Goal: Task Accomplishment & Management: Use online tool/utility

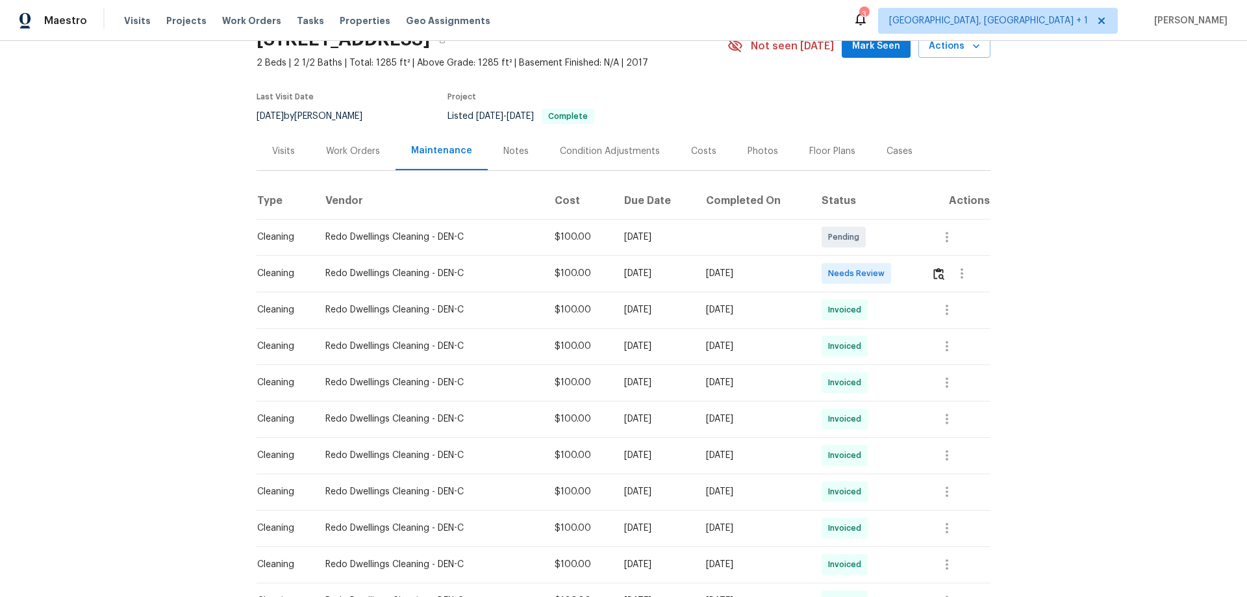
scroll to position [130, 0]
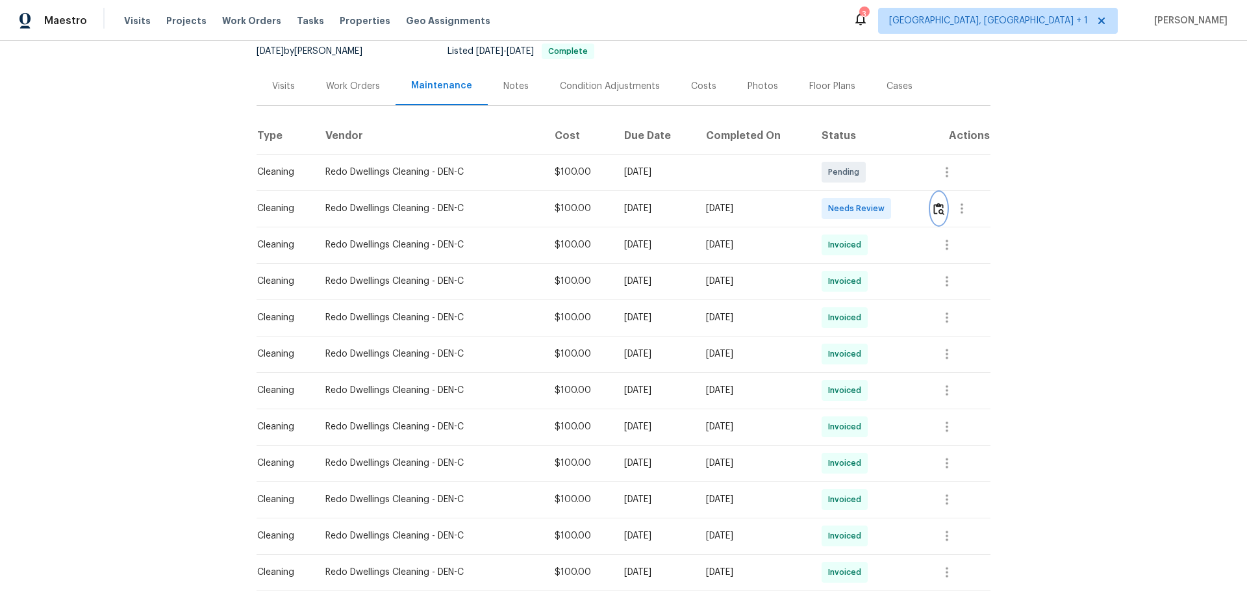
click at [940, 207] on img "button" at bounding box center [938, 209] width 11 height 12
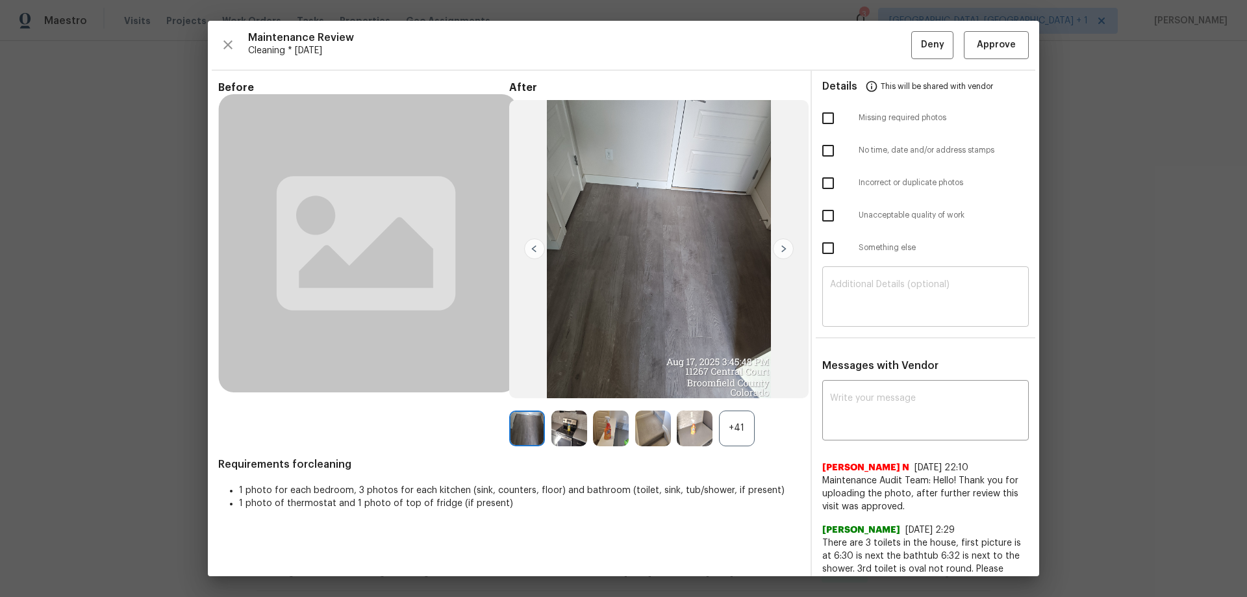
click at [858, 303] on textarea at bounding box center [925, 298] width 191 height 36
paste textarea "Maintenance Audit Team: Hello! Unfortunately, this cleaning visit completed on …"
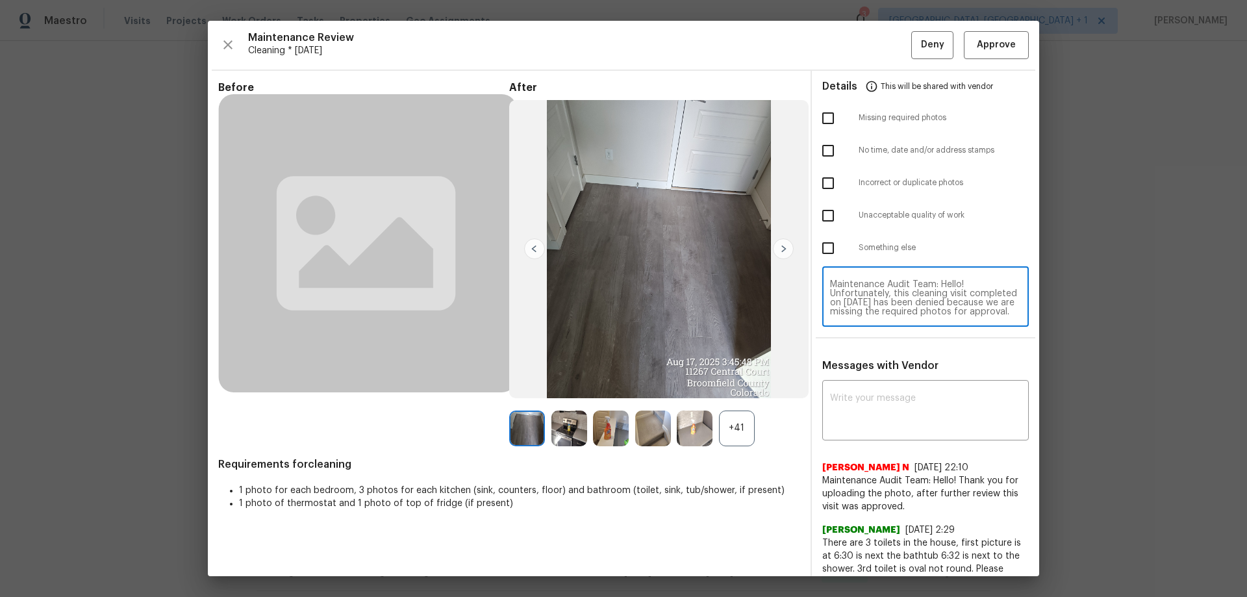
scroll to position [127, 0]
type textarea "Maintenance Audit Team: Hello! Unfortunately, this cleaning visit completed on …"
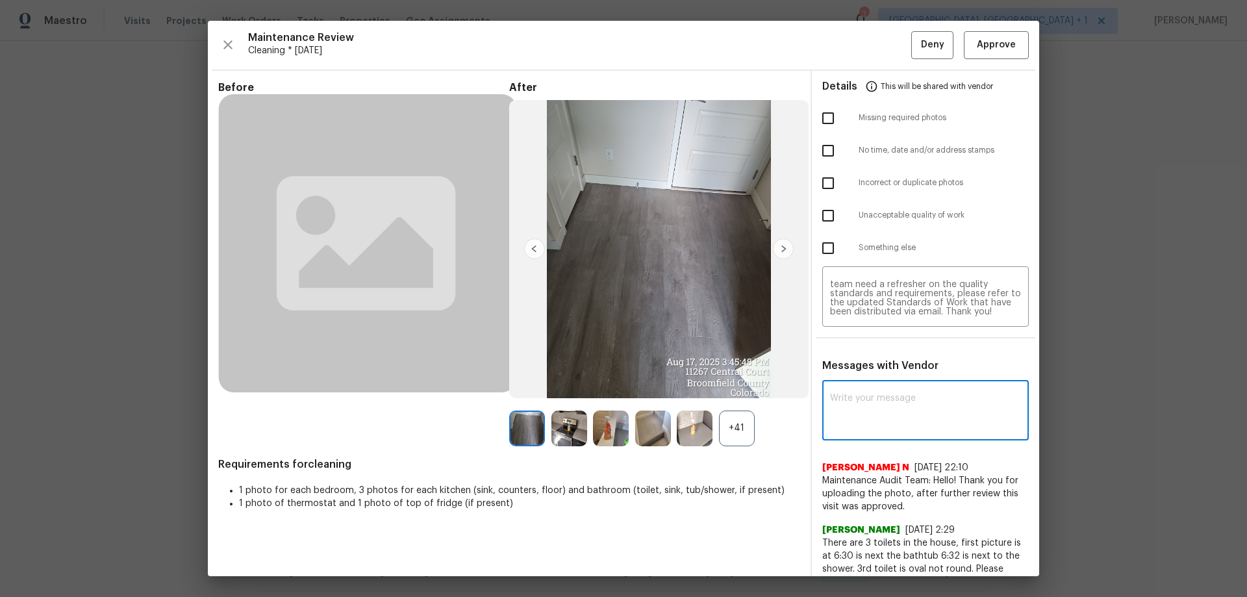
click at [837, 407] on textarea at bounding box center [925, 412] width 191 height 36
paste textarea "Maintenance Audit Team: Hello! Unfortunately, this cleaning visit completed on …"
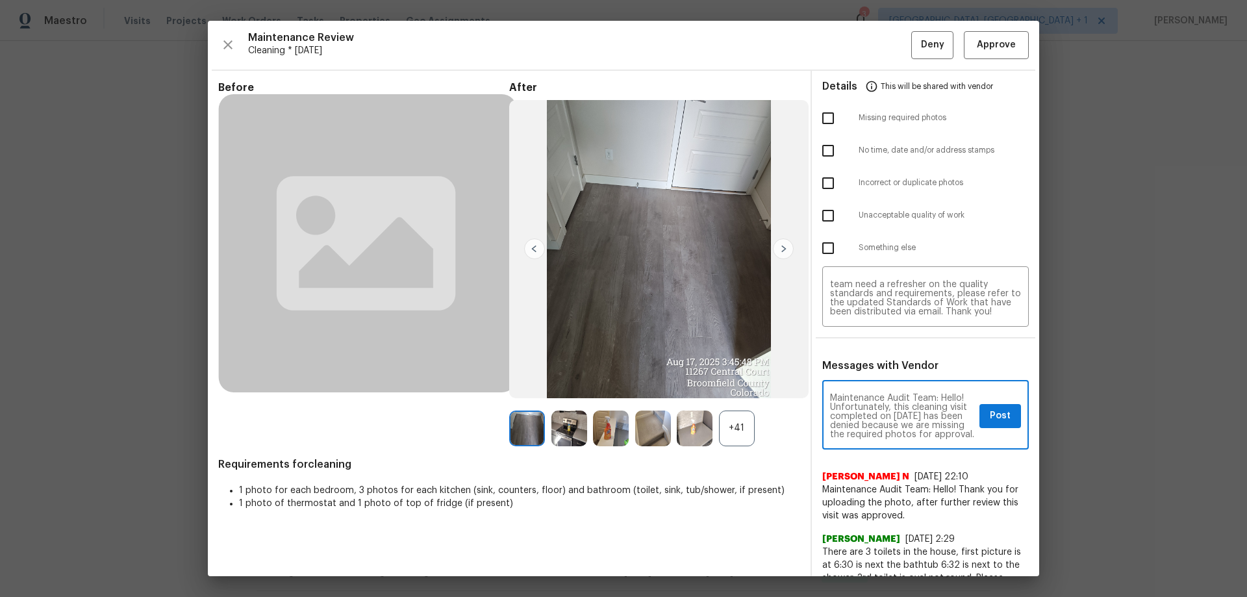
scroll to position [173, 0]
type textarea "Maintenance Audit Team: Hello! Unfortunately, this cleaning visit completed on …"
click at [814, 110] on input "checkbox" at bounding box center [827, 118] width 27 height 27
checkbox input "true"
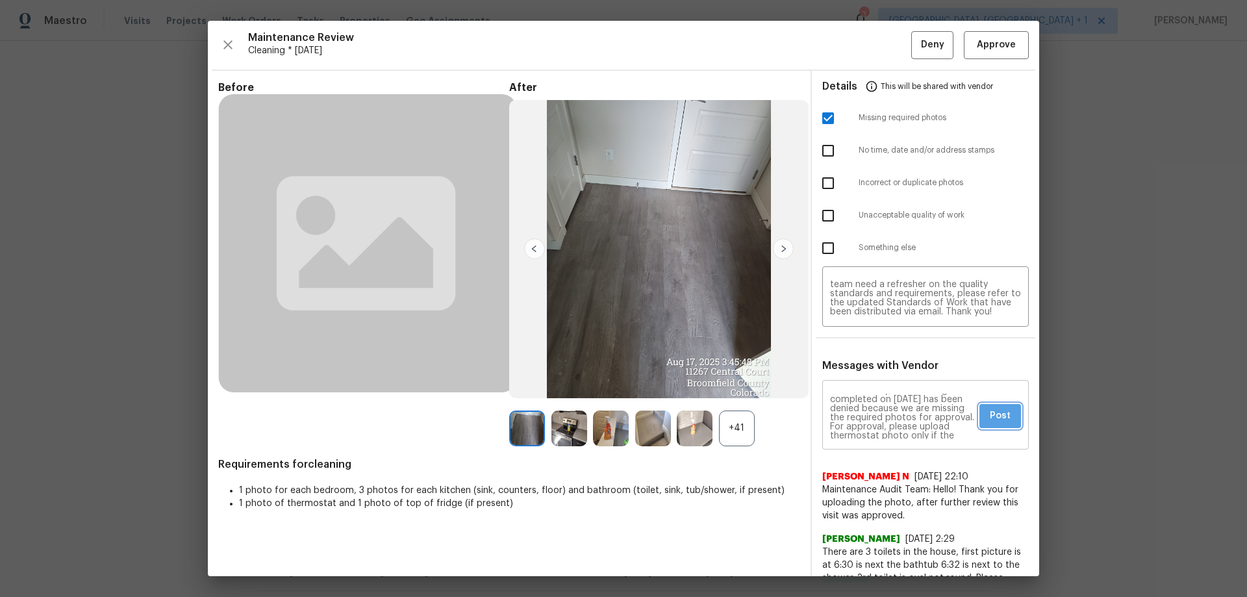
click at [990, 416] on span "Post" at bounding box center [1000, 416] width 21 height 16
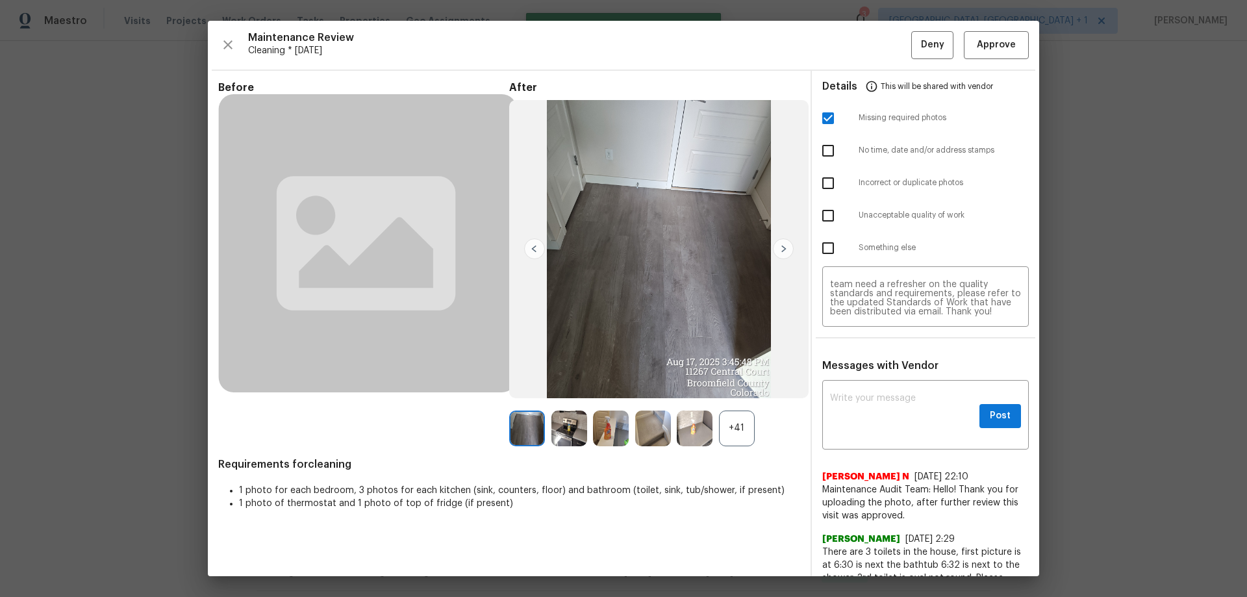
scroll to position [0, 0]
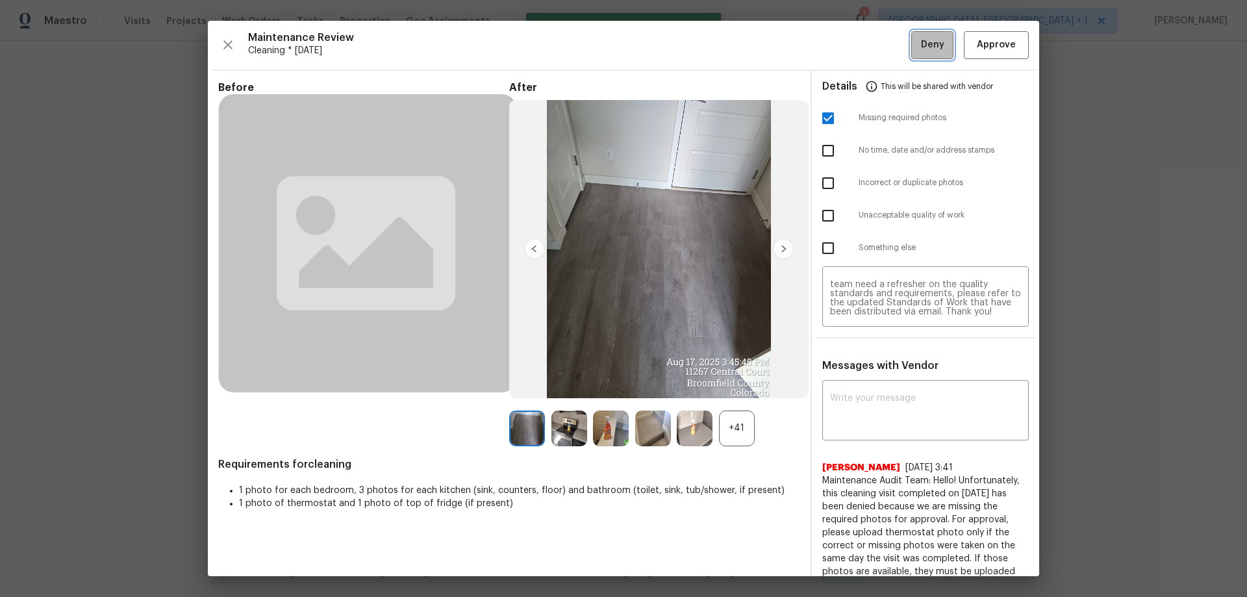
click at [928, 40] on span "Deny" at bounding box center [932, 45] width 23 height 16
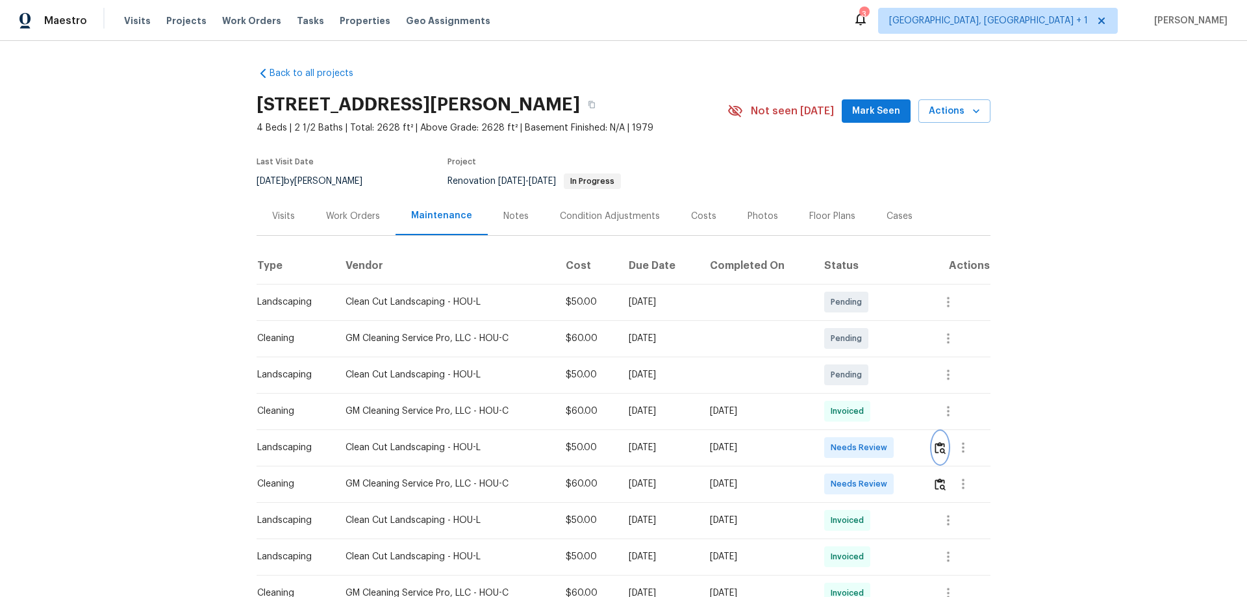
click at [886, 394] on img "button" at bounding box center [939, 448] width 11 height 12
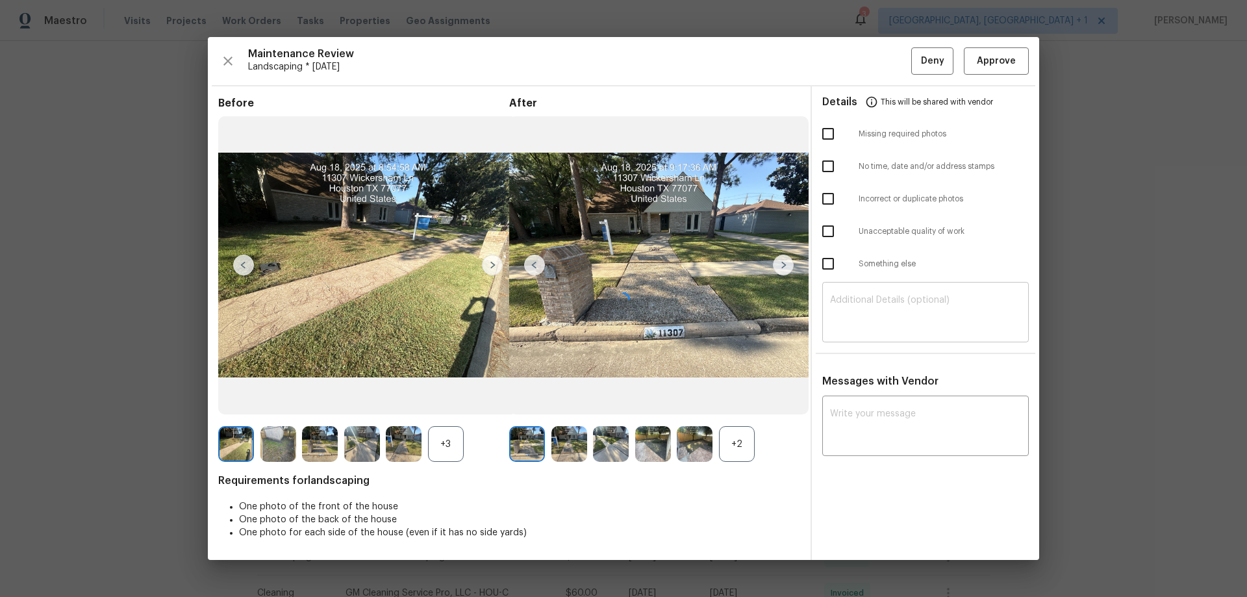
click at [851, 301] on textarea at bounding box center [925, 313] width 191 height 36
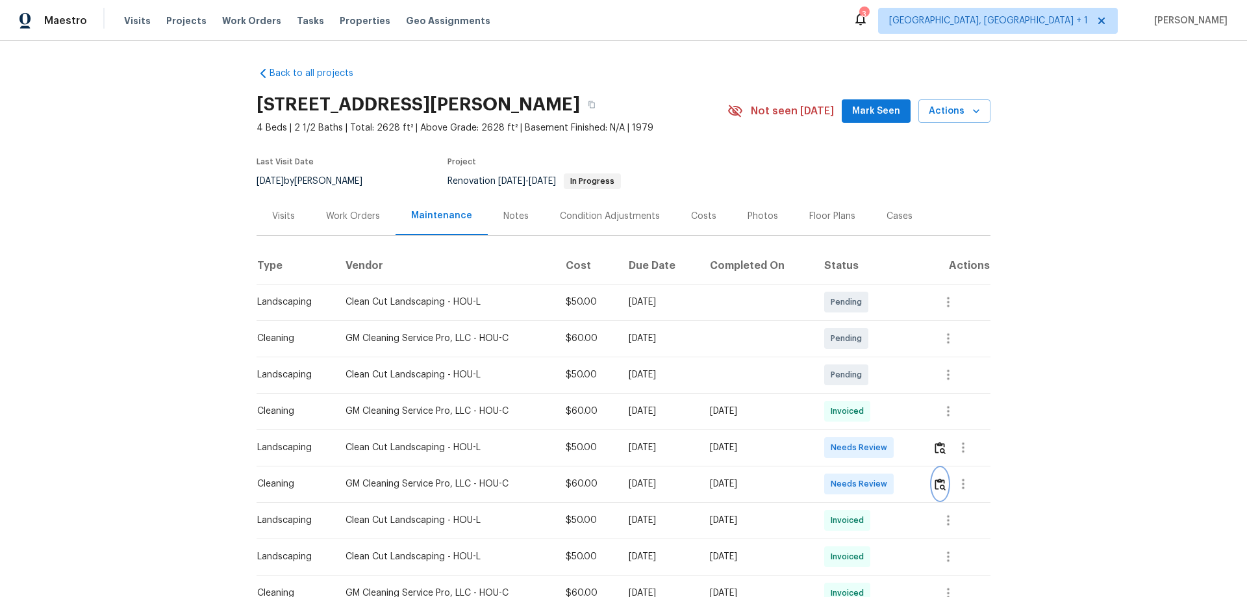
click at [886, 394] on img "button" at bounding box center [939, 484] width 11 height 12
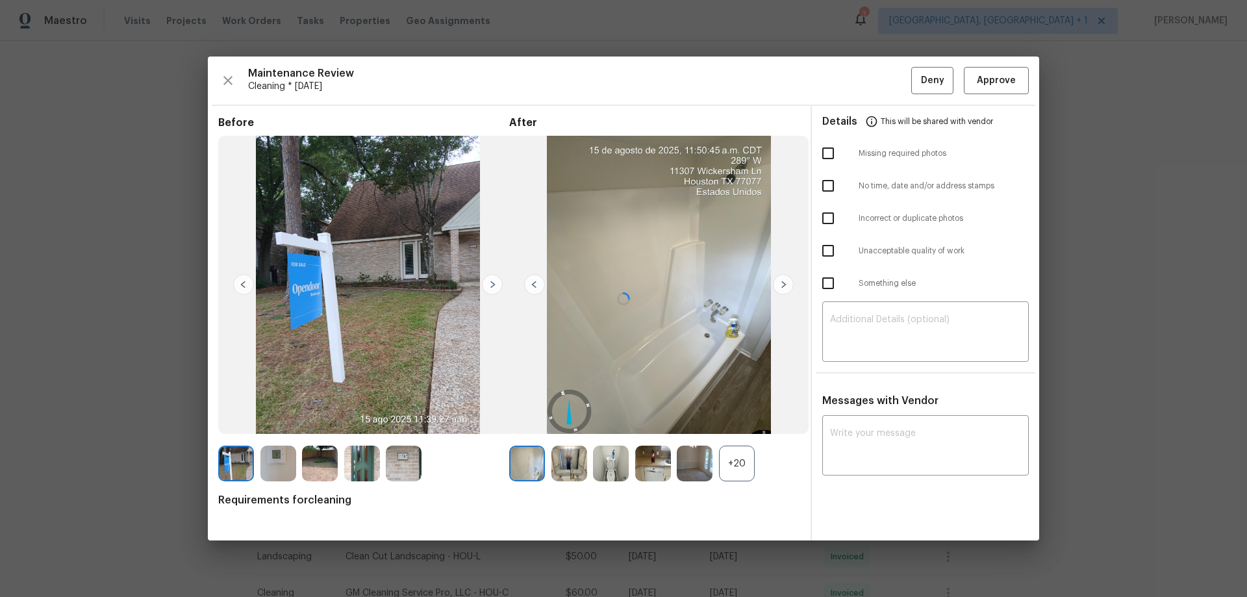
click at [855, 302] on div at bounding box center [623, 298] width 831 height 484
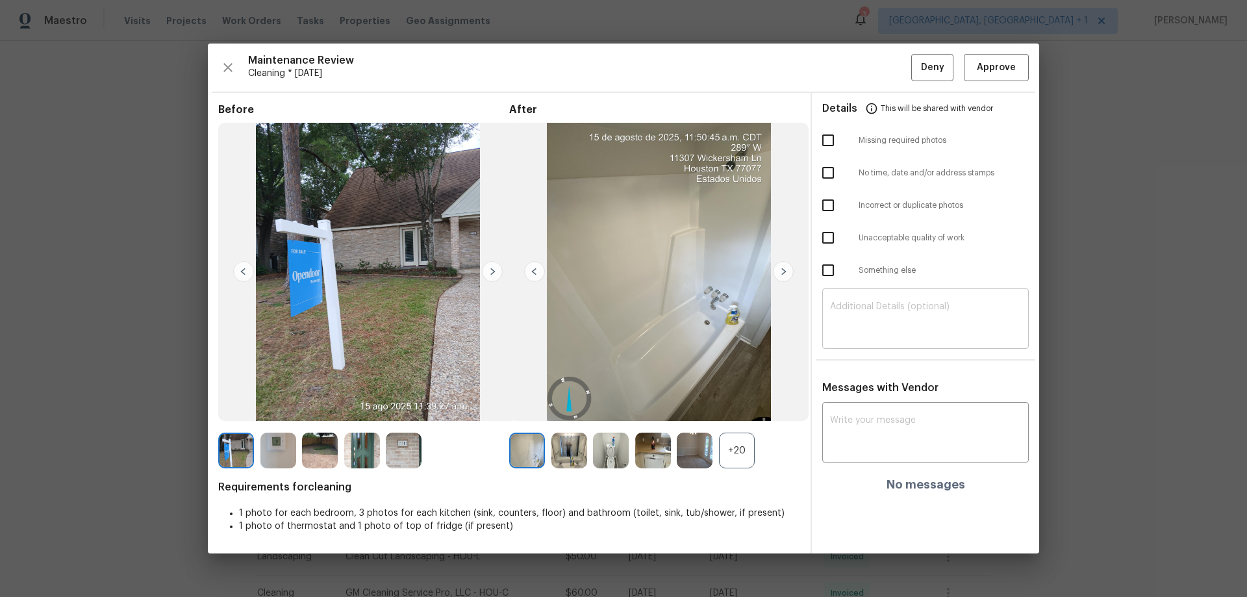
click at [847, 302] on textarea at bounding box center [925, 320] width 191 height 36
paste textarea "Maintenance Audit Team: Hello! Unfortunately, this cleaning visit completed on …"
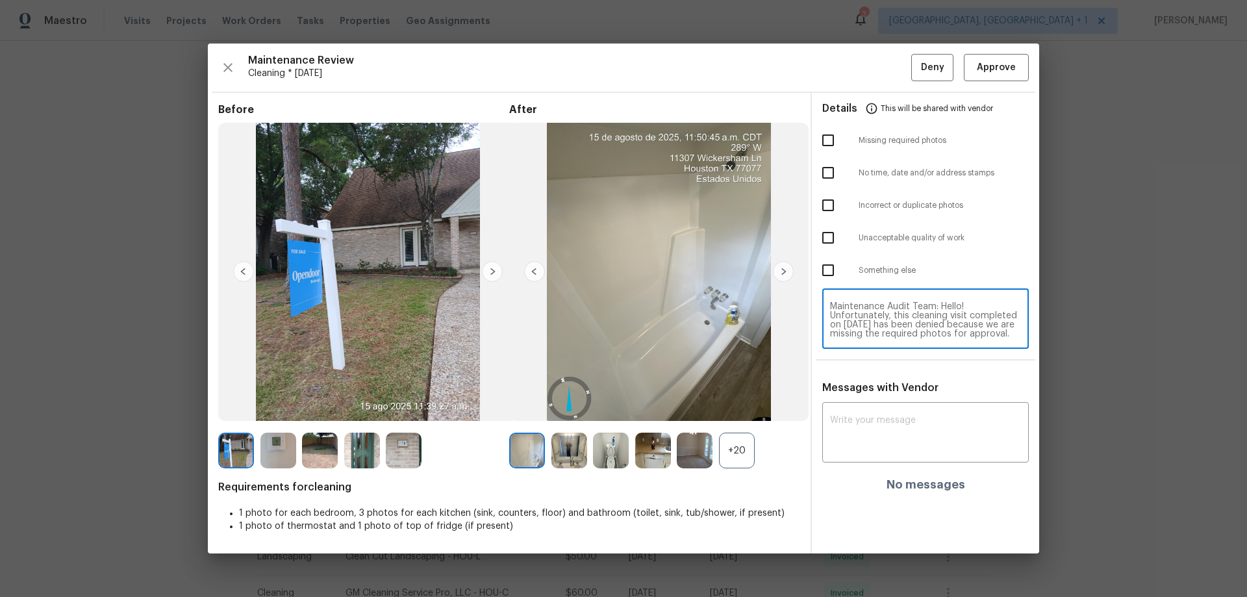
scroll to position [127, 0]
type textarea "Maintenance Audit Team: Hello! Unfortunately, this cleaning visit completed on …"
click at [835, 394] on div "x ​ No messages" at bounding box center [925, 448] width 207 height 86
click at [842, 394] on textarea at bounding box center [925, 434] width 191 height 36
paste textarea "Maintenance Audit Team: Hello! Unfortunately, this cleaning visit completed on …"
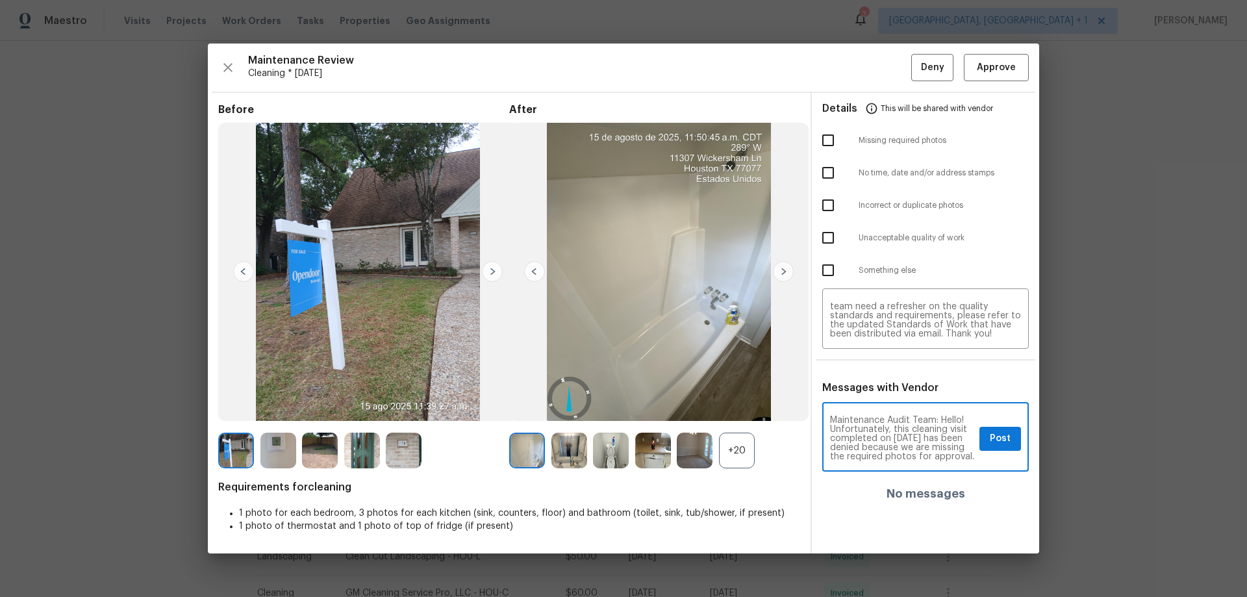
scroll to position [173, 0]
type textarea "Maintenance Audit Team: Hello! Unfortunately, this cleaning visit completed on …"
click at [822, 135] on input "checkbox" at bounding box center [827, 140] width 27 height 27
checkbox input "true"
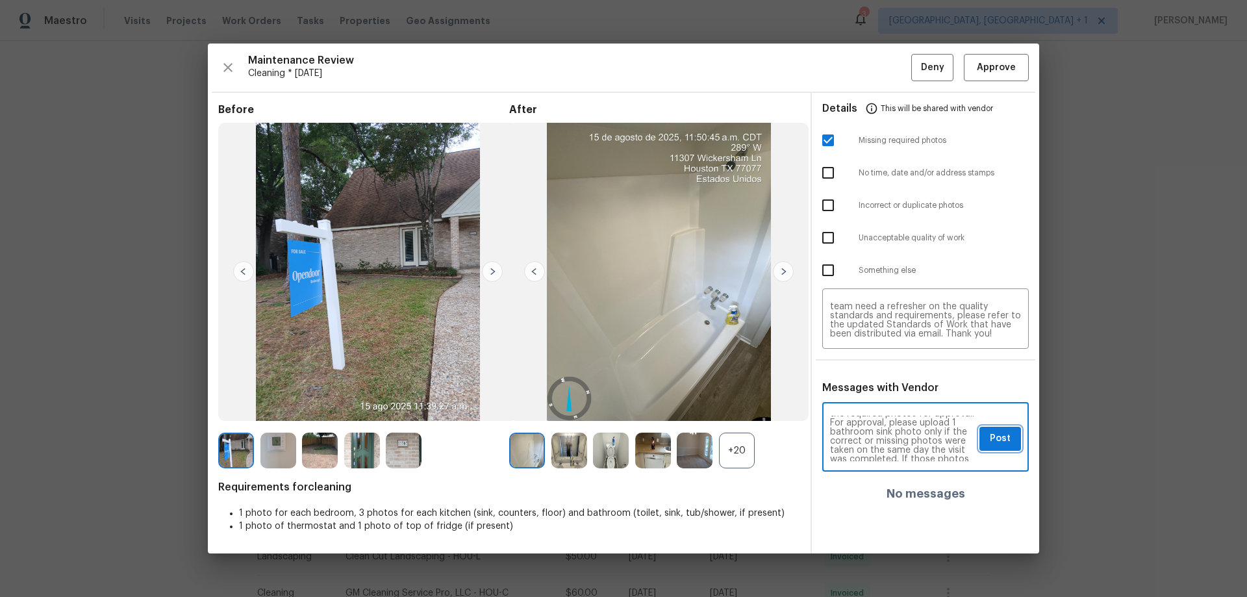
click at [886, 394] on button "Post" at bounding box center [1000, 439] width 42 height 24
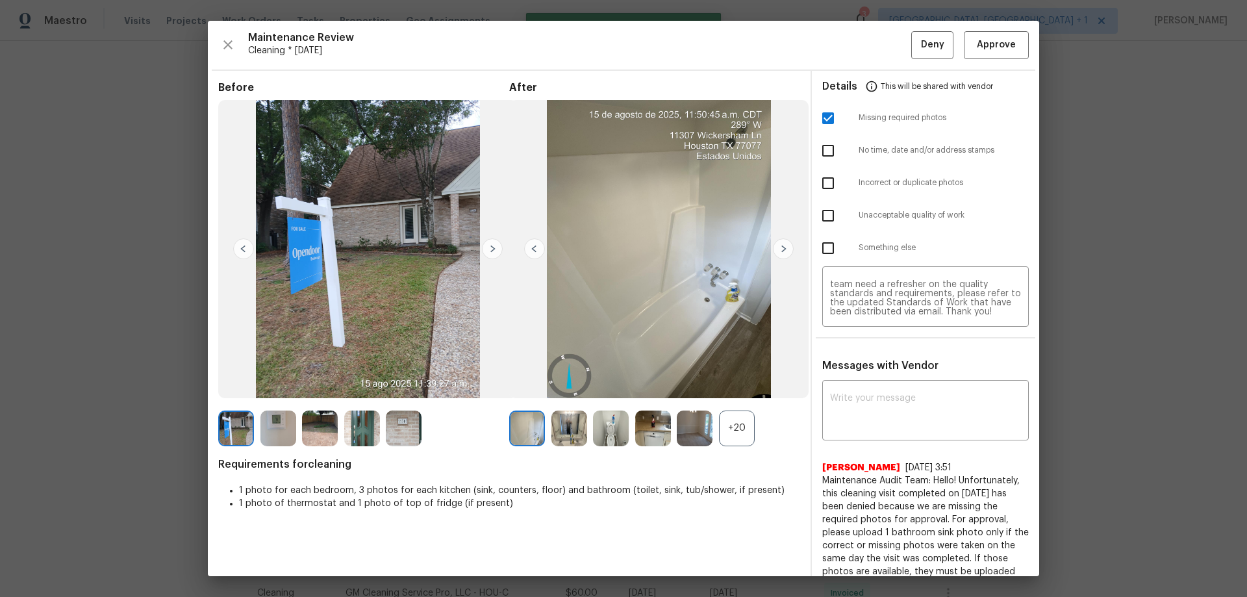
scroll to position [0, 0]
click at [886, 58] on button "Deny" at bounding box center [932, 45] width 42 height 28
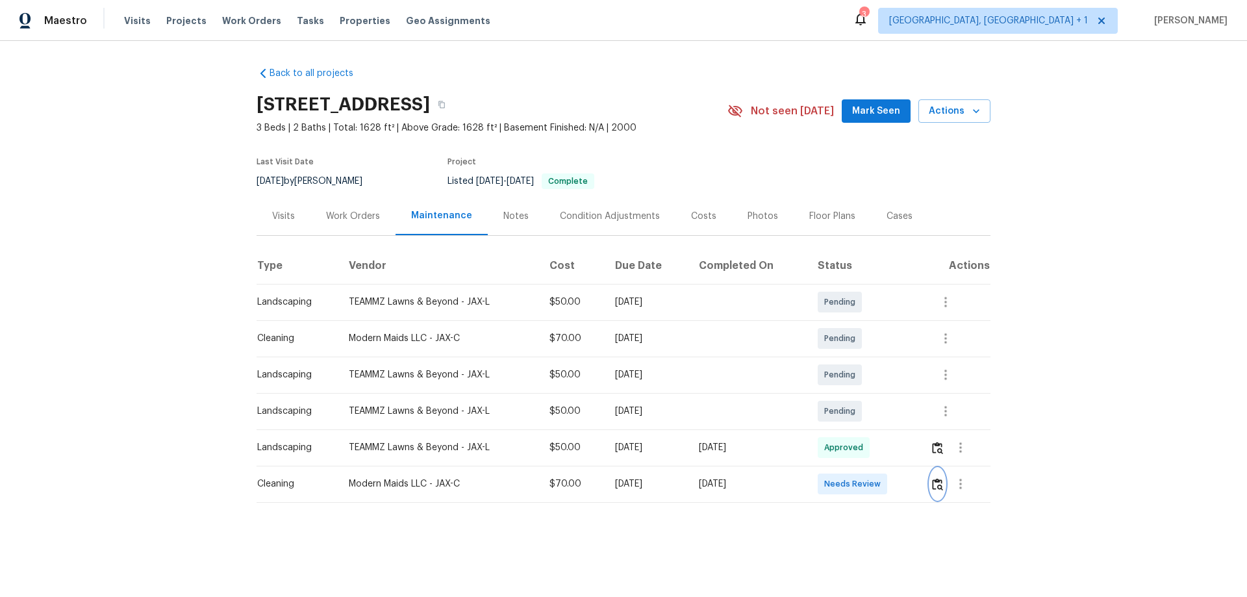
click at [886, 394] on img "button" at bounding box center [937, 484] width 11 height 12
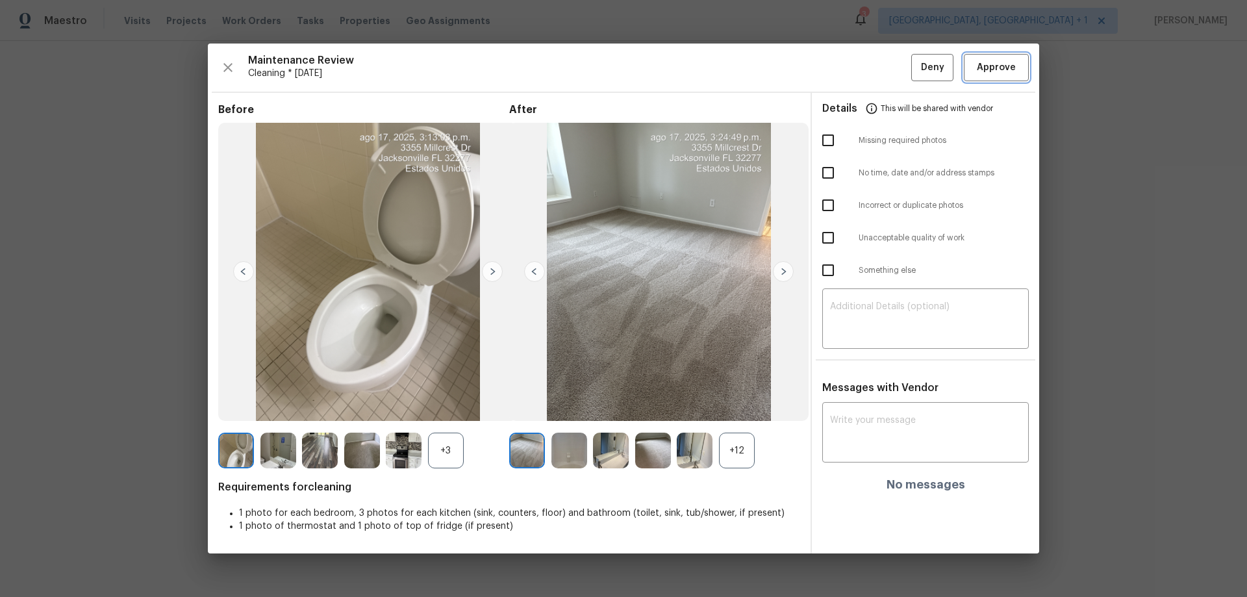
click at [886, 69] on span "Approve" at bounding box center [996, 68] width 39 height 16
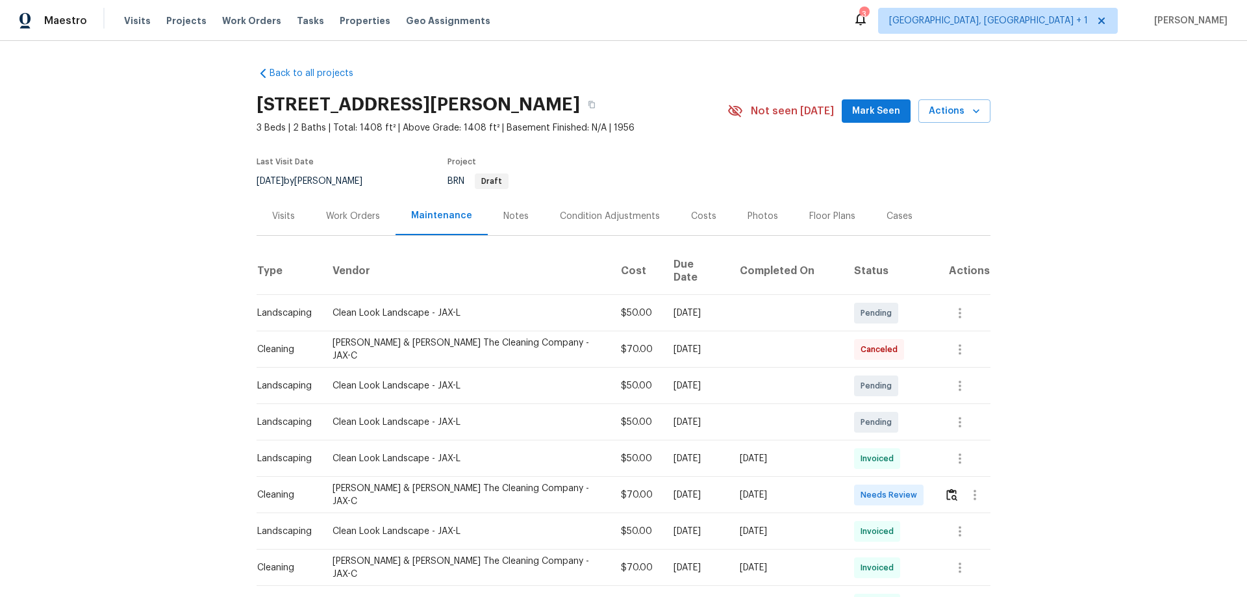
click at [886, 394] on td at bounding box center [962, 495] width 56 height 36
click at [886, 394] on img "button" at bounding box center [951, 494] width 11 height 12
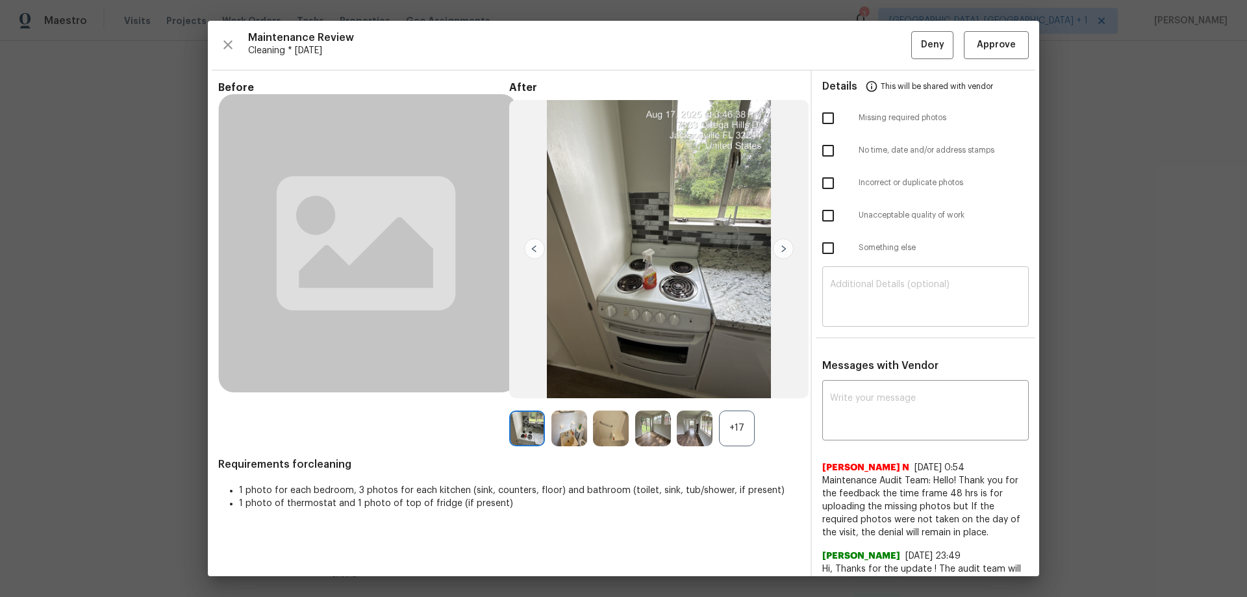
click at [866, 271] on div "​" at bounding box center [925, 298] width 207 height 57
paste textarea "Maintenance Audit Team: Hello! Unfortunately, this cleaning visit completed on …"
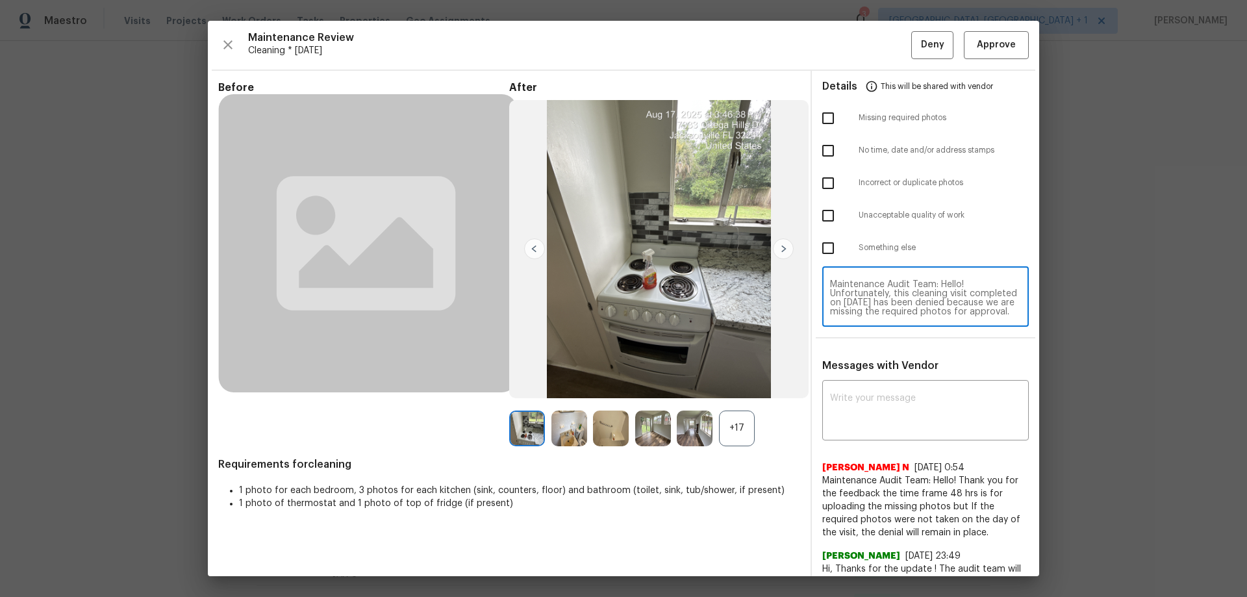
scroll to position [127, 0]
type textarea "Maintenance Audit Team: Hello! Unfortunately, this cleaning visit completed on …"
click at [851, 394] on textarea at bounding box center [925, 412] width 191 height 36
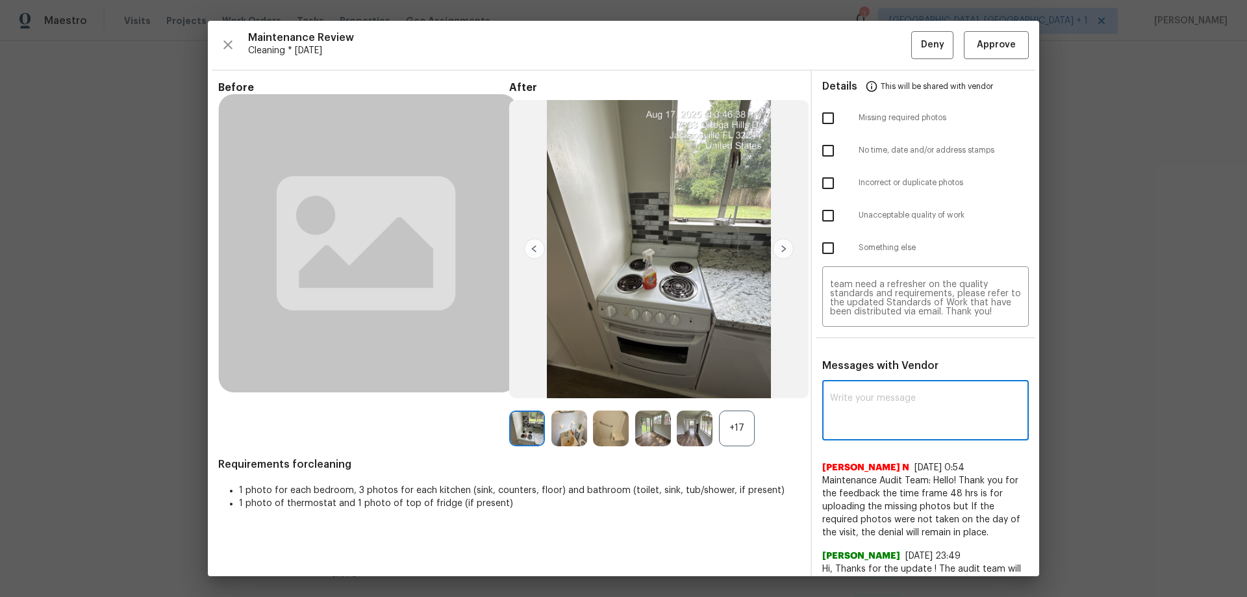
paste textarea "Maintenance Audit Team: Hello! Unfortunately, this cleaning visit completed on …"
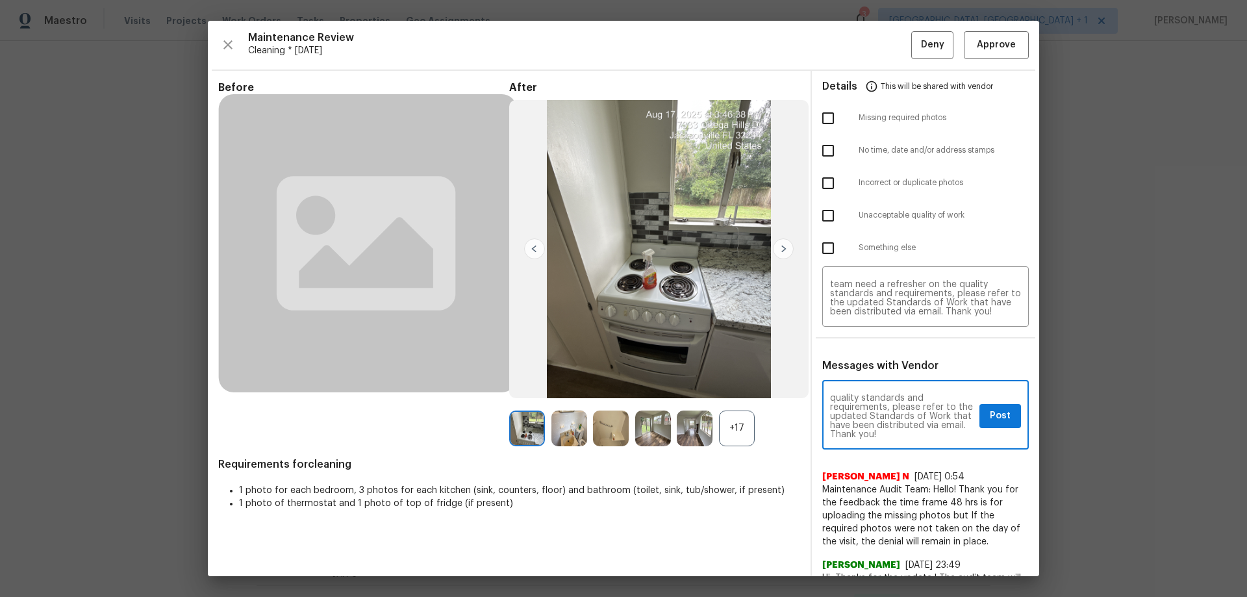
type textarea "Maintenance Audit Team: Hello! Unfortunately, this cleaning visit completed on …"
click at [827, 127] on input "checkbox" at bounding box center [827, 118] width 27 height 27
checkbox input "true"
click at [886, 394] on button "Post" at bounding box center [1000, 416] width 42 height 24
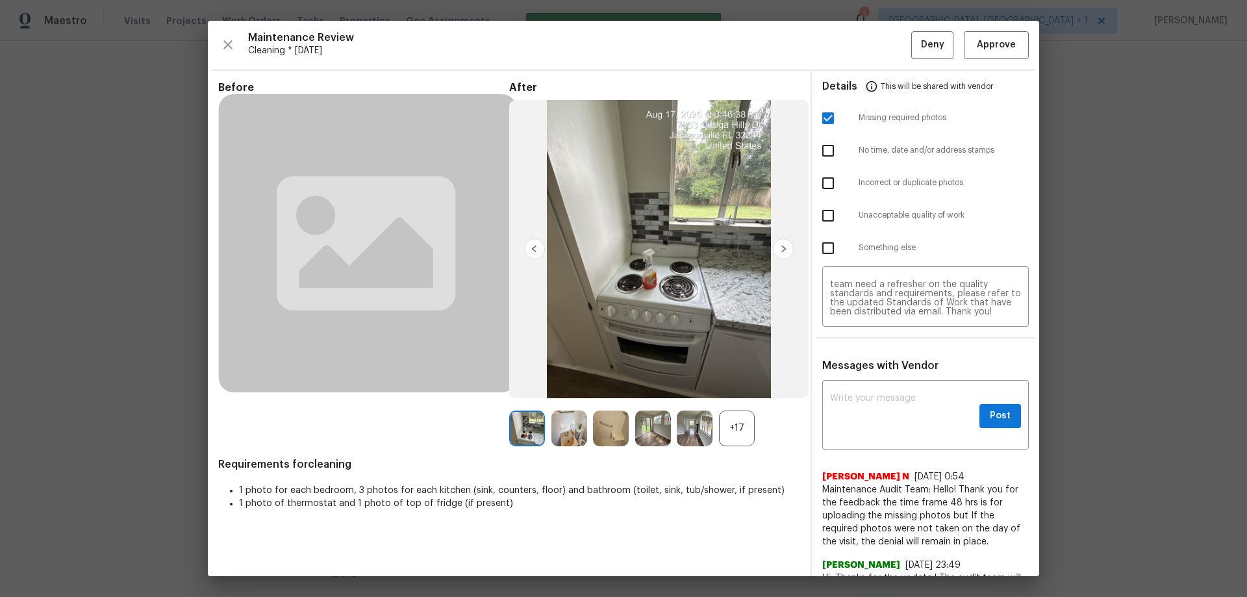
scroll to position [0, 0]
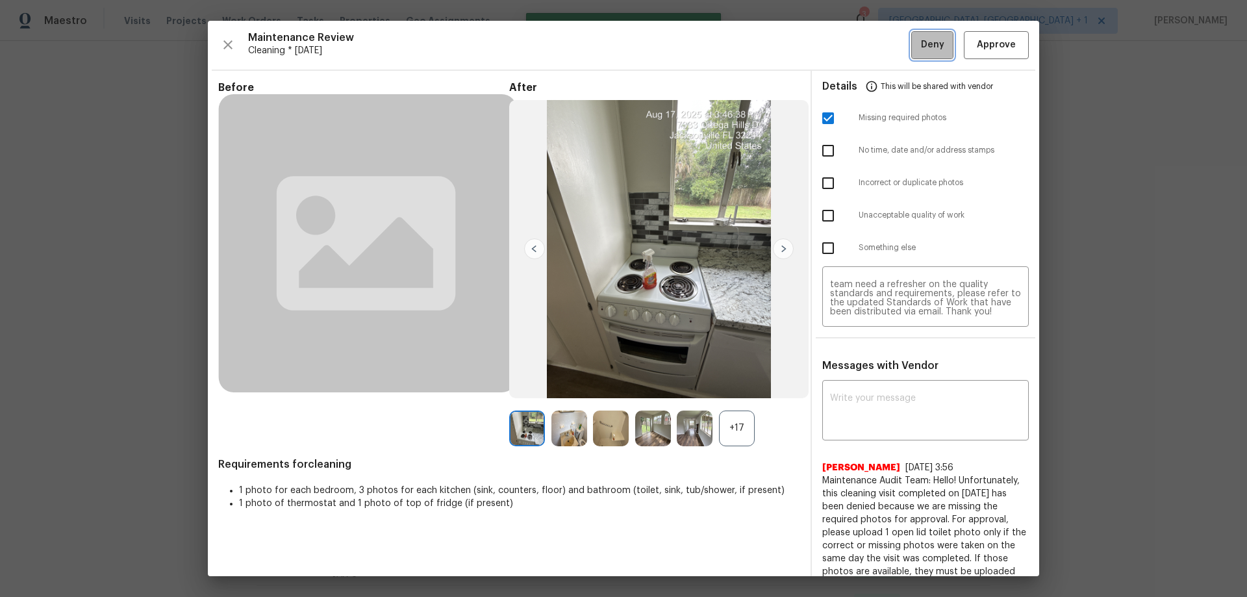
click at [886, 45] on button "Deny" at bounding box center [932, 45] width 42 height 28
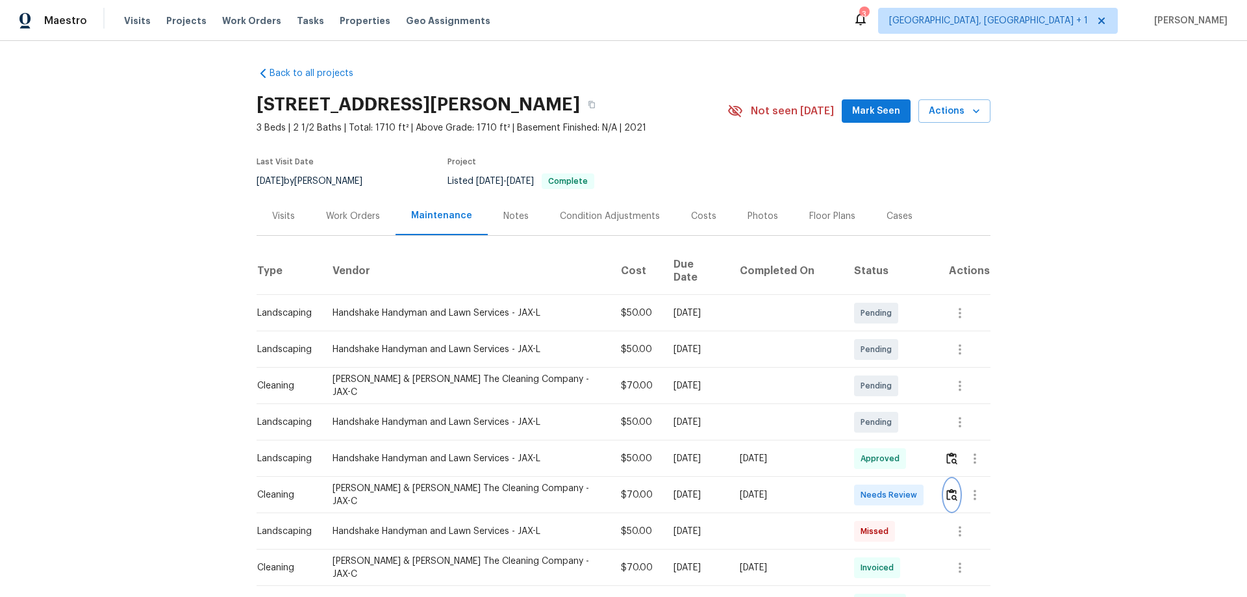
click at [946, 488] on img "button" at bounding box center [951, 494] width 11 height 12
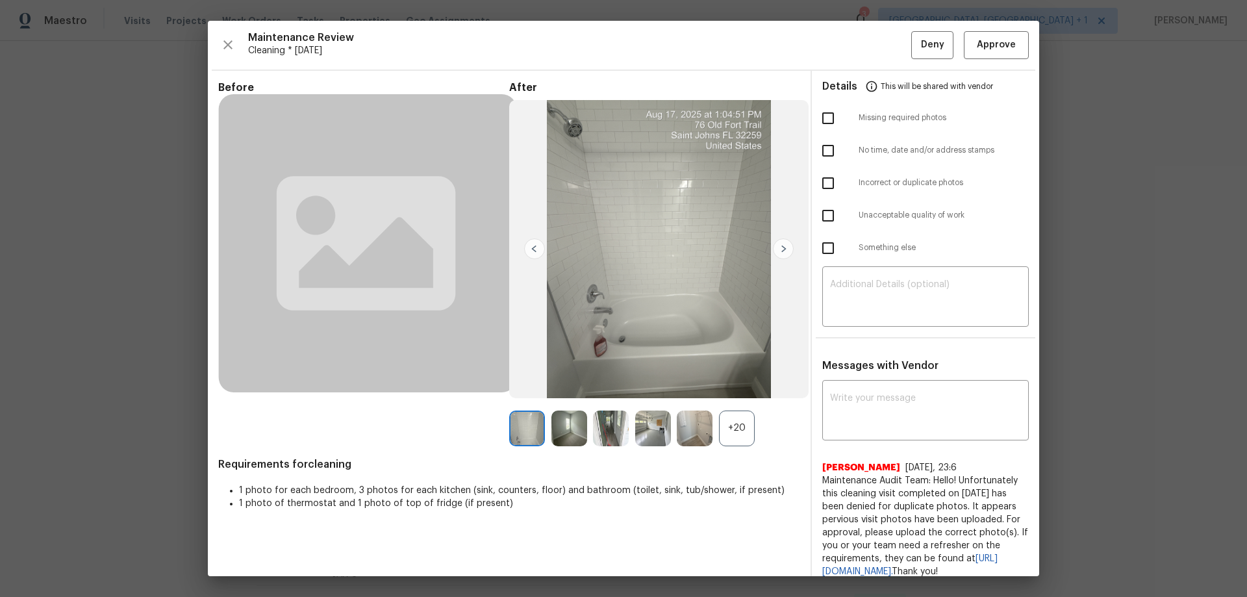
click at [991, 59] on div "Maintenance Review Cleaning * [DATE] Deny Approve Before After +20 Requirements…" at bounding box center [623, 298] width 831 height 555
click at [991, 51] on span "Approve" at bounding box center [996, 45] width 39 height 16
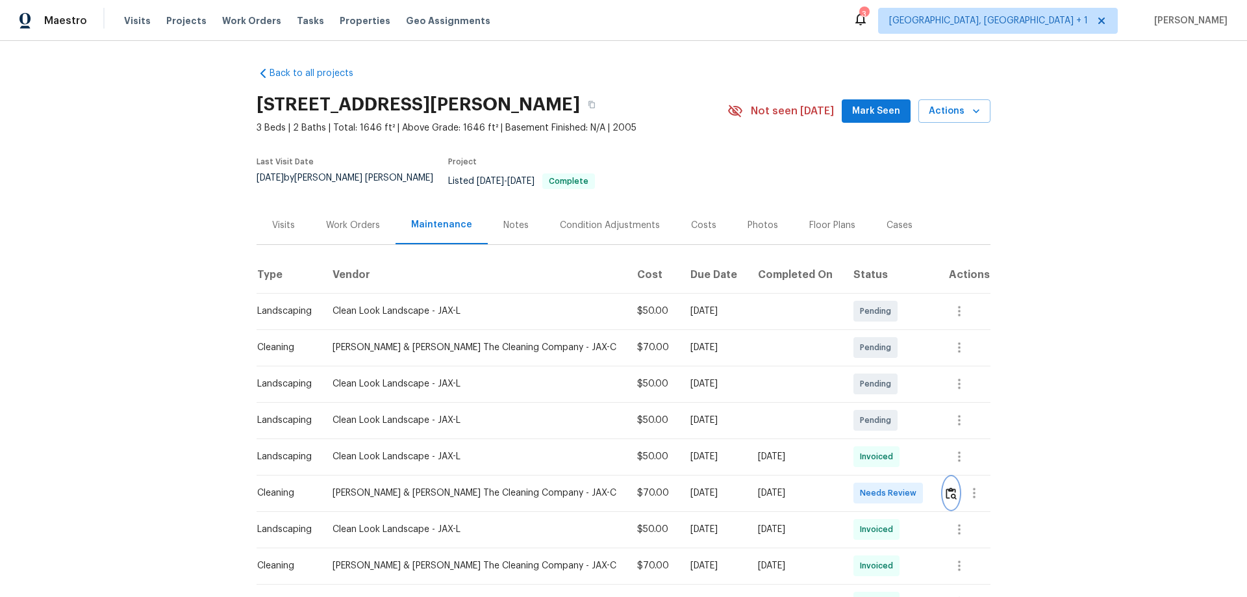
click at [886, 394] on img "button" at bounding box center [951, 493] width 11 height 12
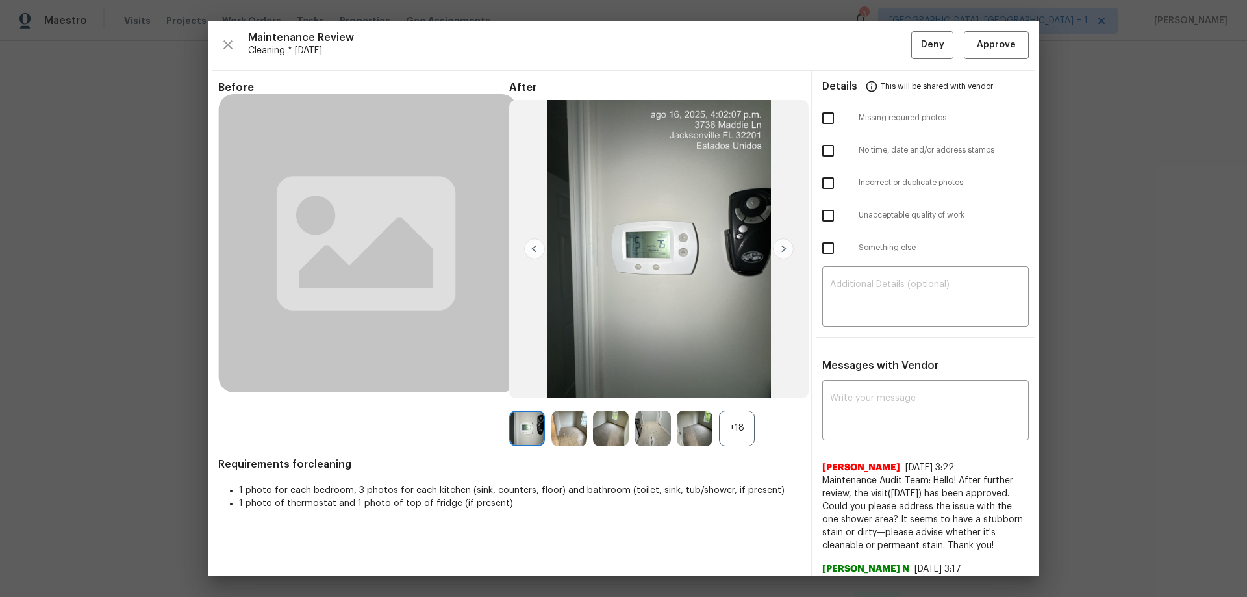
click at [854, 268] on ul "Details This will be shared with vendor Missing required photos No time, date a…" at bounding box center [925, 170] width 227 height 199
click at [854, 291] on textarea at bounding box center [925, 298] width 191 height 36
paste textarea "Maintenance Audit Team: Hello! Unfortunately, this cleaning visit completed on …"
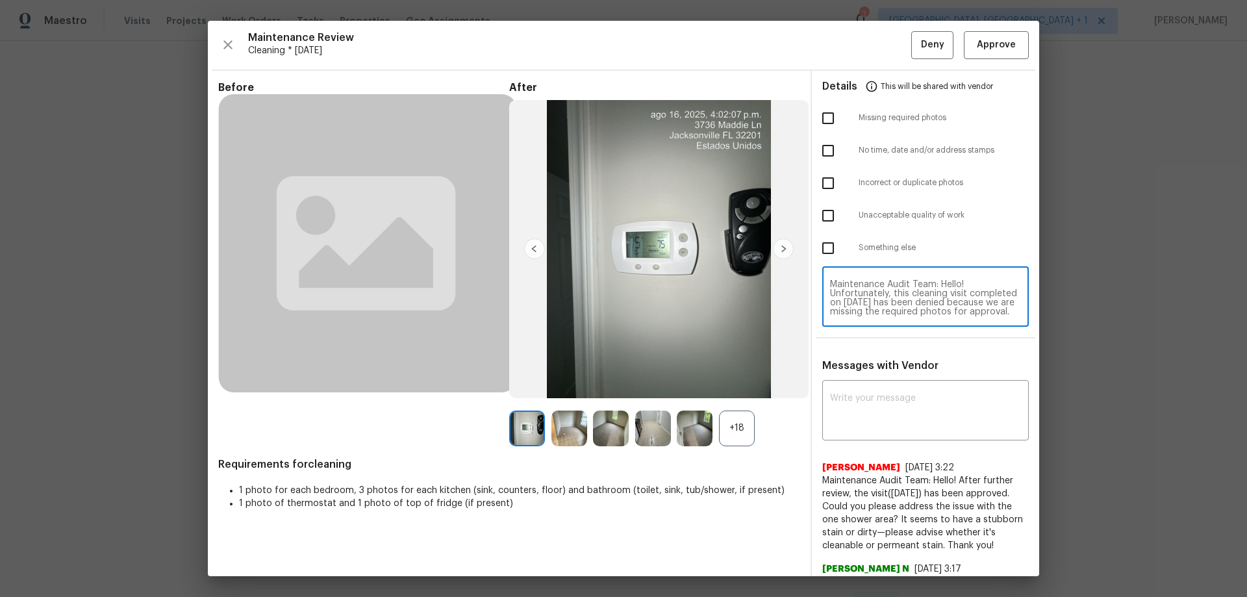
scroll to position [127, 0]
type textarea "Maintenance Audit Team: Hello! Unfortunately, this cleaning visit completed on …"
click at [842, 394] on textarea at bounding box center [925, 412] width 191 height 36
paste textarea "Maintenance Audit Team: Hello! Unfortunately, this cleaning visit completed on …"
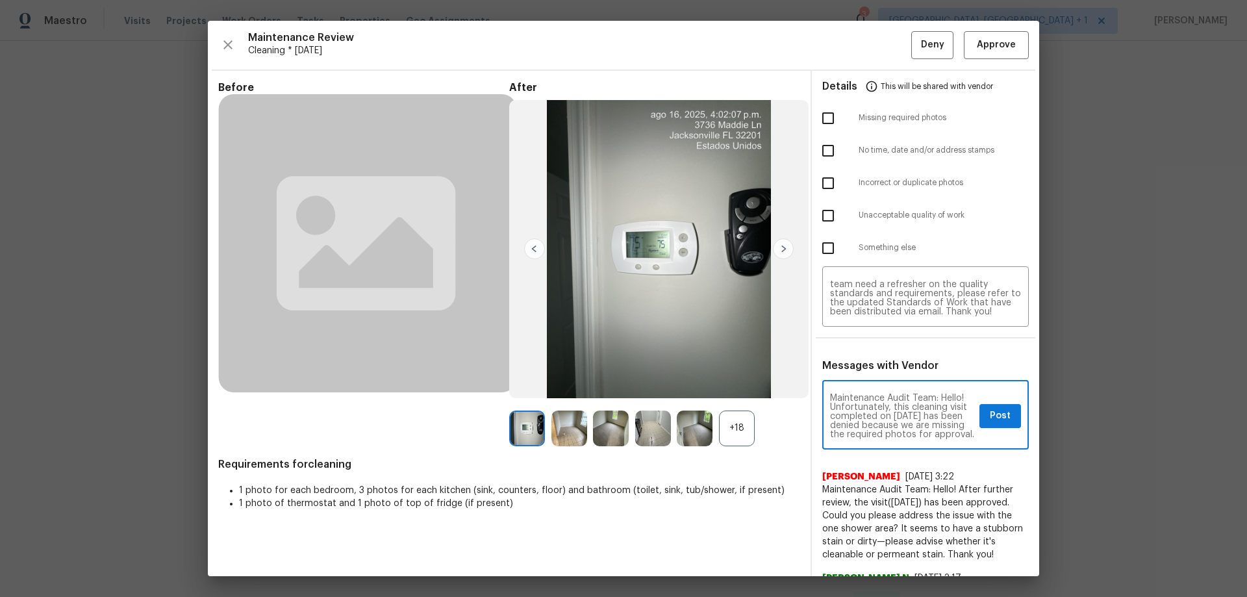
scroll to position [173, 0]
type textarea "Maintenance Audit Team: Hello! Unfortunately, this cleaning visit completed on …"
click at [814, 121] on input "checkbox" at bounding box center [827, 118] width 27 height 27
checkbox input "true"
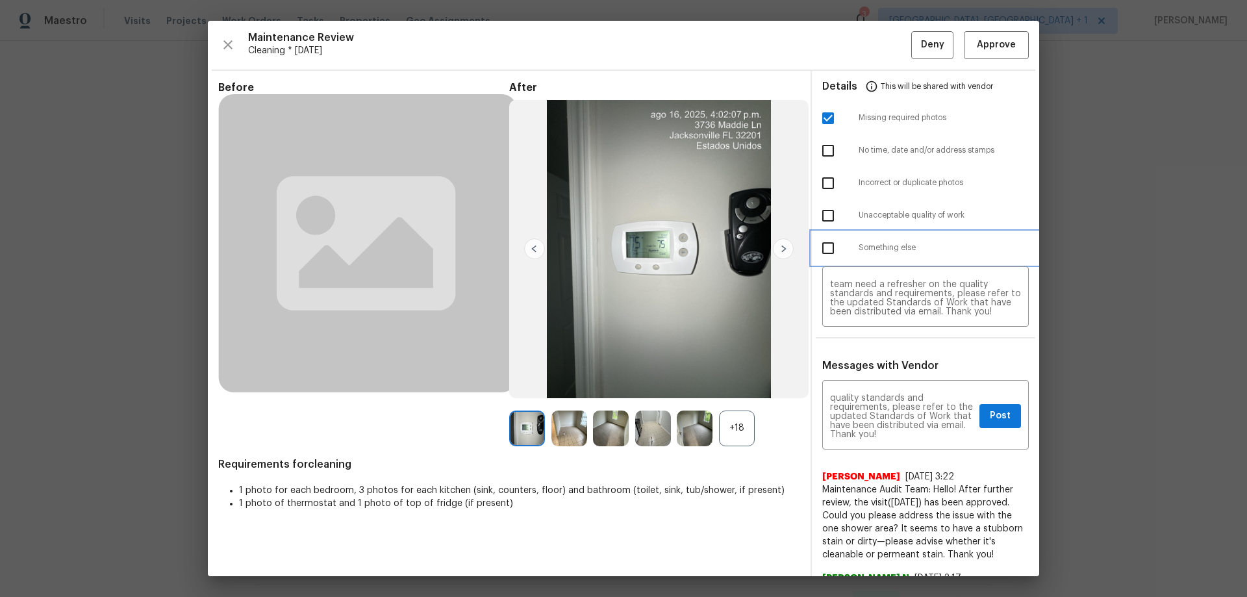
click at [812, 232] on div "Something else" at bounding box center [925, 248] width 227 height 32
click at [818, 214] on input "checkbox" at bounding box center [827, 215] width 27 height 27
checkbox input "true"
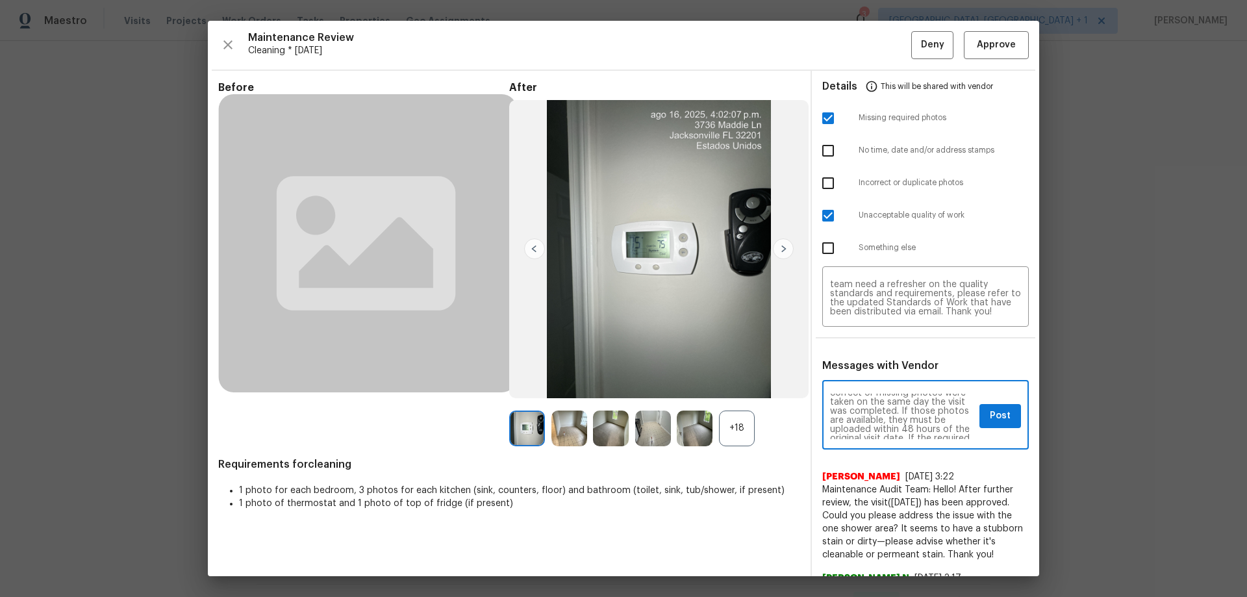
scroll to position [43, 0]
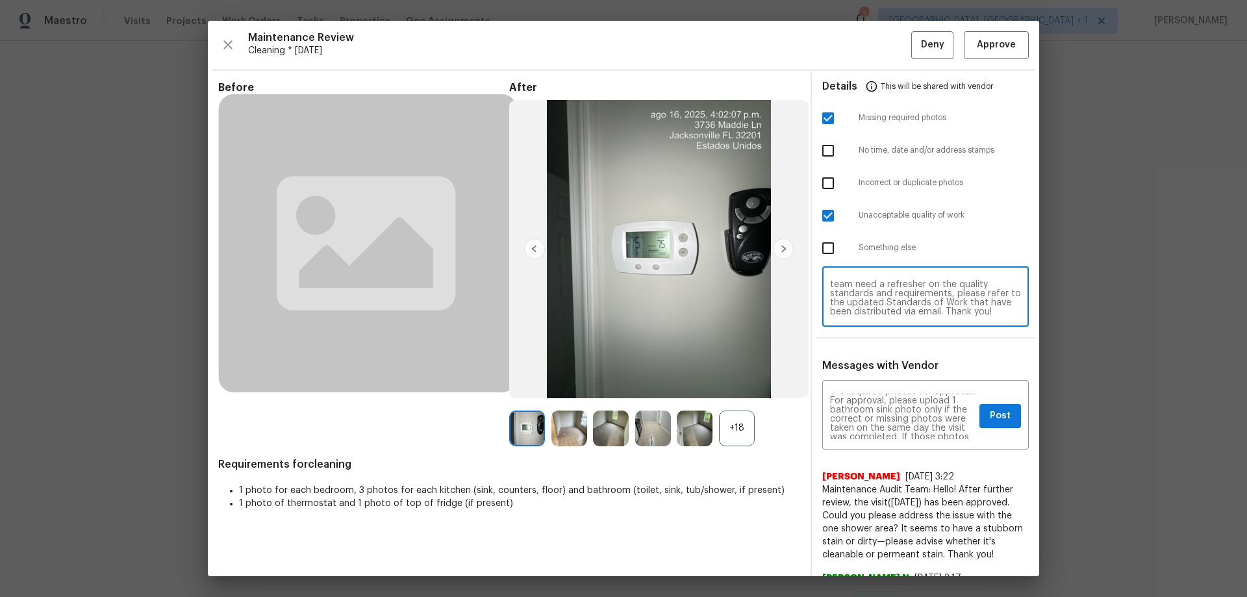
click at [885, 312] on textarea "Maintenance Audit Team: Hello! Unfortunately, this cleaning visit completed on …" at bounding box center [925, 298] width 191 height 36
paste textarea "and kitchen sink is not cleaned photo"
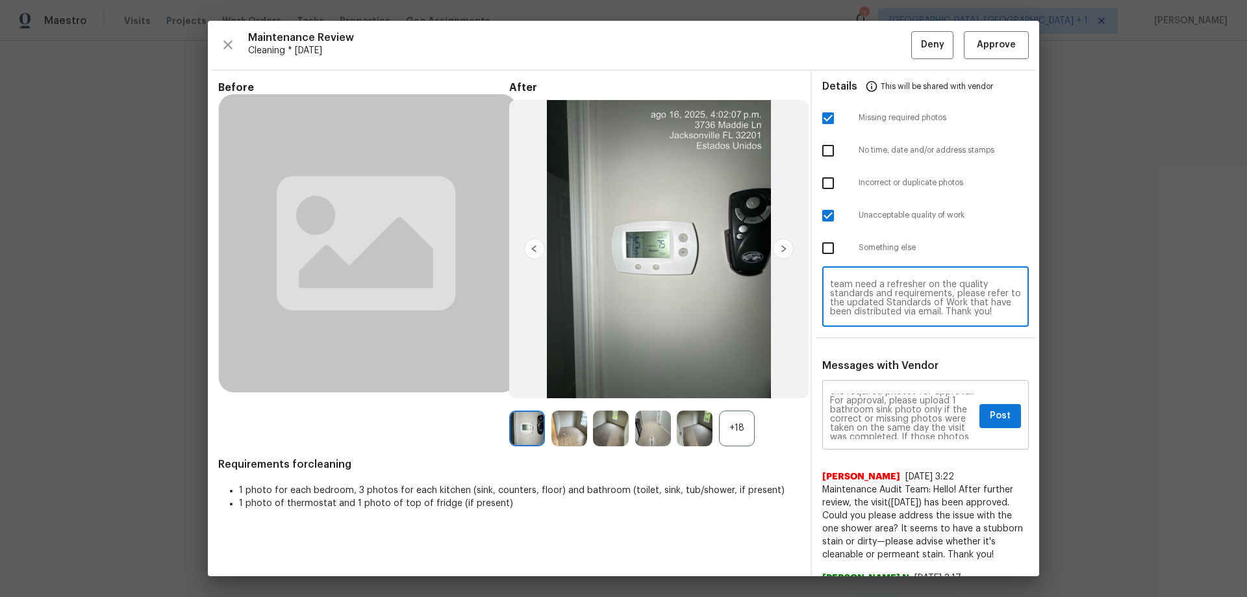
type textarea "Maintenance Audit Team: Hello! Unfortunately, this cleaning visit completed on …"
click at [861, 387] on div "Maintenance Audit Team: Hello! Unfortunately, this cleaning visit completed on …" at bounding box center [925, 416] width 207 height 66
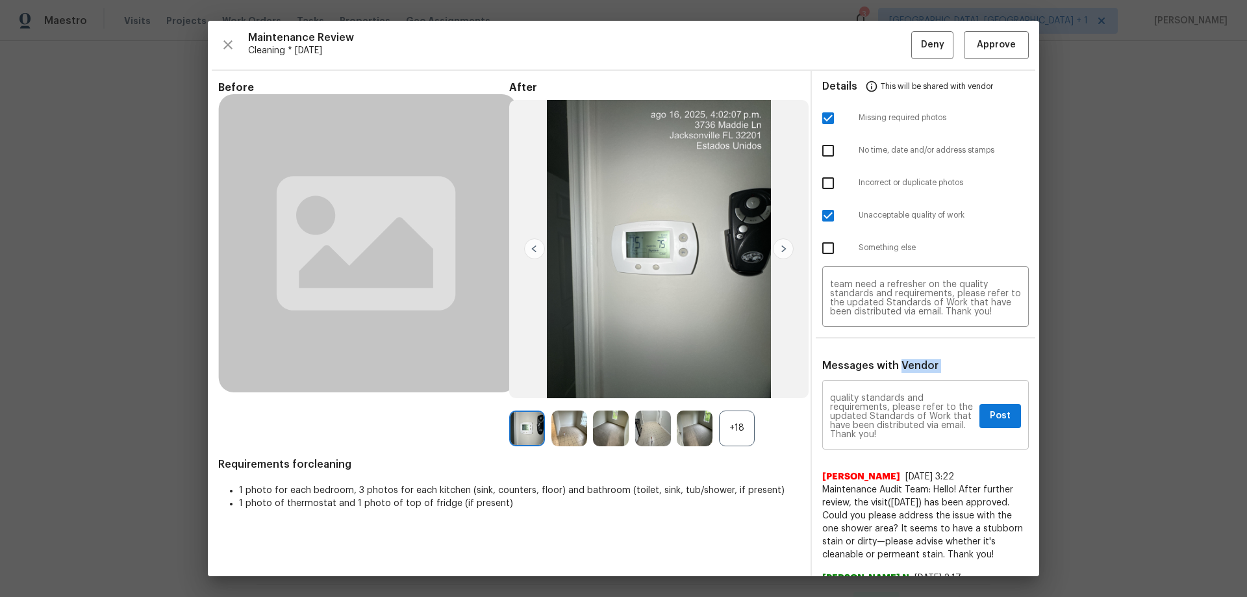
click at [861, 387] on div "Maintenance Audit Team: Hello! Unfortunately, this cleaning visit completed on …" at bounding box center [925, 416] width 207 height 66
click at [857, 394] on textarea "Maintenance Audit Team: Hello! Unfortunately, this cleaning visit completed on …" at bounding box center [902, 416] width 144 height 45
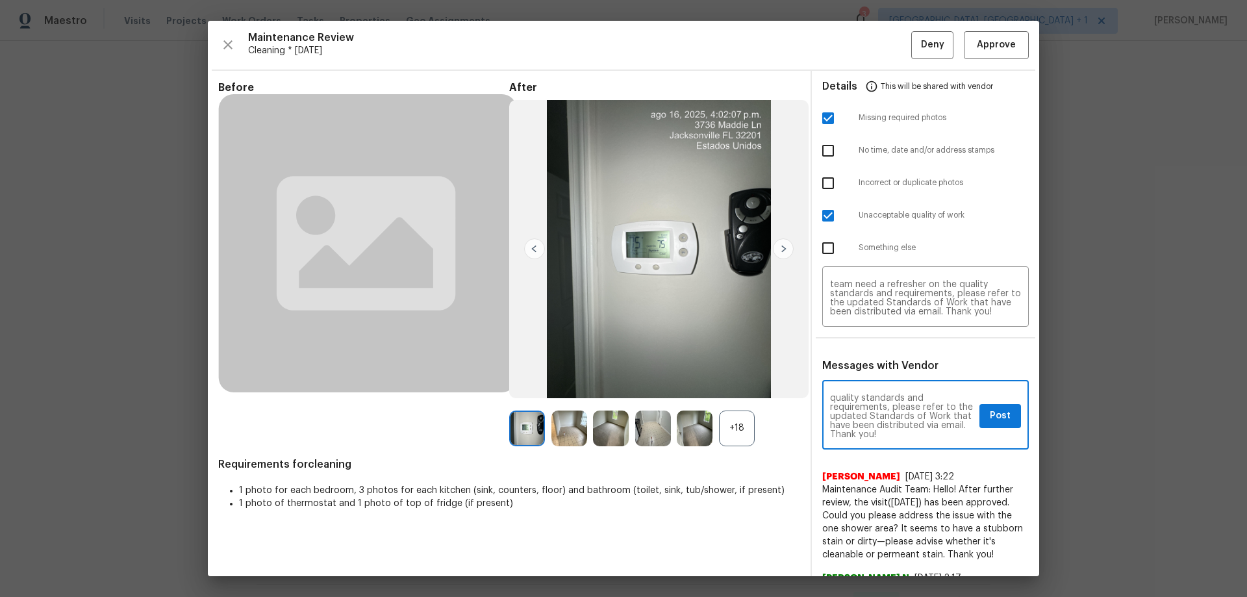
paste textarea "and kitchen sink is not cleaned photo"
type textarea "Maintenance Audit Team: Hello! Unfortunately, this cleaning visit completed on …"
click at [886, 394] on span "Post" at bounding box center [1000, 416] width 21 height 16
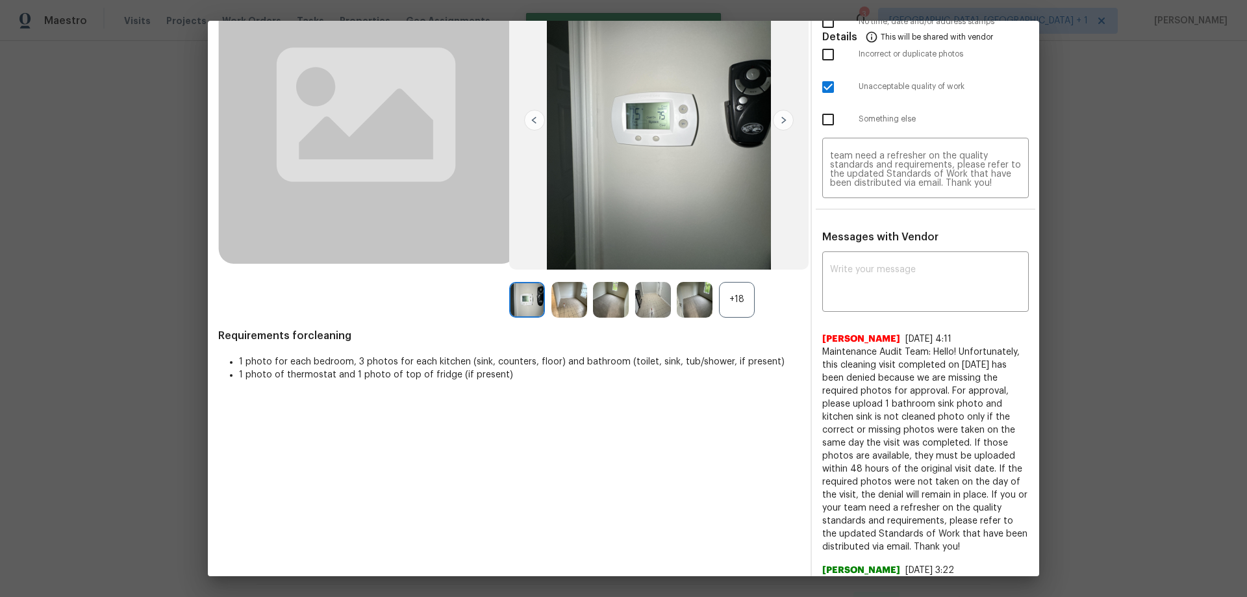
scroll to position [130, 0]
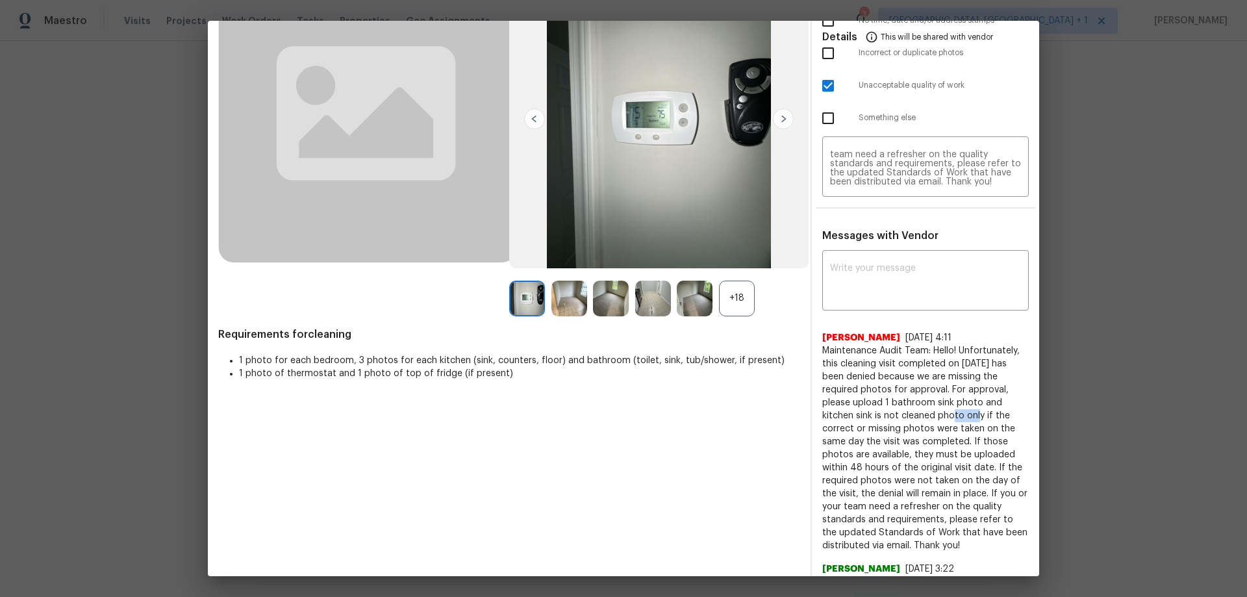
drag, startPoint x: 928, startPoint y: 418, endPoint x: 956, endPoint y: 419, distance: 27.9
click at [886, 394] on span "Maintenance Audit Team: Hello! Unfortunately, this cleaning visit completed on …" at bounding box center [925, 448] width 207 height 208
drag, startPoint x: 929, startPoint y: 414, endPoint x: 957, endPoint y: 420, distance: 28.5
click at [886, 394] on span "Maintenance Audit Team: Hello! Unfortunately, this cleaning visit completed on …" at bounding box center [925, 448] width 207 height 208
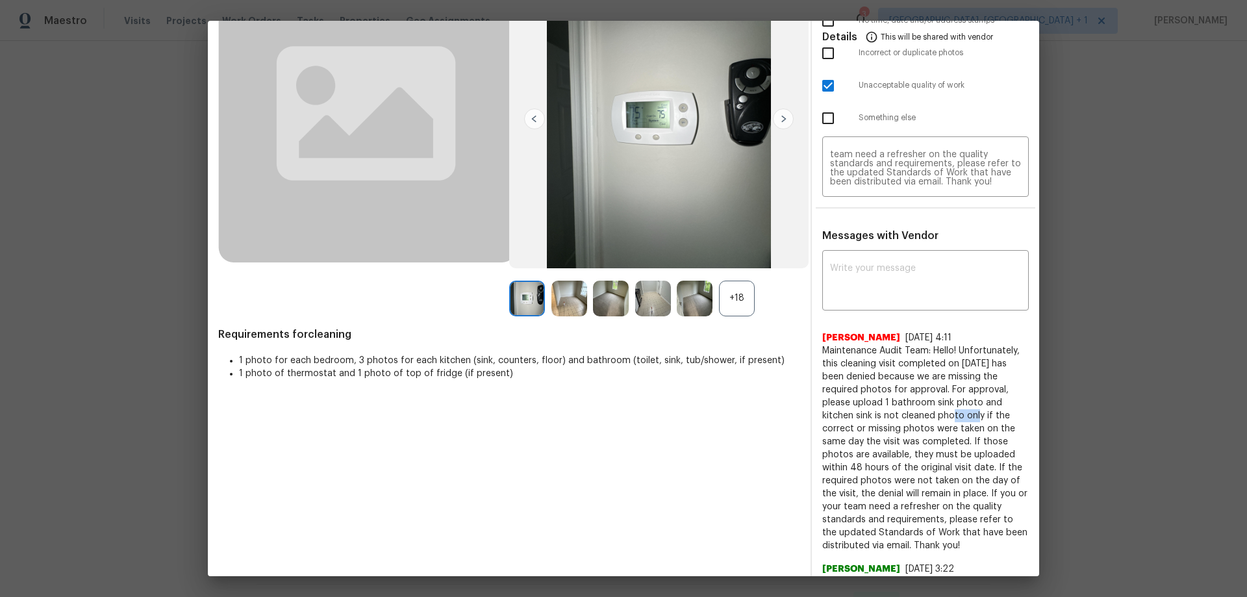
click at [886, 394] on span "Maintenance Audit Team: Hello! Unfortunately, this cleaning visit completed on …" at bounding box center [925, 448] width 207 height 208
click at [857, 162] on textarea "Maintenance Audit Team: Hello! Unfortunately, this cleaning visit completed on …" at bounding box center [925, 168] width 191 height 36
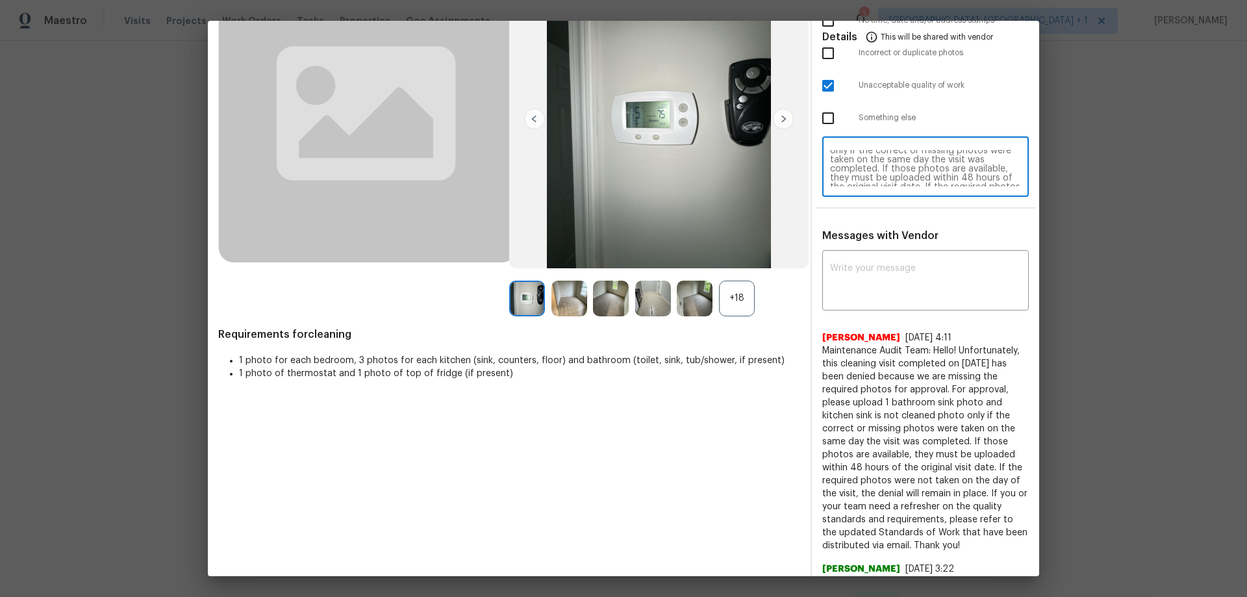
click at [846, 159] on textarea "Maintenance Audit Team: Hello! Unfortunately, this cleaning visit completed on …" at bounding box center [925, 168] width 191 height 36
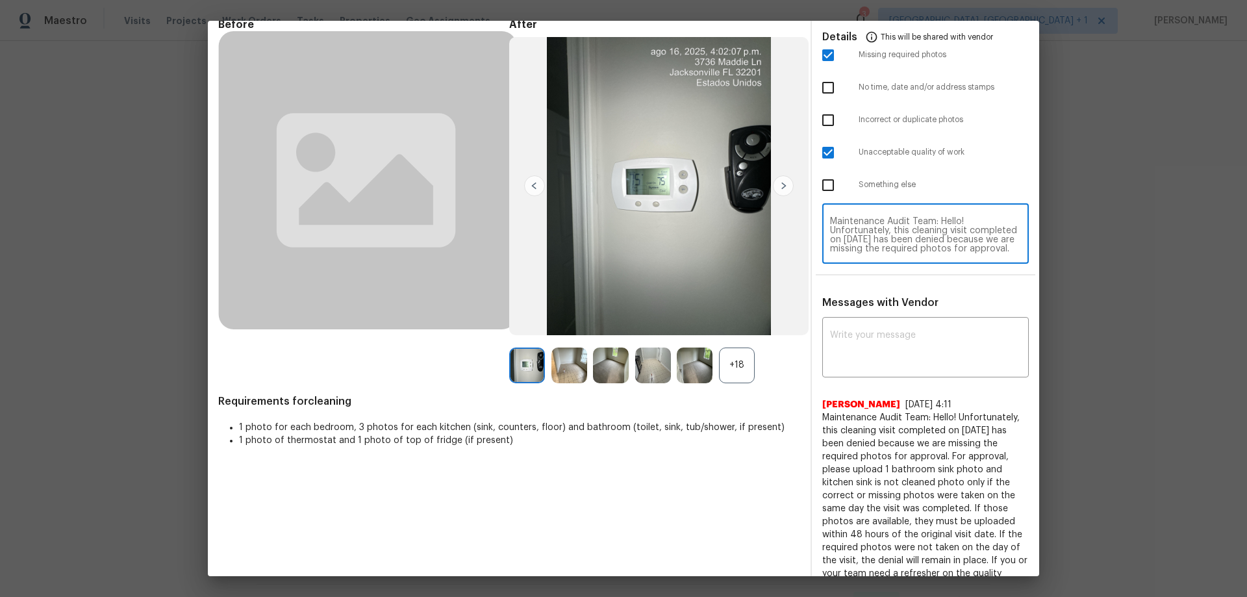
scroll to position [0, 0]
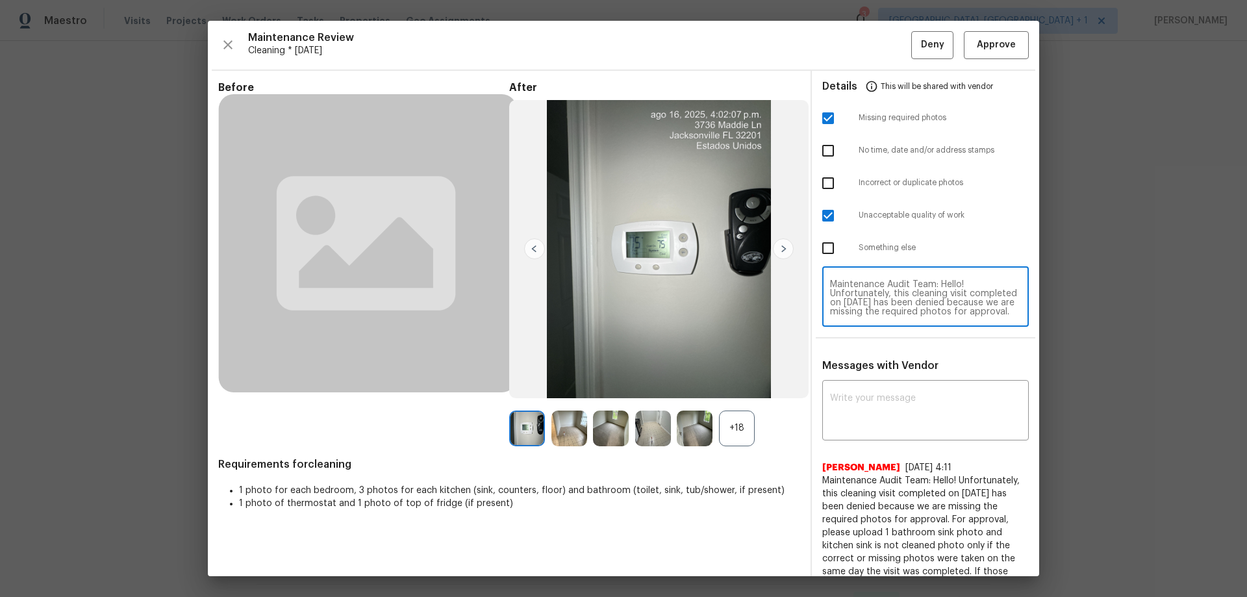
type textarea "Maintenance Audit Team: Hello! Unfortunately, this cleaning visit completed on …"
click at [886, 47] on span "Deny" at bounding box center [932, 45] width 23 height 16
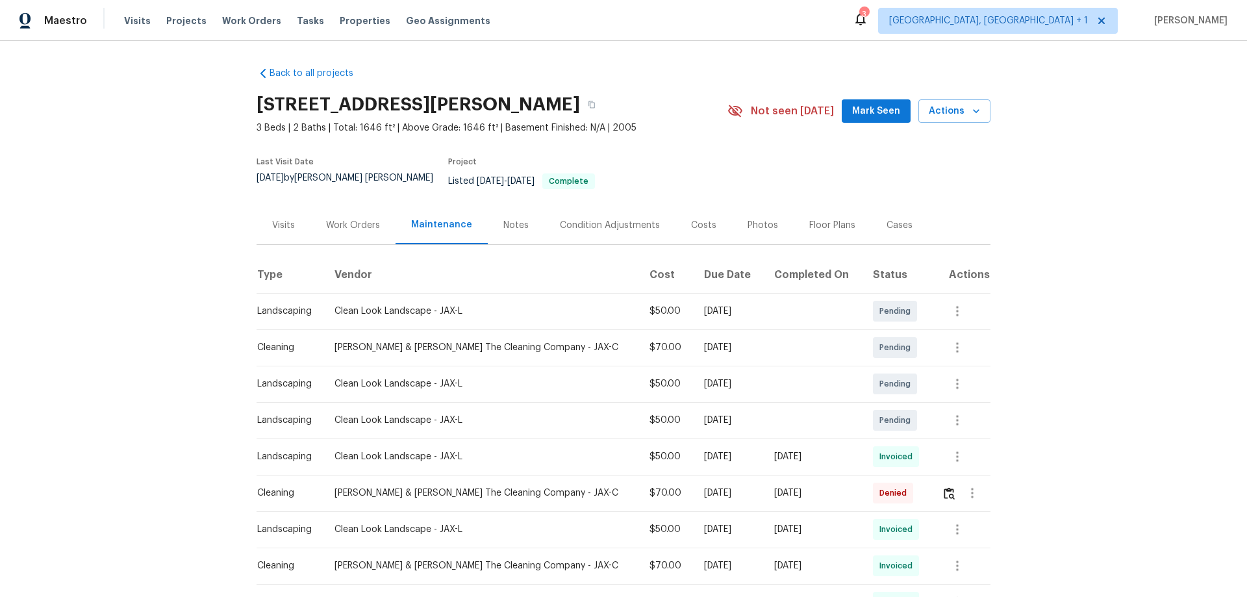
drag, startPoint x: 933, startPoint y: 478, endPoint x: 940, endPoint y: 481, distance: 8.2
click at [886, 394] on td at bounding box center [960, 493] width 59 height 36
click at [886, 394] on img "button" at bounding box center [949, 493] width 11 height 12
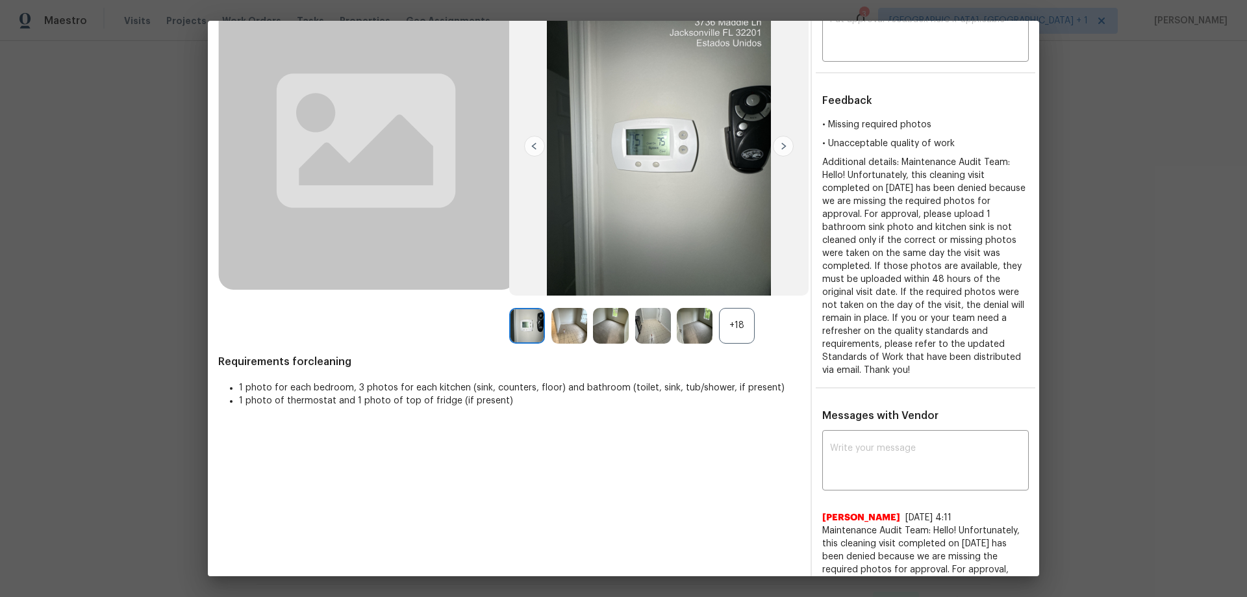
scroll to position [297, 0]
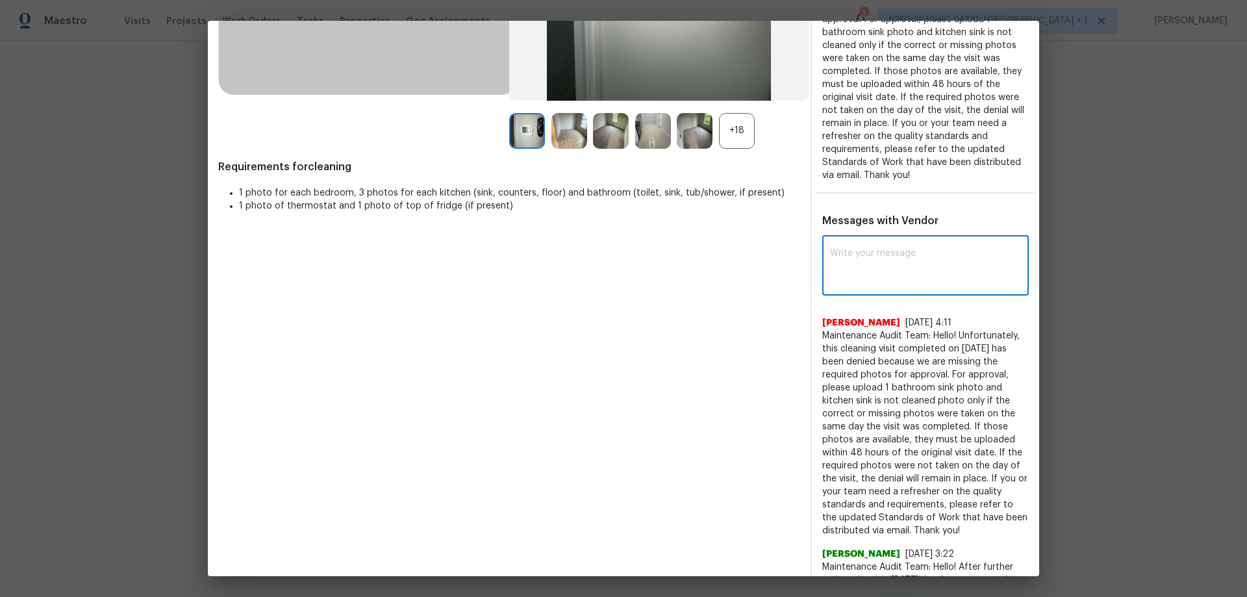
click at [838, 277] on textarea at bounding box center [925, 267] width 191 height 36
paste textarea "Please disregard the previous denial reason and consider this one and do the ne…"
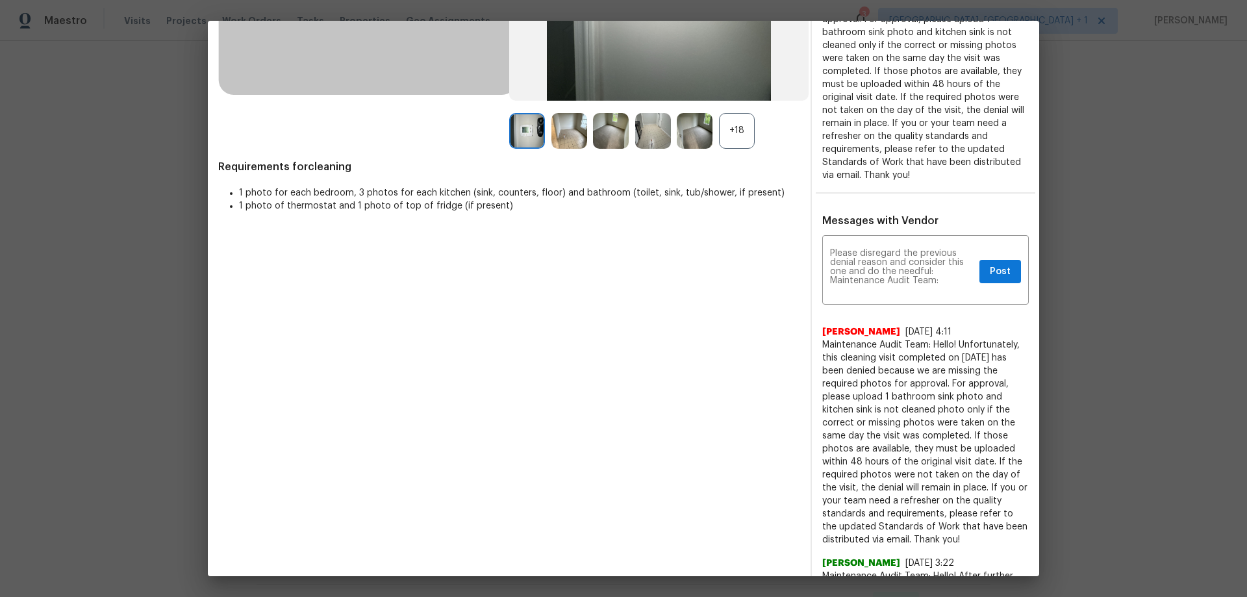
drag, startPoint x: 926, startPoint y: 343, endPoint x: 974, endPoint y: 535, distance: 198.1
click at [886, 394] on span "Maintenance Audit Team: Hello! Unfortunately, this cleaning visit completed on …" at bounding box center [925, 442] width 207 height 208
copy span "Hello! Unfortunately, this cleaning visit completed on 08/17/2025 has been deni…"
click at [886, 283] on textarea "Please disregard the previous denial reason and consider this one and do the ne…" at bounding box center [902, 271] width 144 height 45
paste textarea "Hello! Unfortunately, this cleaning visit completed on 08/17/2025 has been deni…"
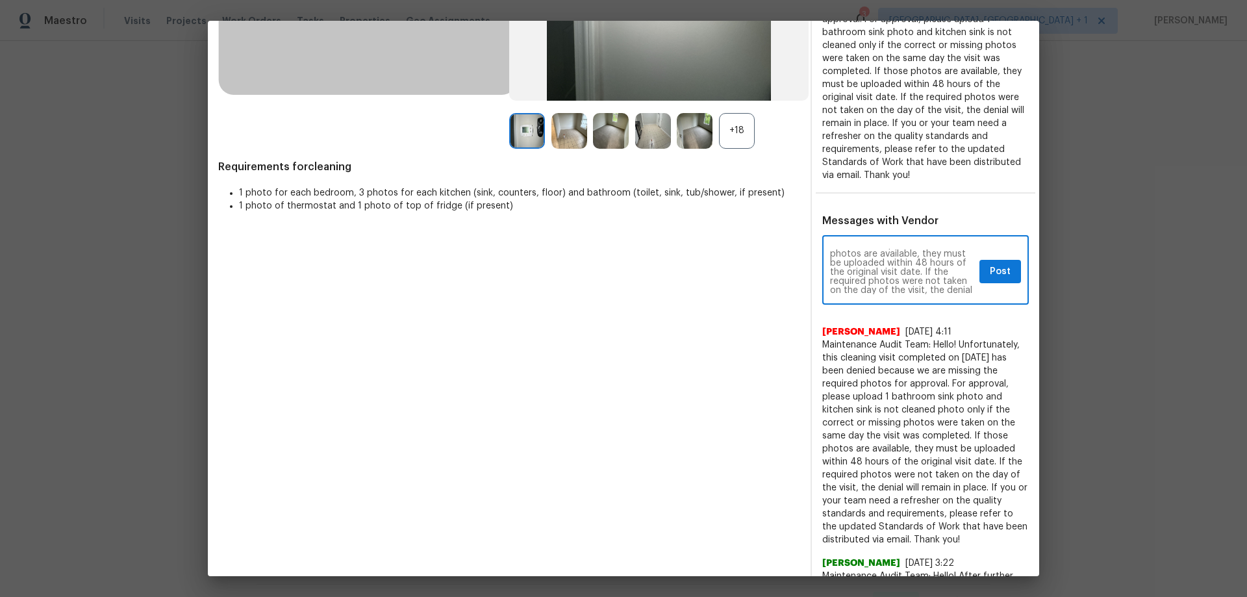
scroll to position [101, 0]
click at [849, 262] on textarea "Please disregard the previous denial reason and consider this one and do the ne…" at bounding box center [902, 271] width 144 height 45
type textarea "Please disregard the previous denial reason and consider this one and do the ne…"
click at [886, 285] on div "Please disregard the previous denial reason and consider this one and do the ne…" at bounding box center [925, 568] width 227 height 661
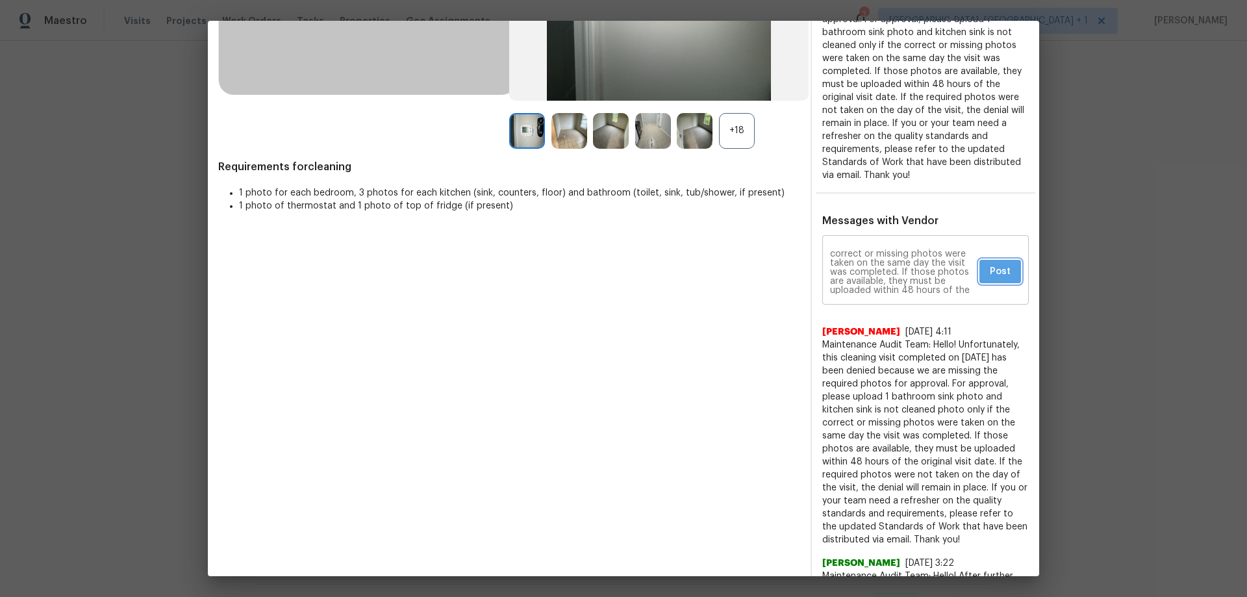
click at [886, 277] on button "Post" at bounding box center [1000, 272] width 42 height 24
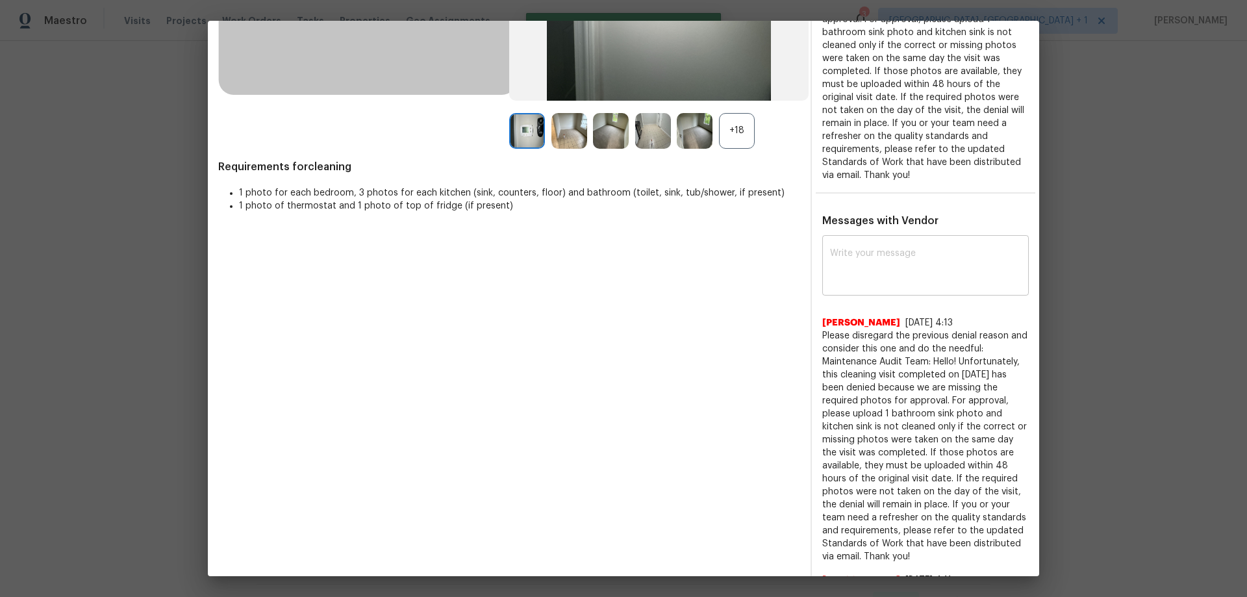
scroll to position [0, 0]
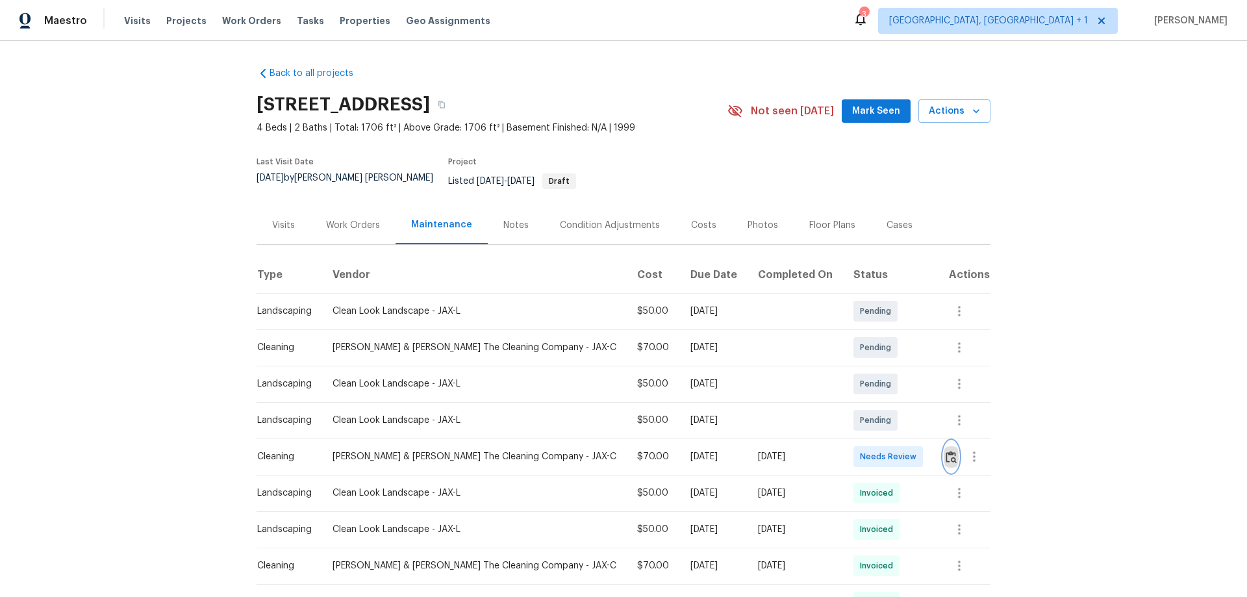
click at [886, 394] on button "button" at bounding box center [951, 456] width 15 height 31
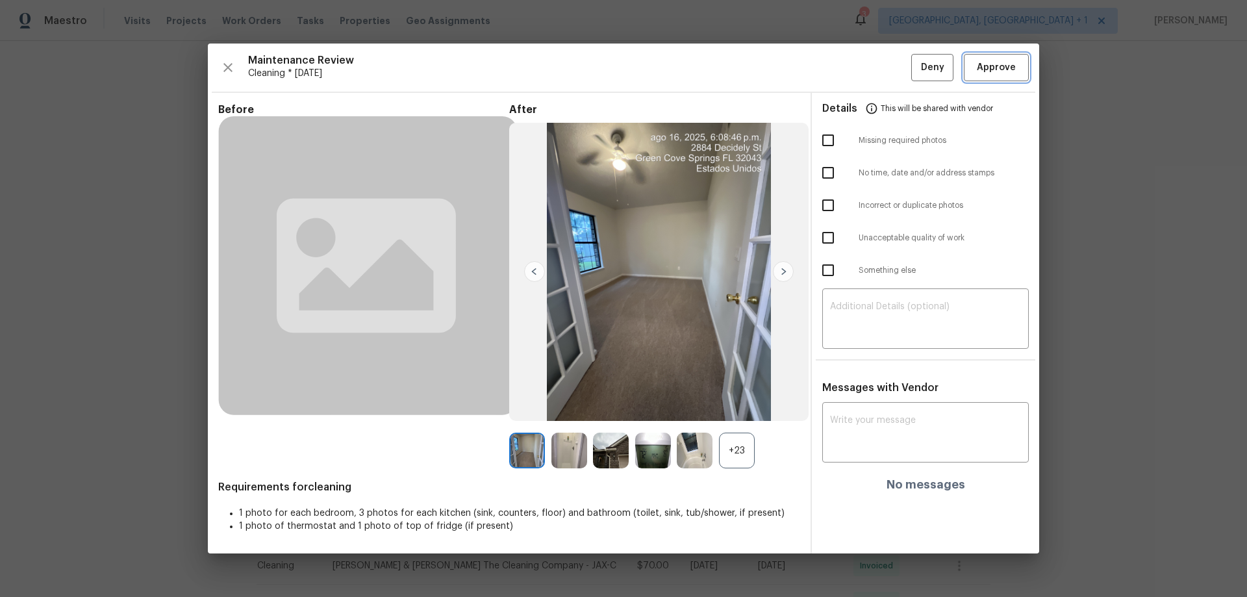
click at [886, 75] on span "Approve" at bounding box center [996, 68] width 39 height 16
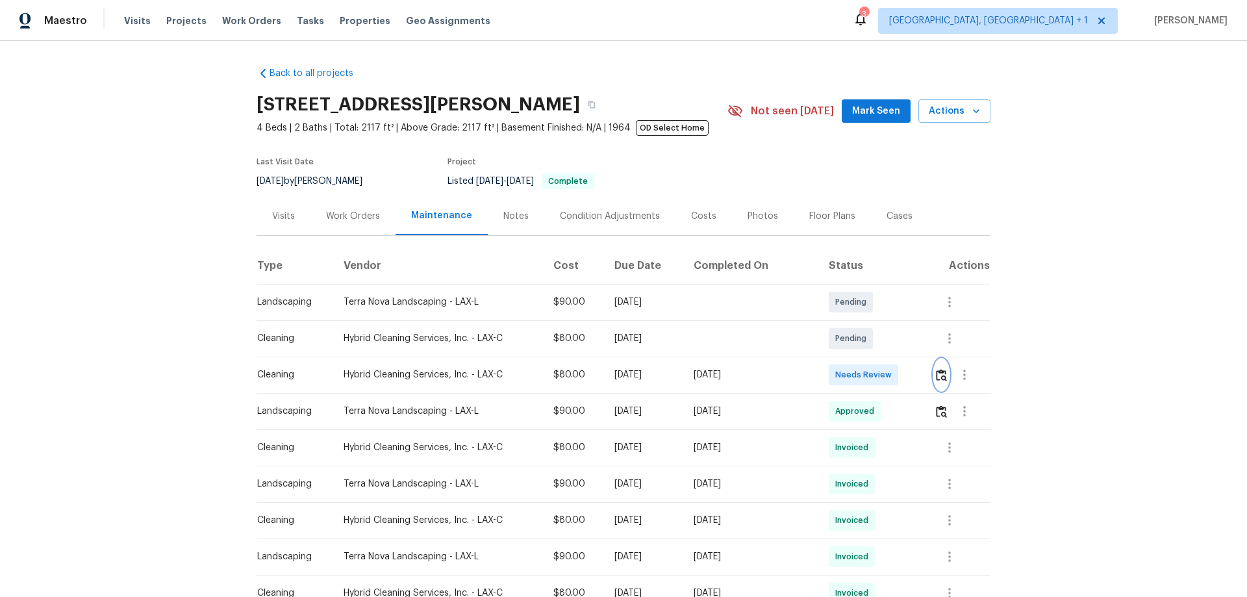
click at [934, 373] on button "button" at bounding box center [941, 374] width 15 height 31
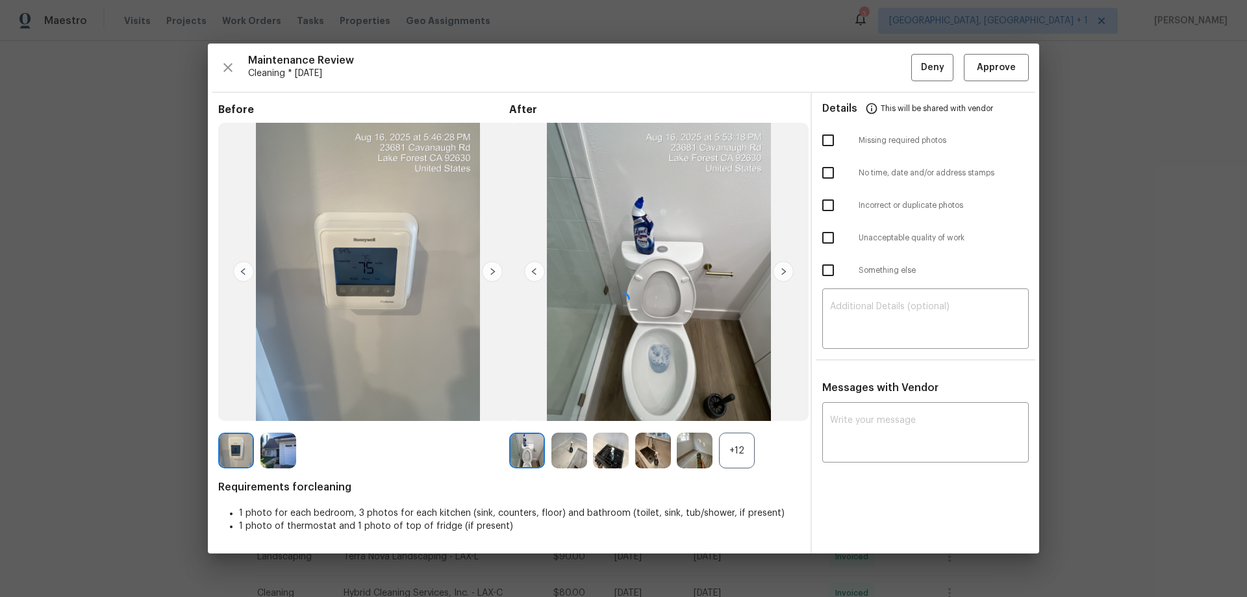
click at [986, 62] on div at bounding box center [623, 299] width 831 height 510
click at [986, 62] on span "Approve" at bounding box center [996, 68] width 39 height 16
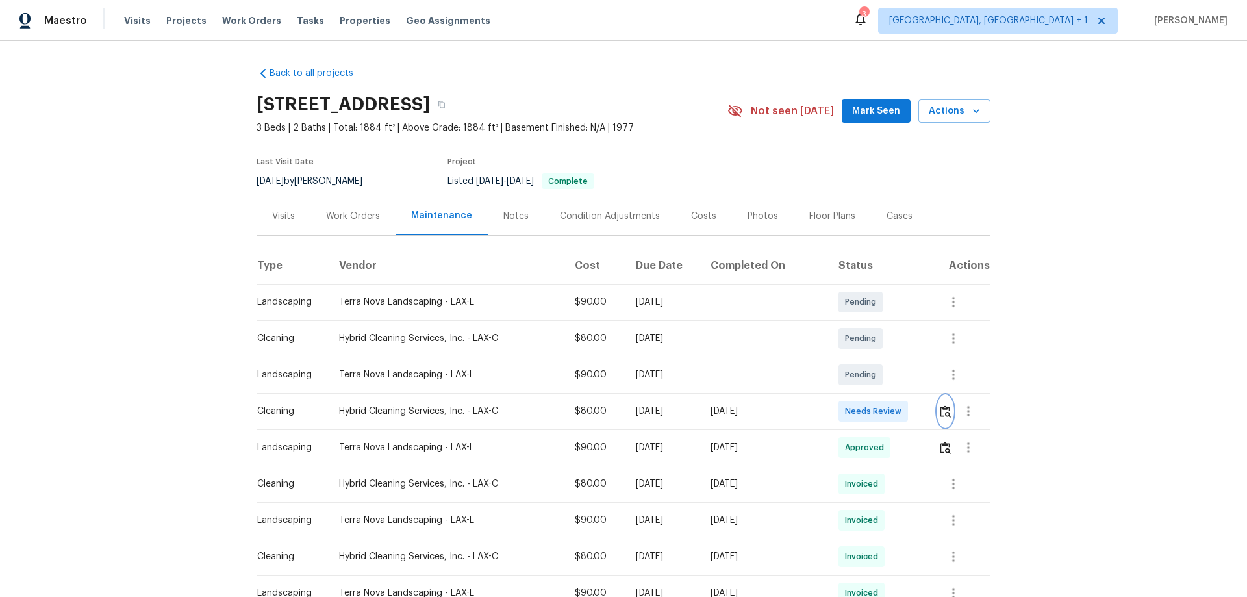
click at [886, 394] on button "button" at bounding box center [945, 410] width 15 height 31
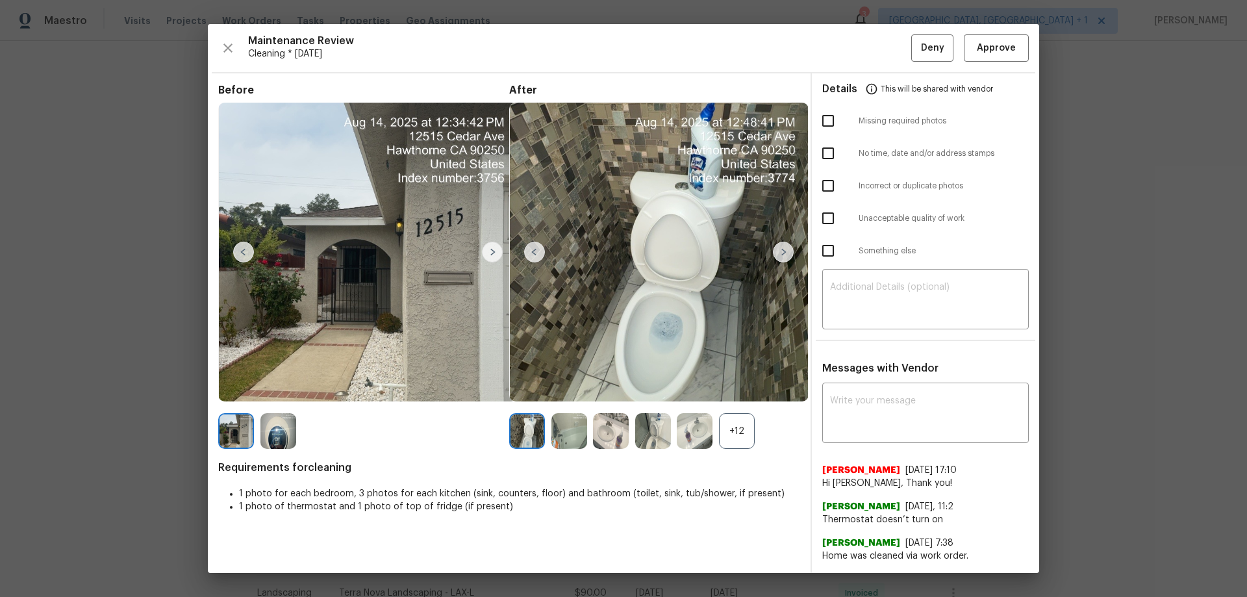
click at [886, 63] on div "Maintenance Review Cleaning * Mon, Aug 11 Deny Approve Before After +12 Require…" at bounding box center [623, 298] width 831 height 549
click at [886, 50] on span "Approve" at bounding box center [996, 48] width 39 height 16
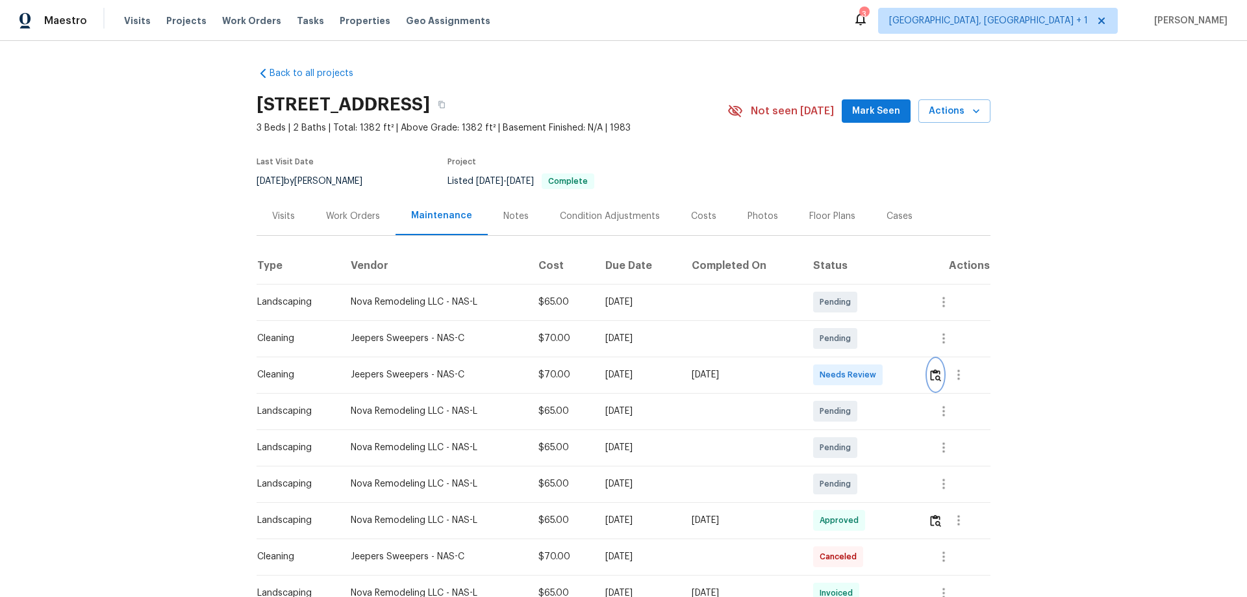
click at [886, 373] on img "button" at bounding box center [935, 375] width 11 height 12
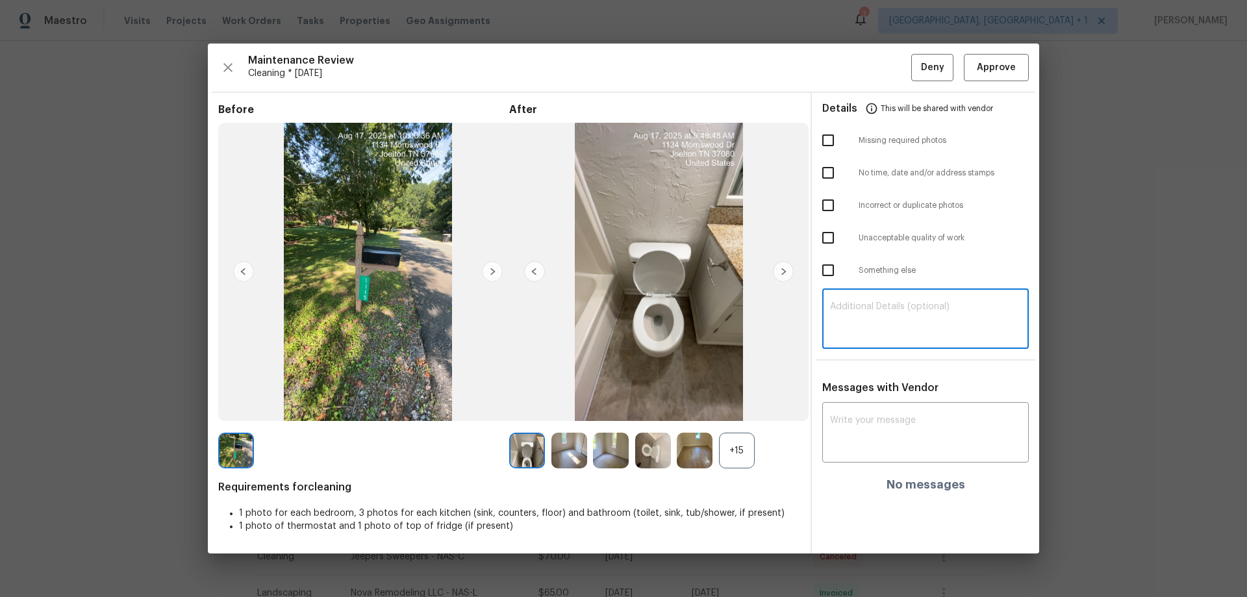
click at [837, 319] on textarea at bounding box center [925, 320] width 191 height 36
paste textarea "Hello! Unfortunately, this cleaning visit completed on [DATE] has been denied b…"
type textarea "Hello! Unfortunately, this cleaning visit completed on [DATE] has been denied b…"
click at [828, 394] on div "x ​" at bounding box center [925, 433] width 207 height 57
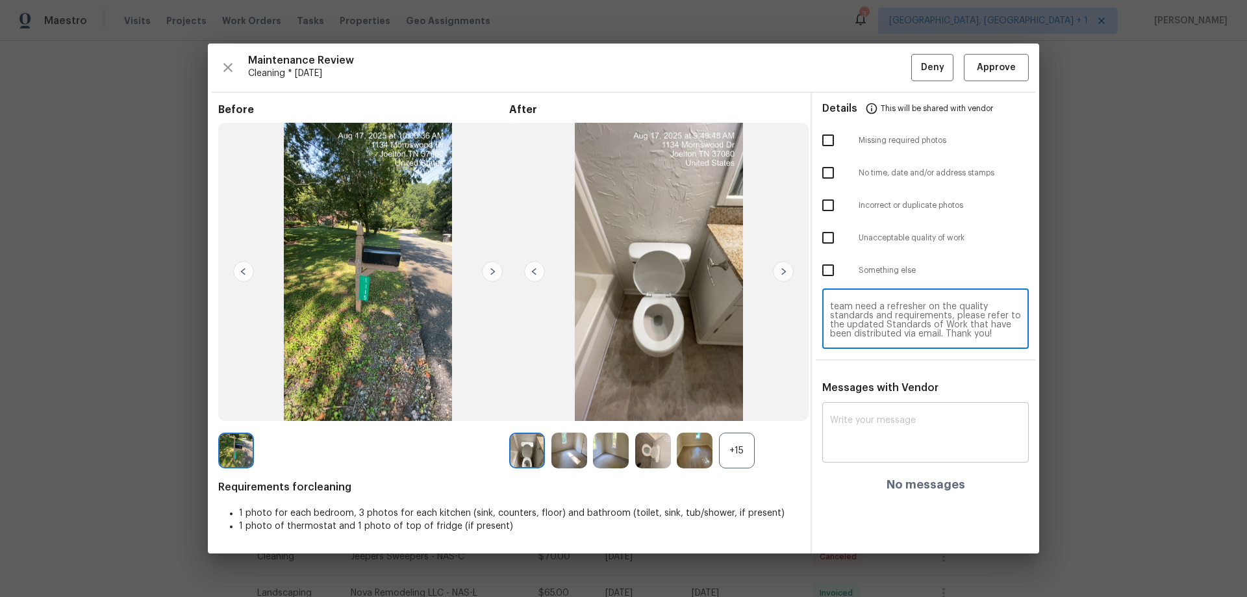
paste textarea "Hello! Unfortunately, this cleaning visit completed on [DATE] has been denied b…"
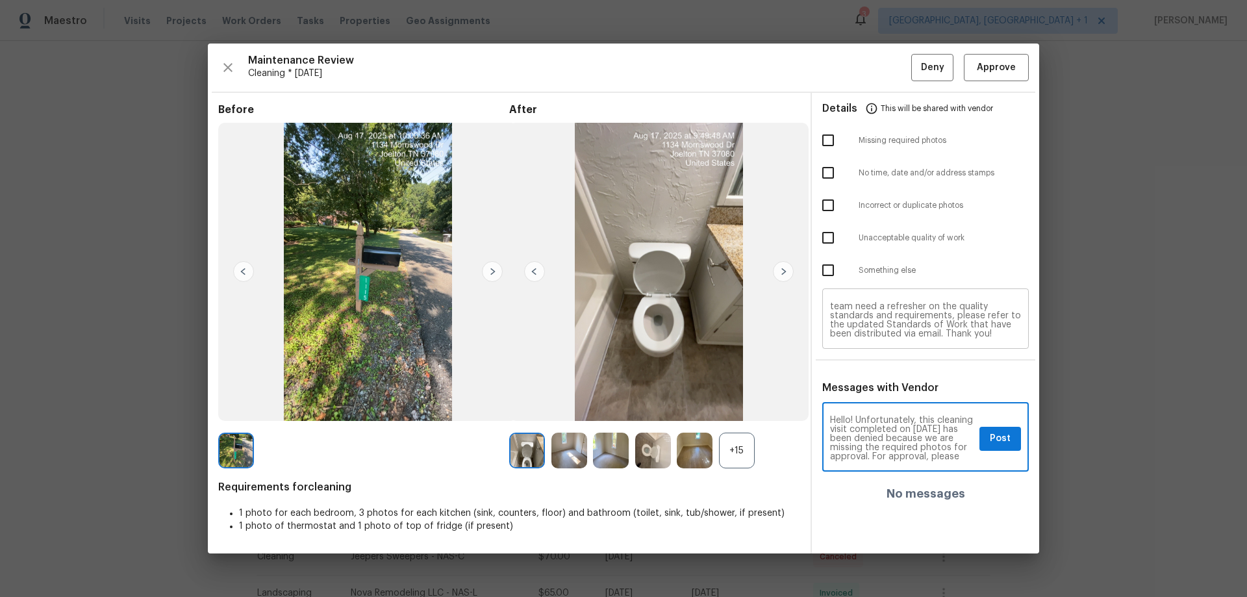
scroll to position [173, 0]
type textarea "Hello! Unfortunately, this cleaning visit completed on [DATE] has been denied b…"
click at [822, 149] on input "checkbox" at bounding box center [827, 140] width 27 height 27
checkbox input "true"
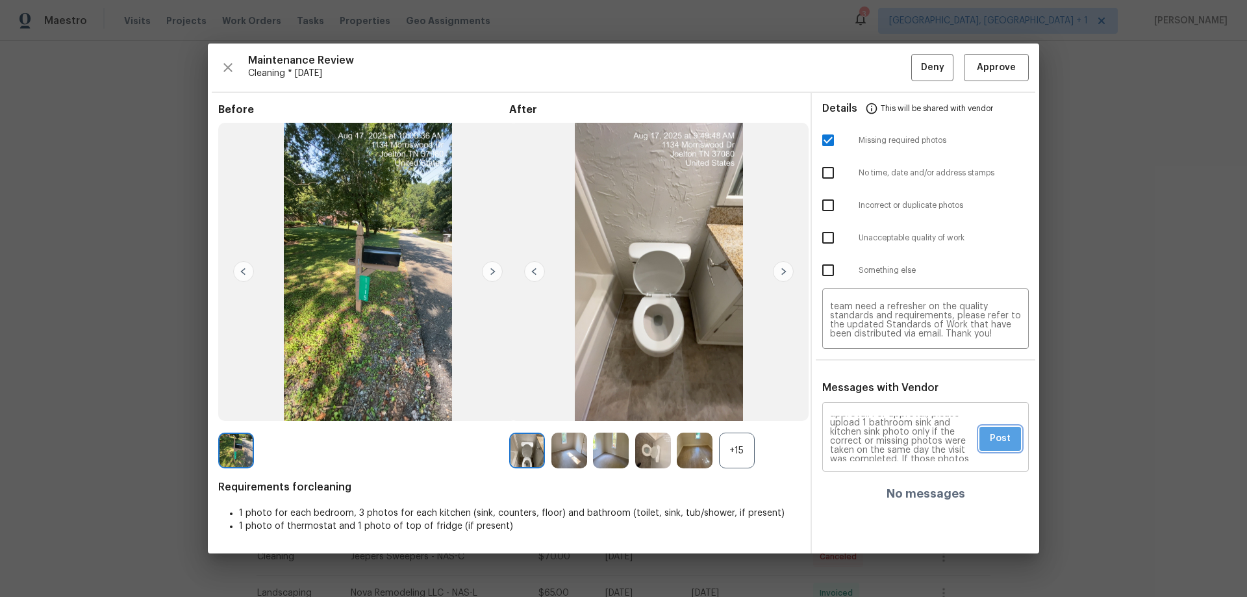
click at [886, 394] on span "Post" at bounding box center [1000, 439] width 21 height 16
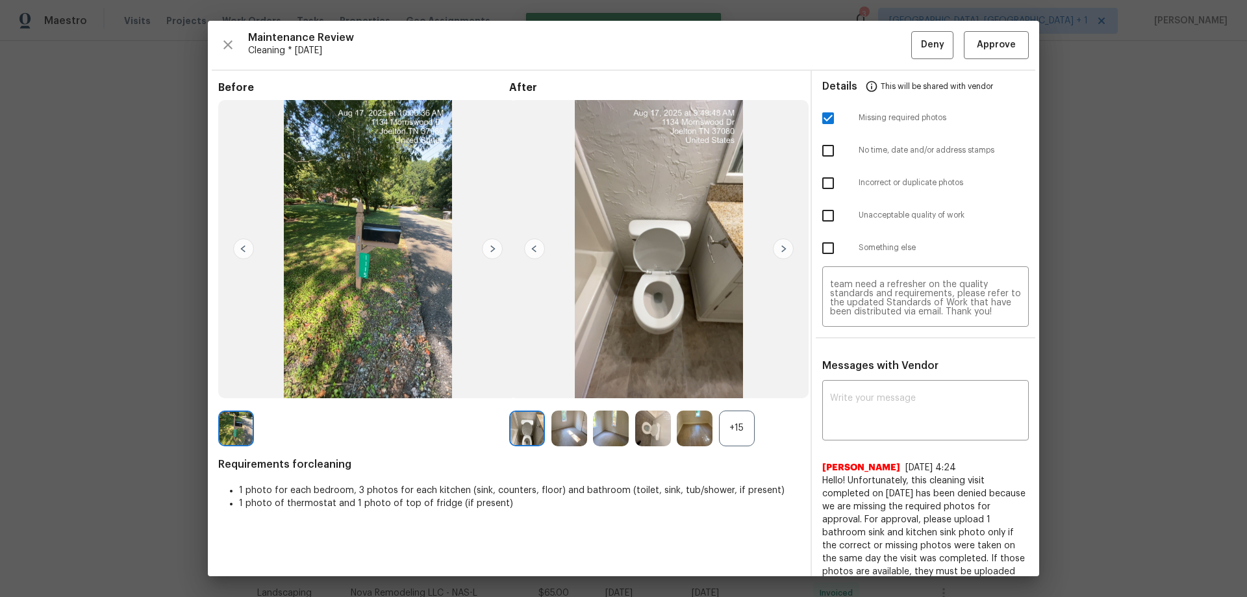
scroll to position [0, 0]
click at [886, 79] on span "This will be shared with vendor" at bounding box center [937, 86] width 112 height 31
click at [886, 39] on span "Deny" at bounding box center [932, 45] width 23 height 16
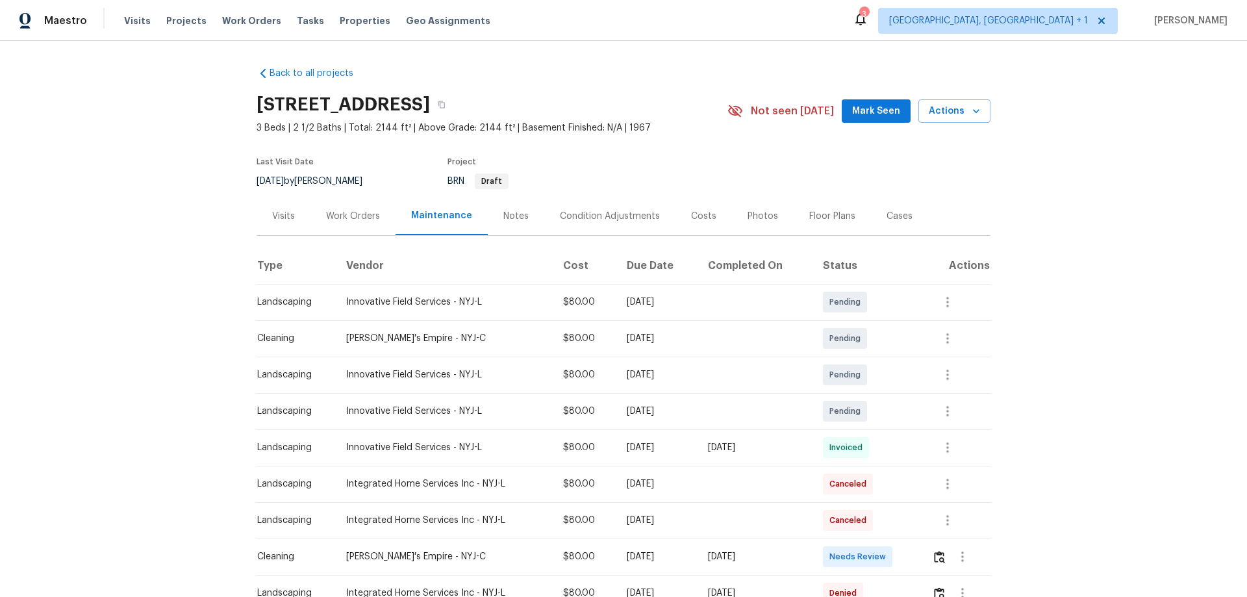
scroll to position [130, 0]
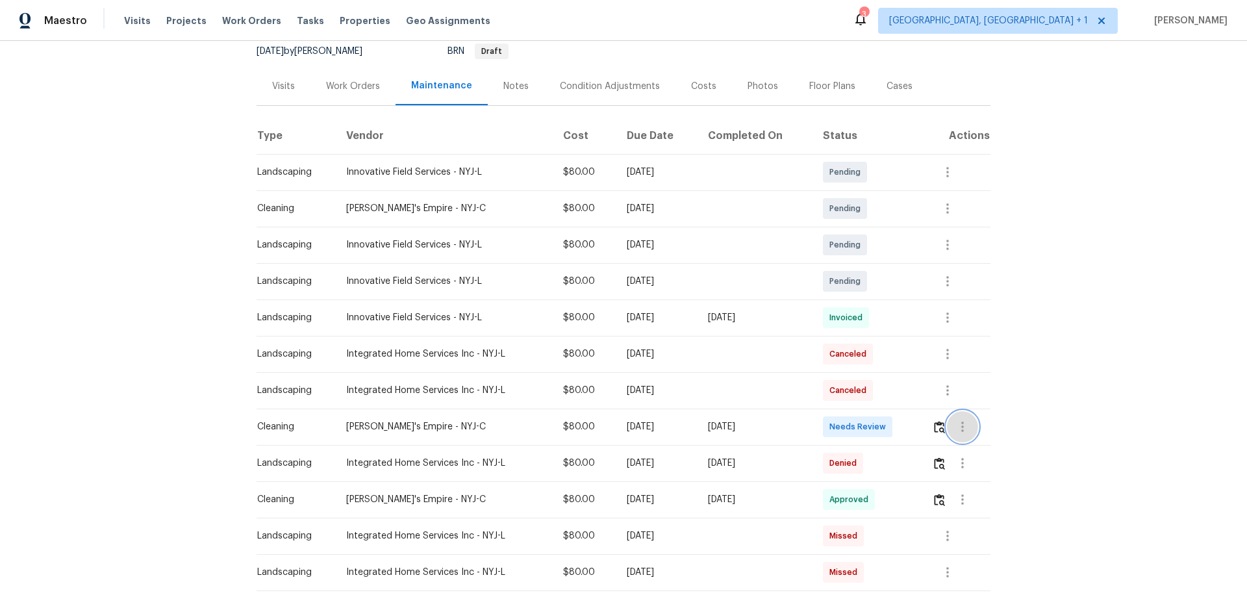
click at [886, 394] on button "button" at bounding box center [962, 426] width 31 height 31
click at [886, 394] on div at bounding box center [623, 298] width 1247 height 597
click at [886, 394] on img "button" at bounding box center [939, 427] width 11 height 12
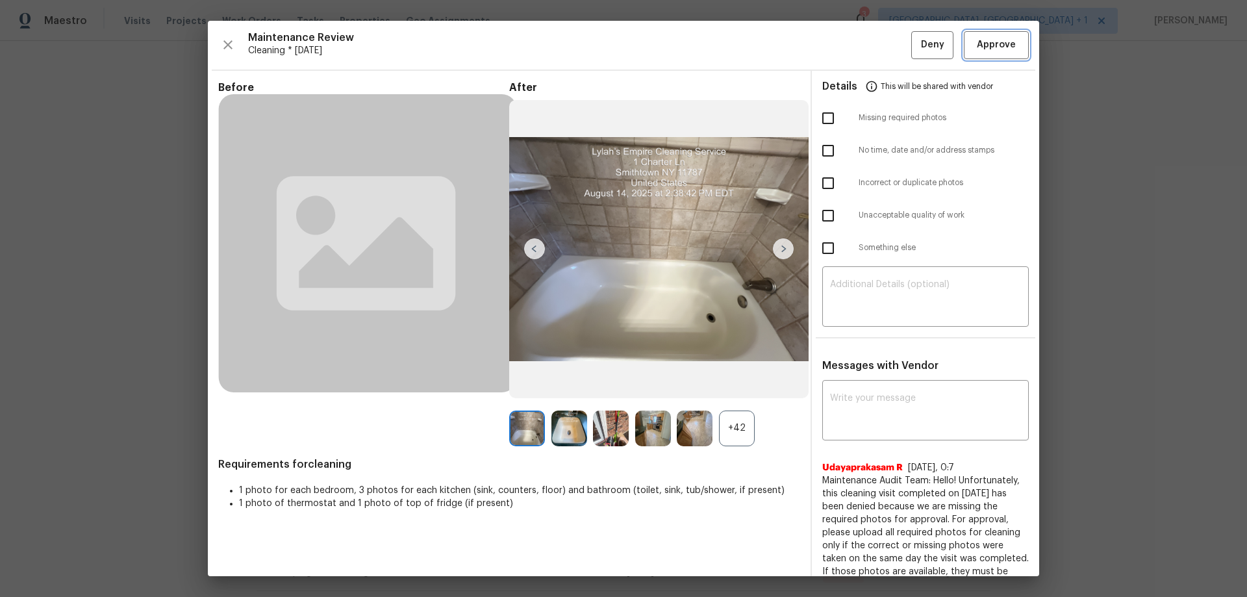
click at [886, 40] on span "Approve" at bounding box center [996, 45] width 39 height 16
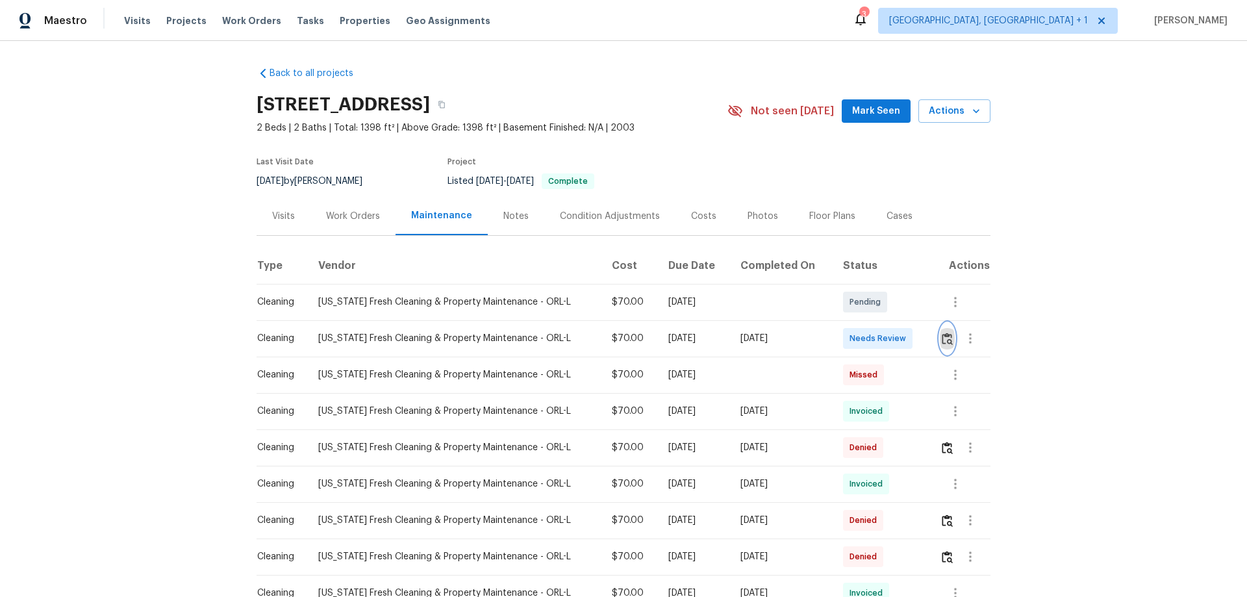
click at [942, 337] on img "button" at bounding box center [947, 338] width 11 height 12
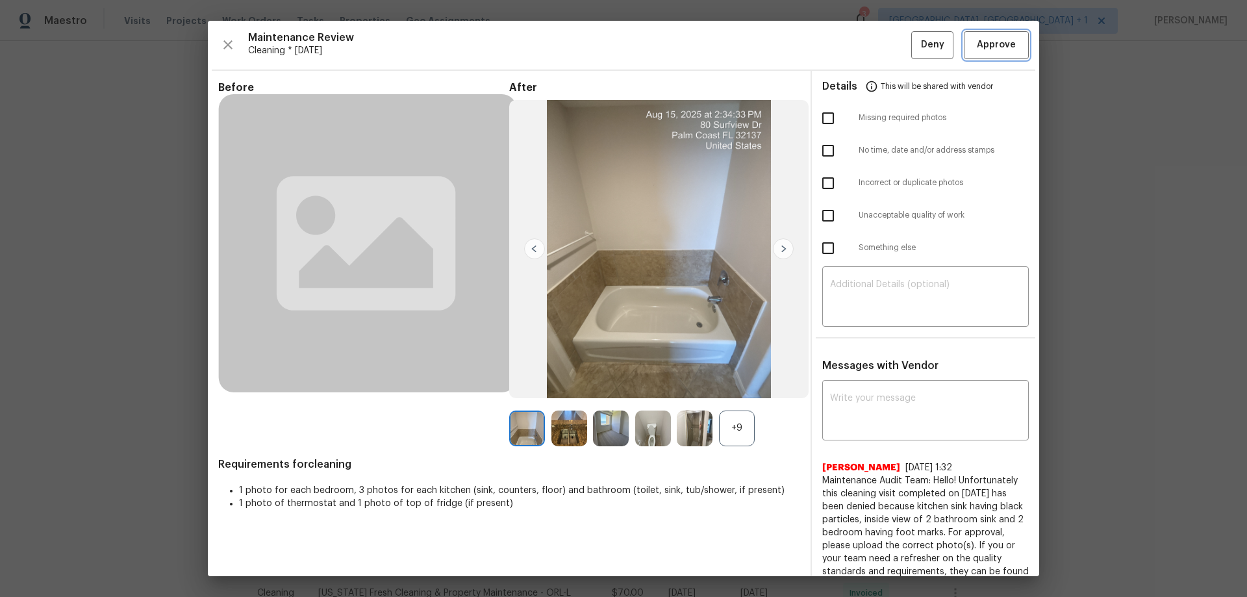
click at [989, 51] on span "Approve" at bounding box center [996, 45] width 39 height 16
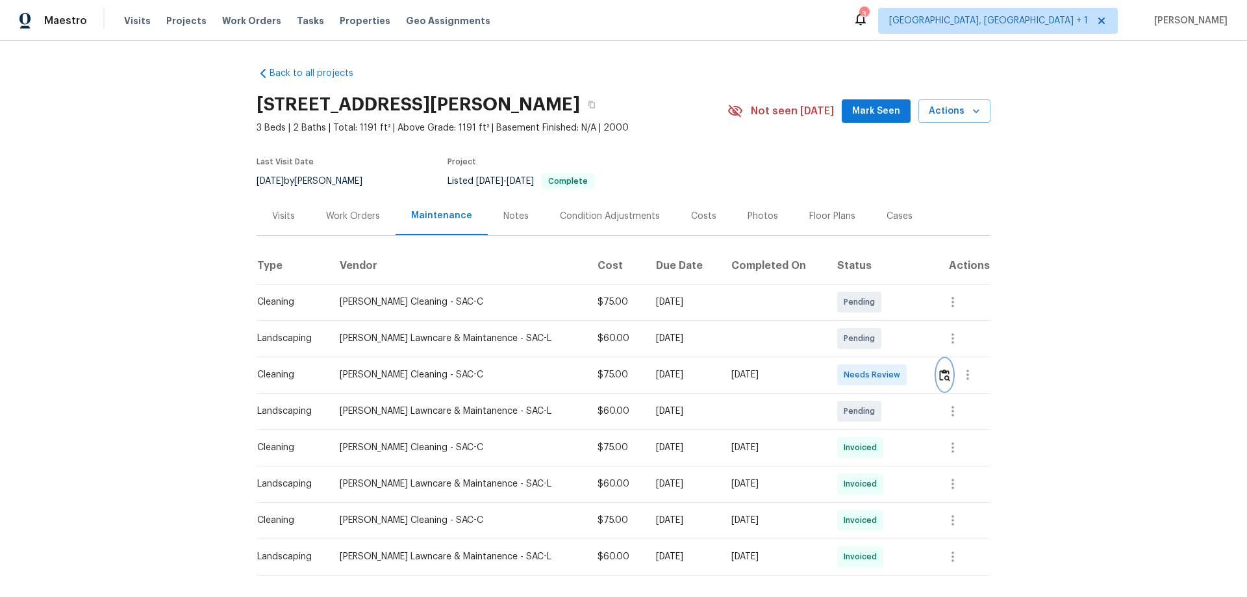
click at [886, 379] on img "button" at bounding box center [944, 375] width 11 height 12
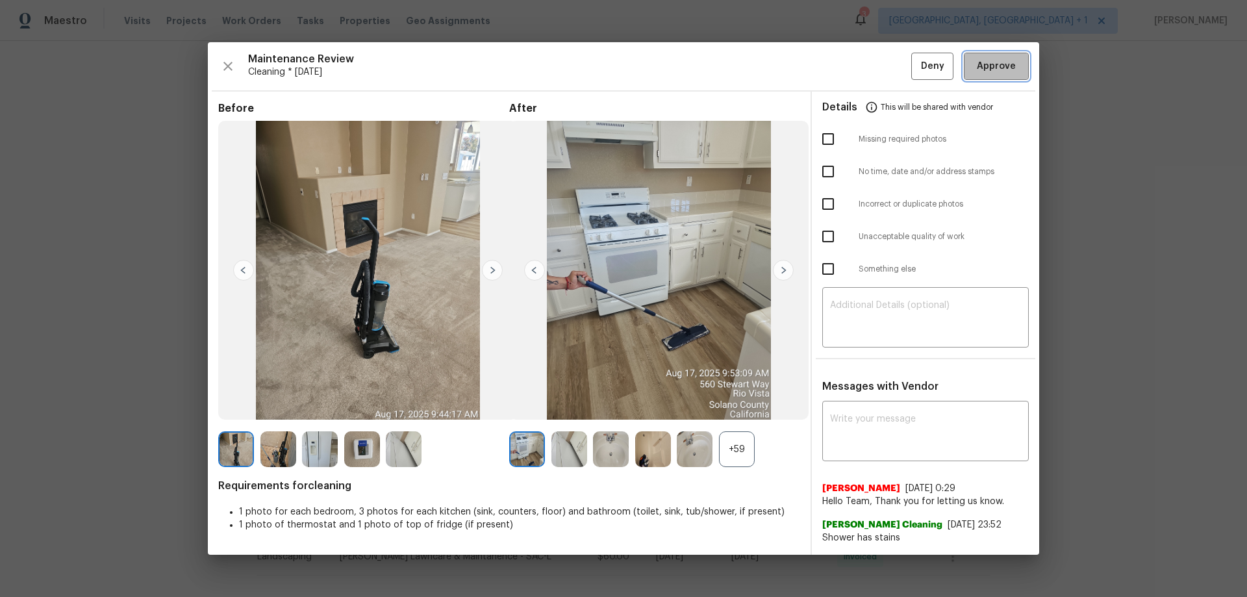
click at [886, 64] on span "Approve" at bounding box center [996, 66] width 39 height 16
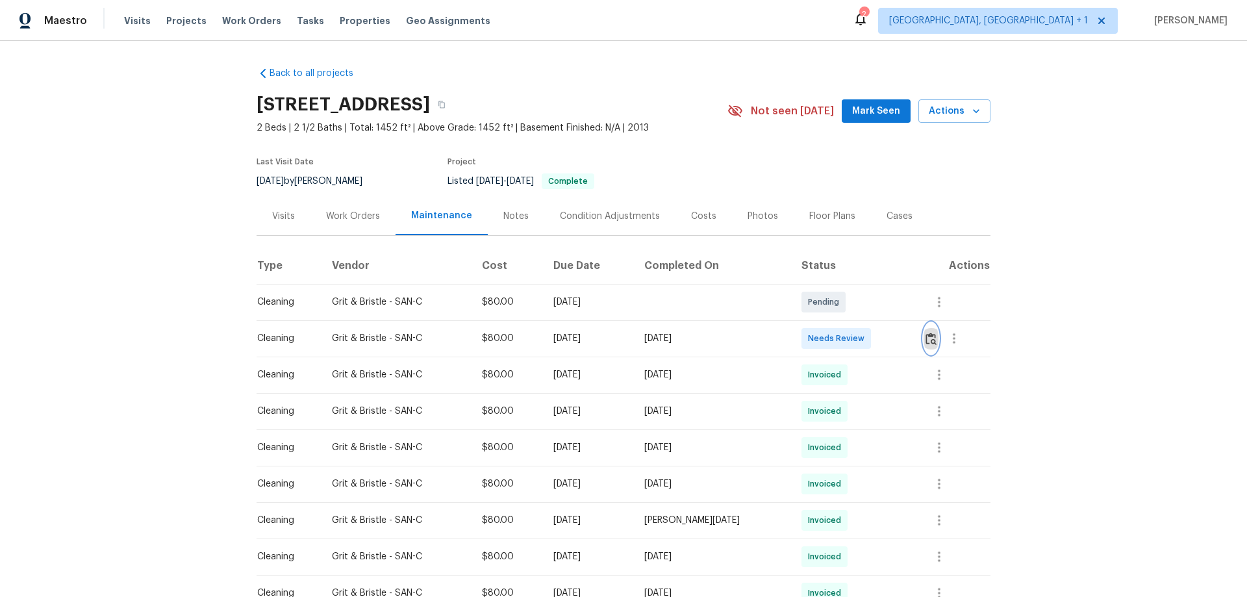
click at [886, 338] on img "button" at bounding box center [930, 338] width 11 height 12
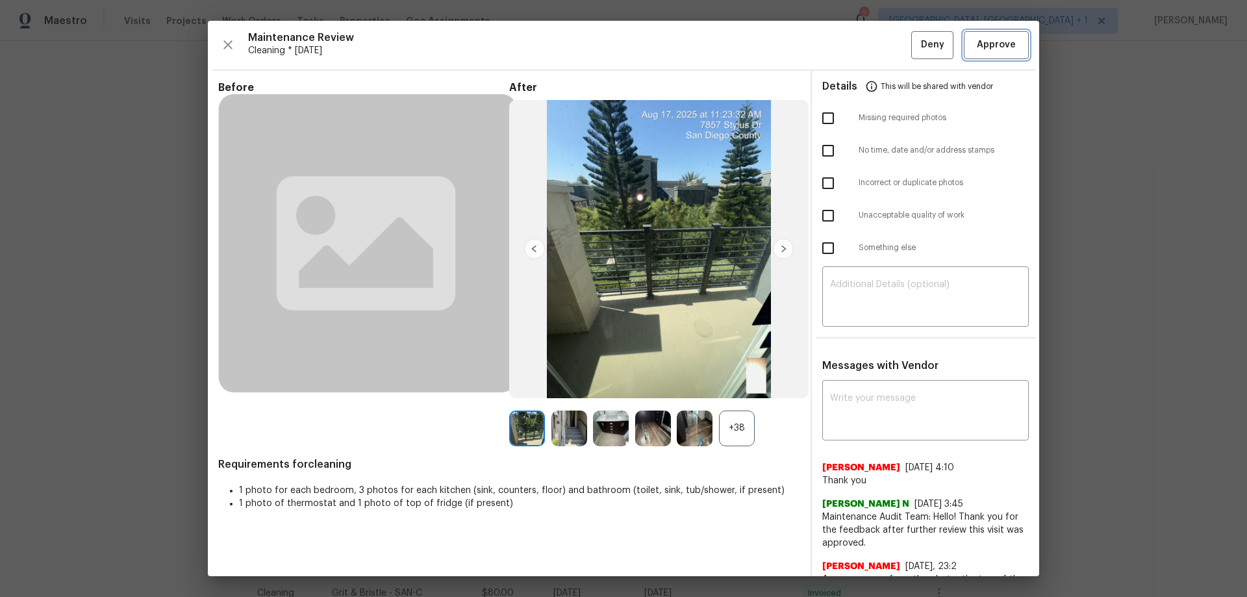
click at [886, 44] on span "Approve" at bounding box center [996, 45] width 39 height 16
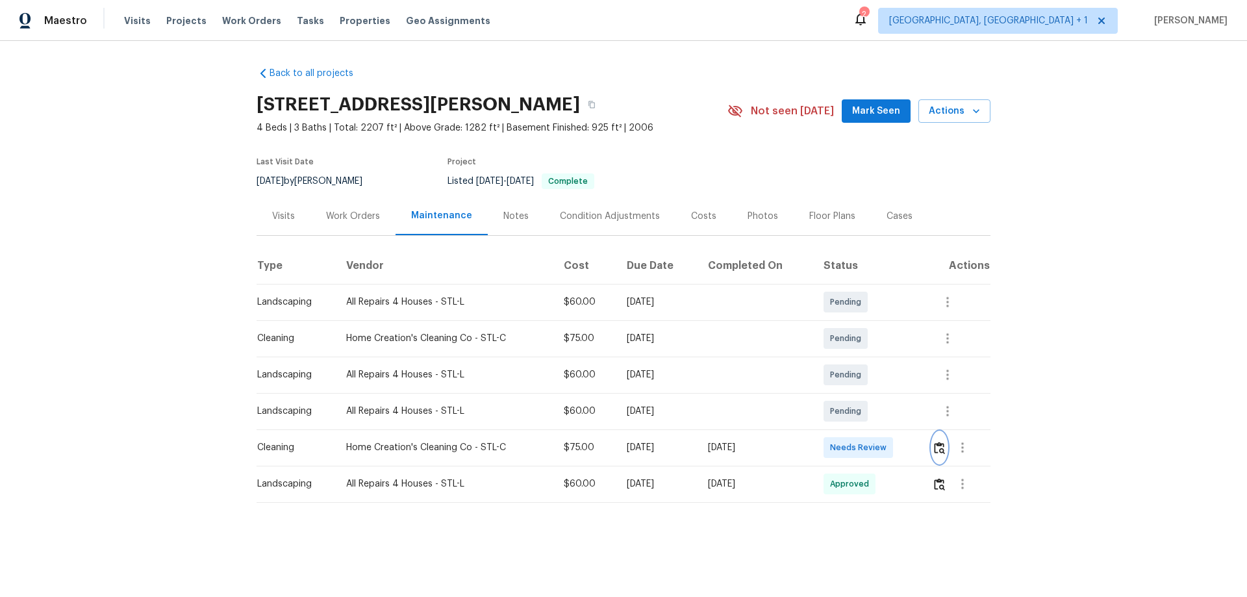
click at [886, 394] on button "button" at bounding box center [939, 447] width 15 height 31
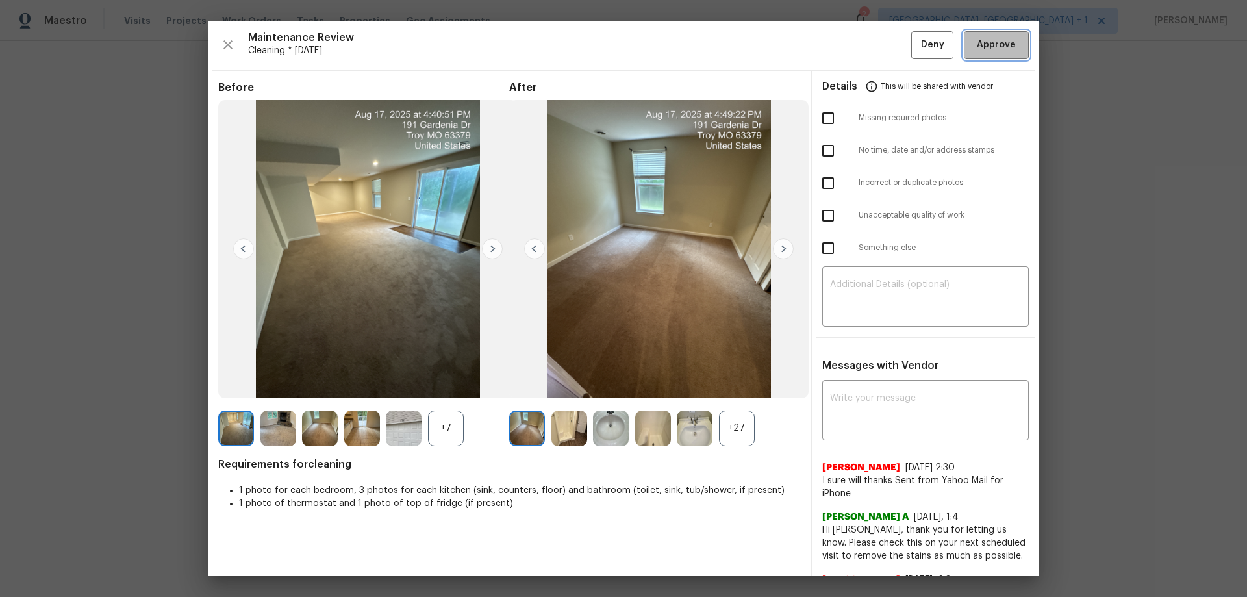
click at [886, 44] on span "Approve" at bounding box center [996, 45] width 39 height 16
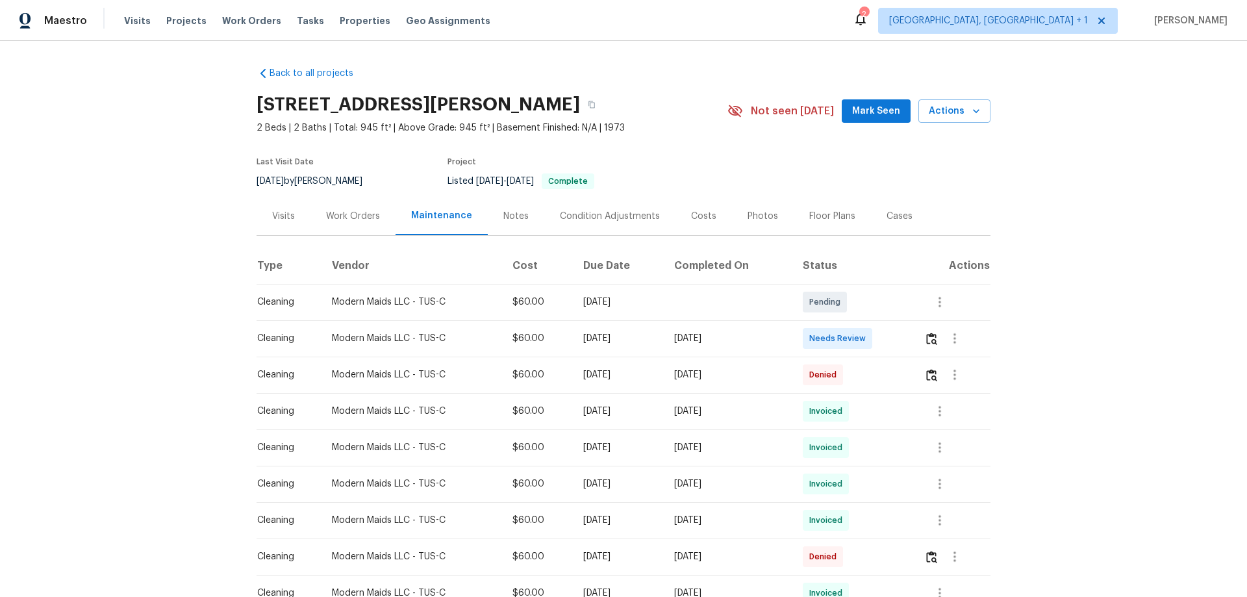
click at [886, 332] on td at bounding box center [952, 338] width 77 height 36
click at [886, 334] on img "button" at bounding box center [931, 338] width 11 height 12
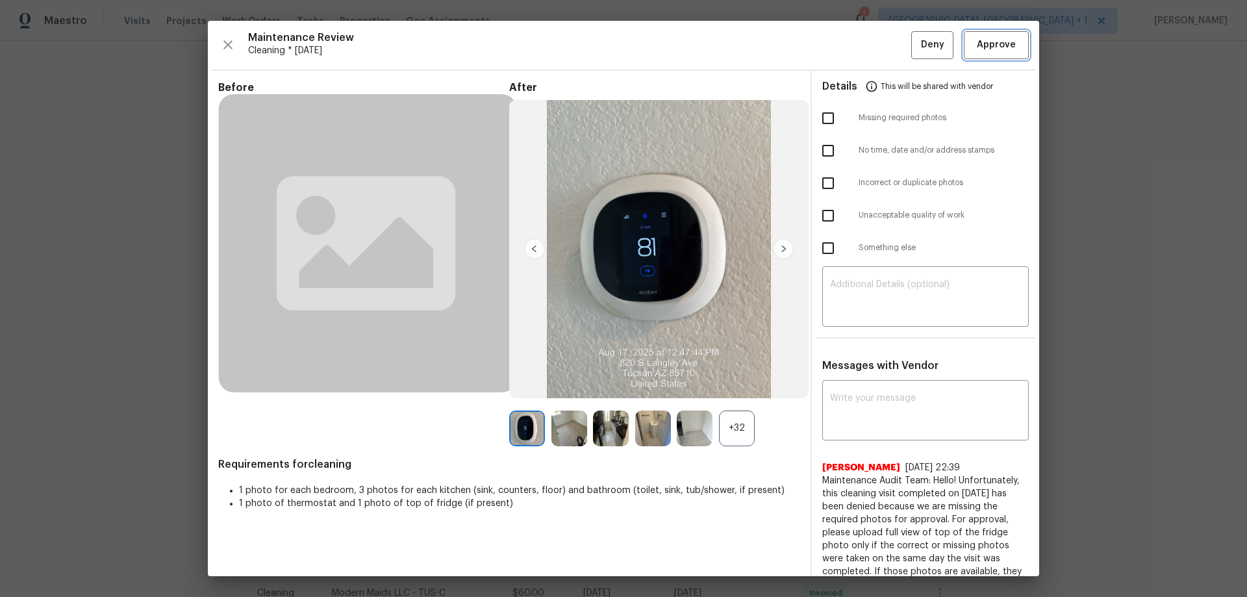
click at [886, 34] on button "Approve" at bounding box center [996, 45] width 65 height 28
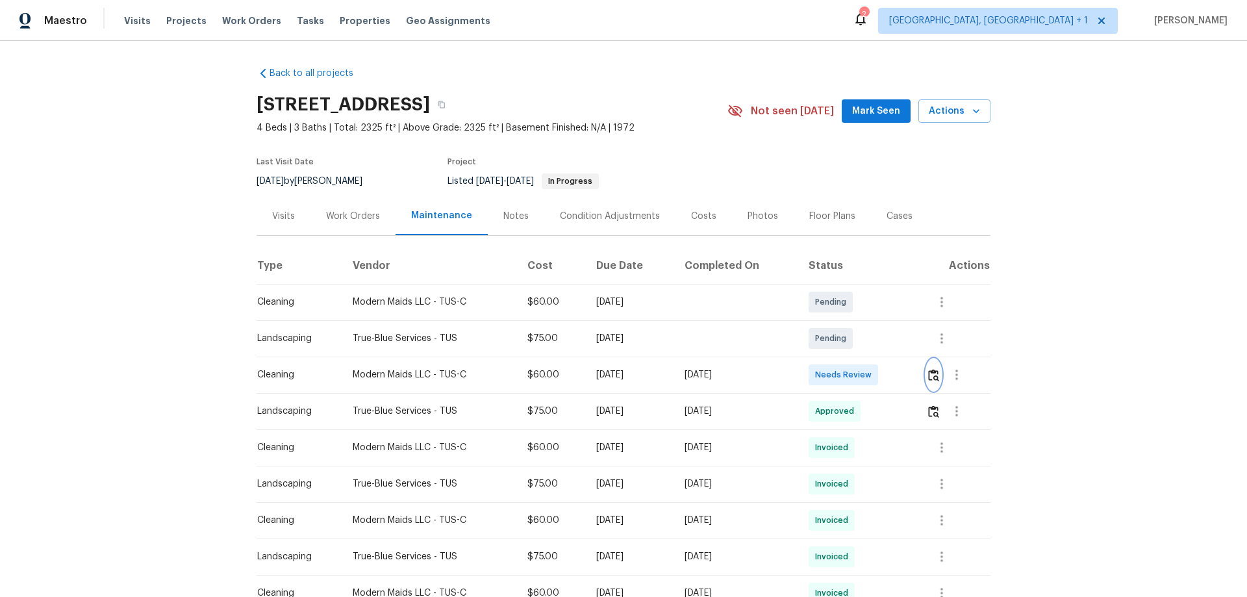
click at [886, 382] on button "button" at bounding box center [933, 374] width 15 height 31
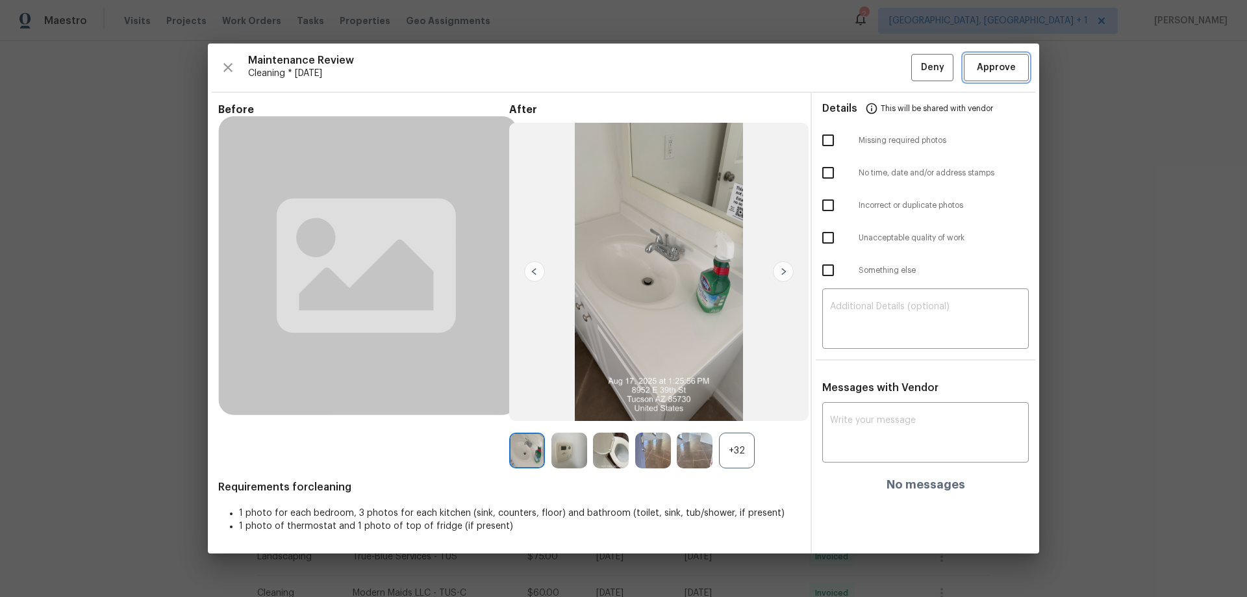
click at [886, 68] on span "Approve" at bounding box center [996, 68] width 39 height 16
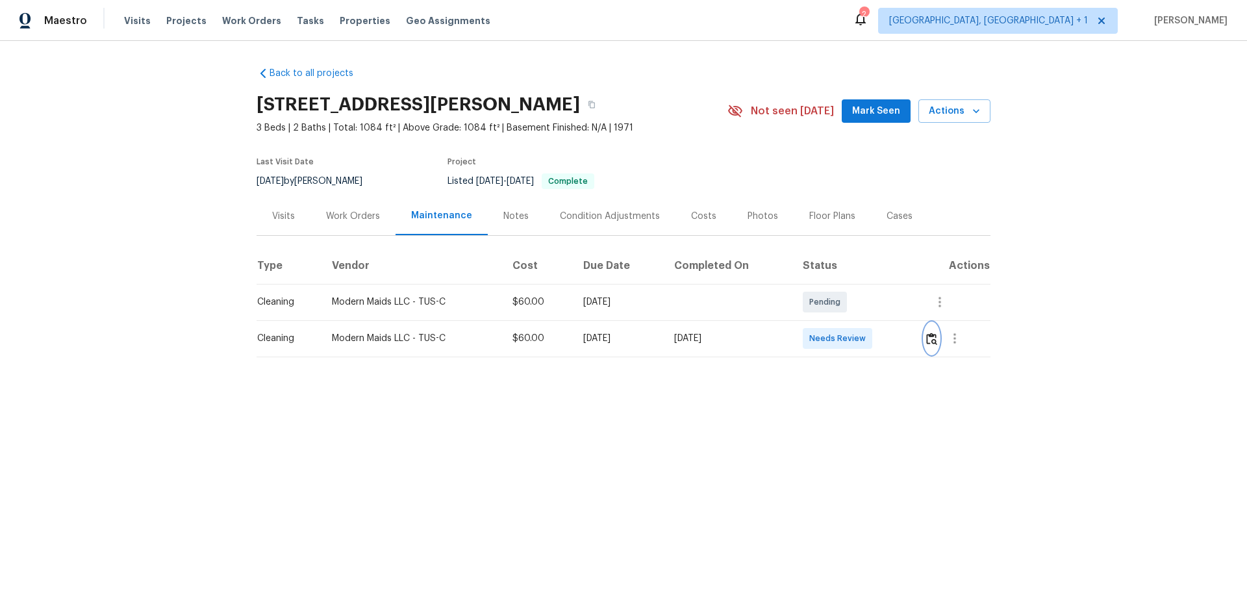
click at [886, 344] on img "button" at bounding box center [931, 338] width 11 height 12
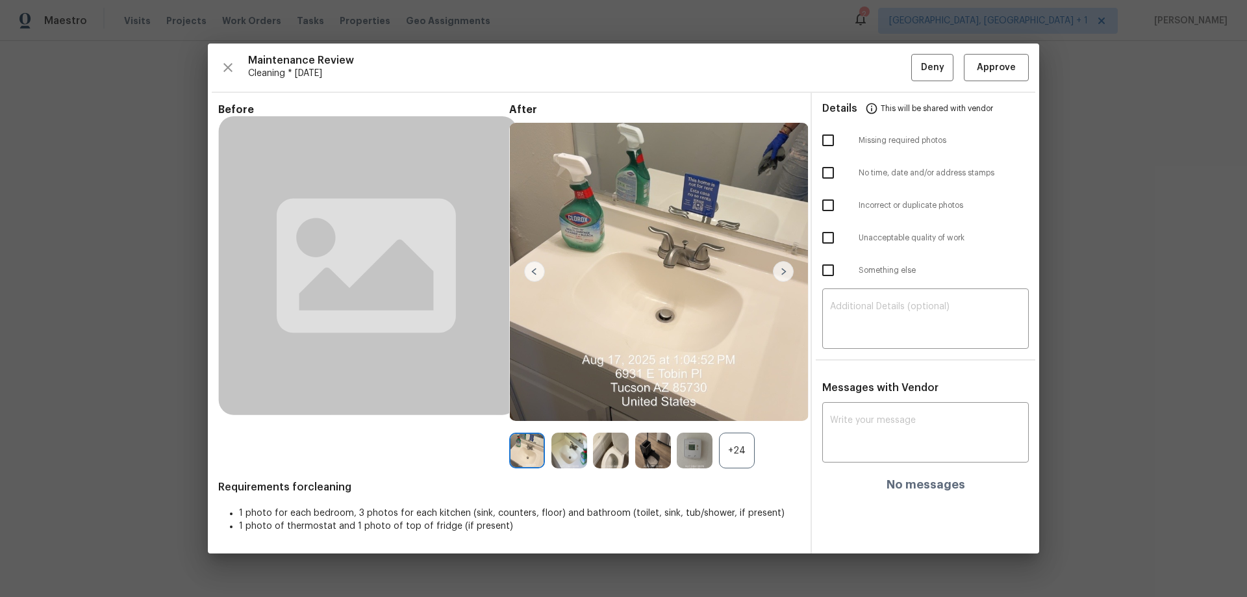
click at [886, 52] on div "Maintenance Review Cleaning * [DATE] Deny Approve Before After +24 Requirements…" at bounding box center [623, 299] width 831 height 510
click at [886, 68] on span "Approve" at bounding box center [996, 68] width 39 height 16
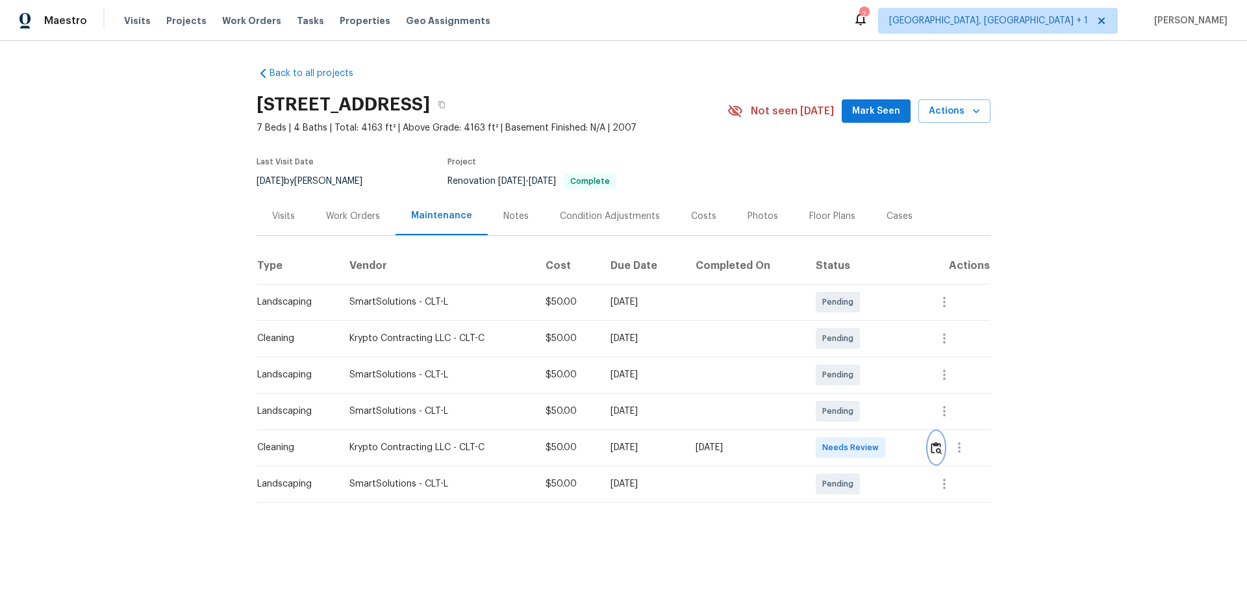
click at [886, 394] on img "button" at bounding box center [936, 448] width 11 height 12
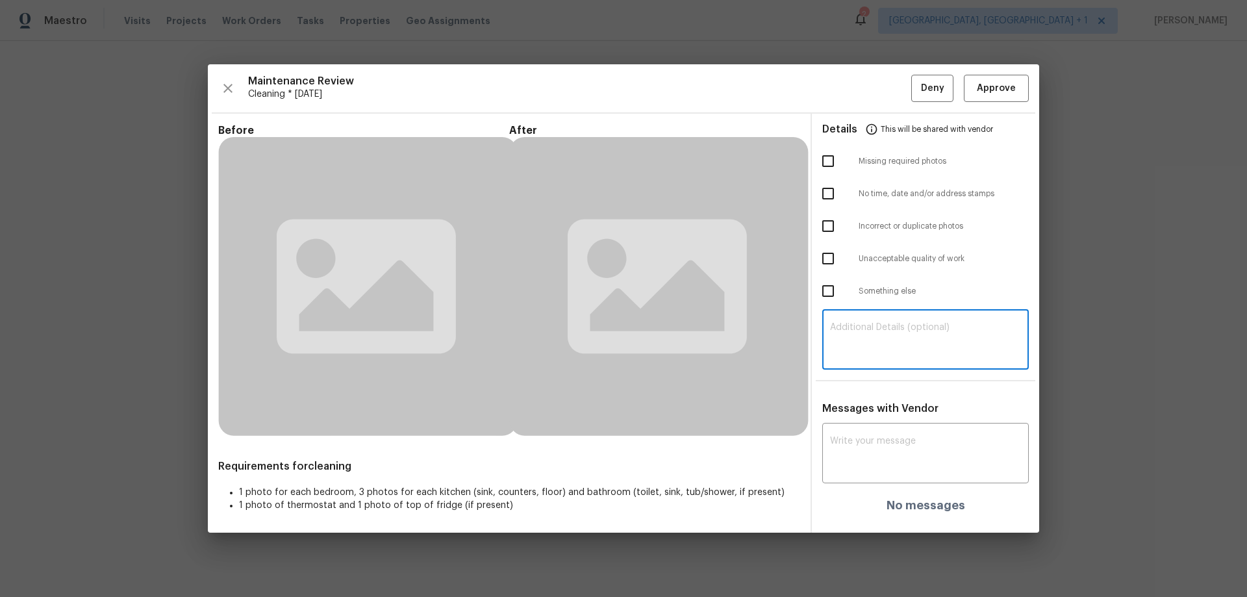
click at [854, 325] on textarea at bounding box center [925, 341] width 191 height 36
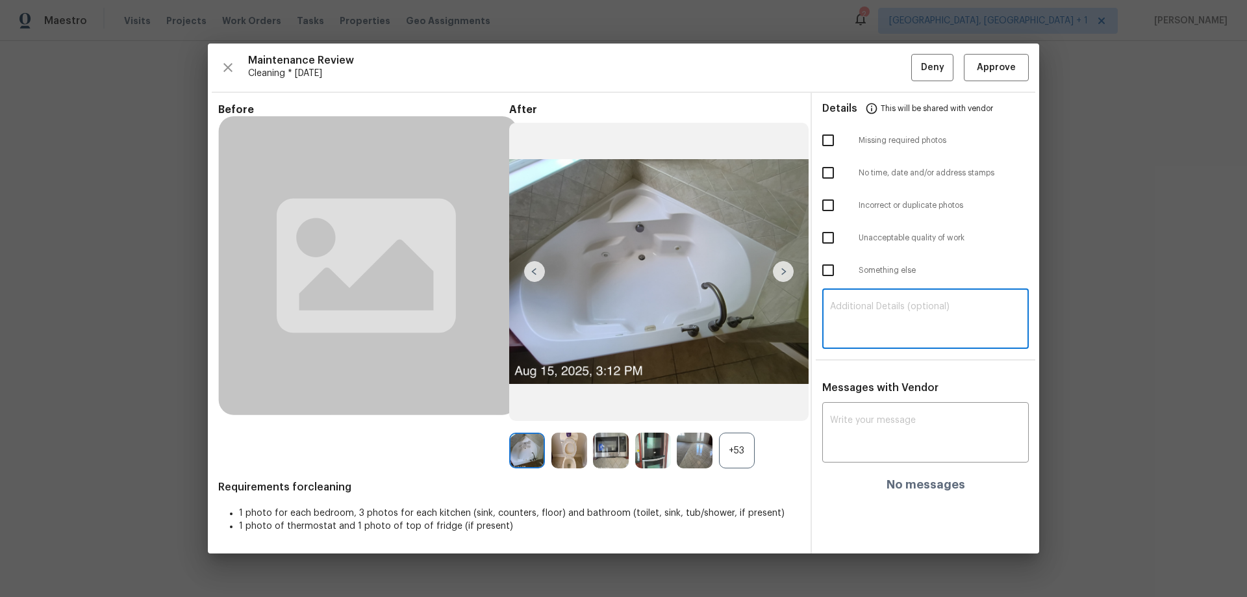
click at [854, 325] on textarea at bounding box center [925, 320] width 191 height 36
paste textarea "Maintenance Audit Team: Hello! Unfortunately, this cleaning visit completed on …"
type textarea "Maintenance Audit Team: Hello! Unfortunately, this cleaning visit completed on …"
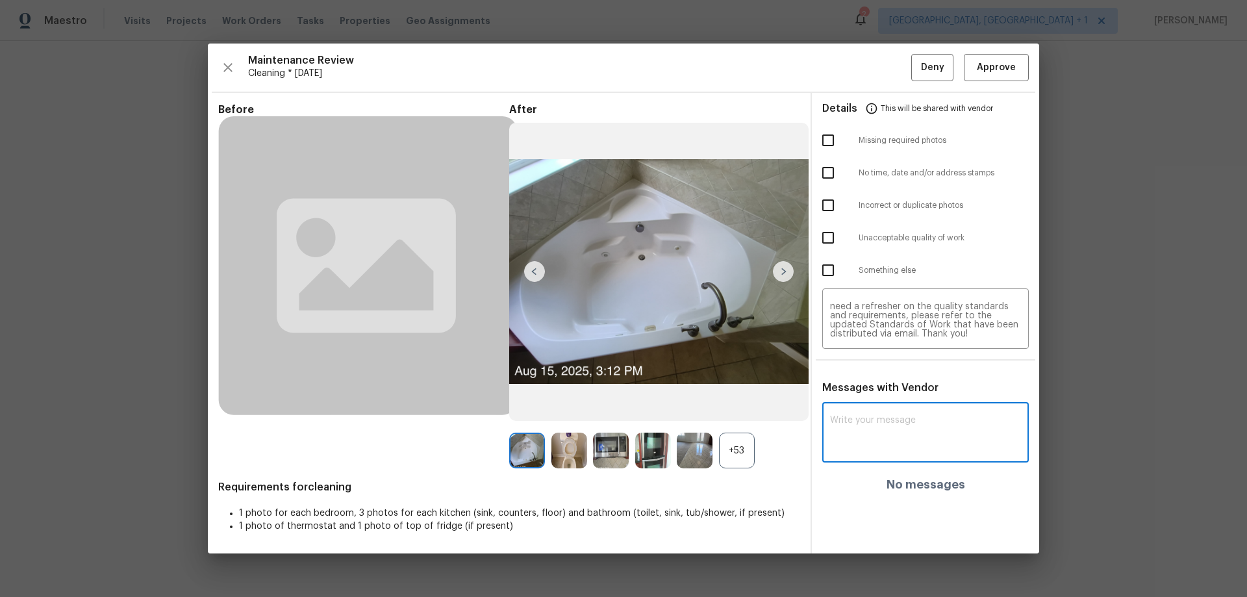
click at [847, 394] on textarea at bounding box center [925, 434] width 191 height 36
paste textarea "Maintenance Audit Team: Hello! Unfortunately, this cleaning visit completed on …"
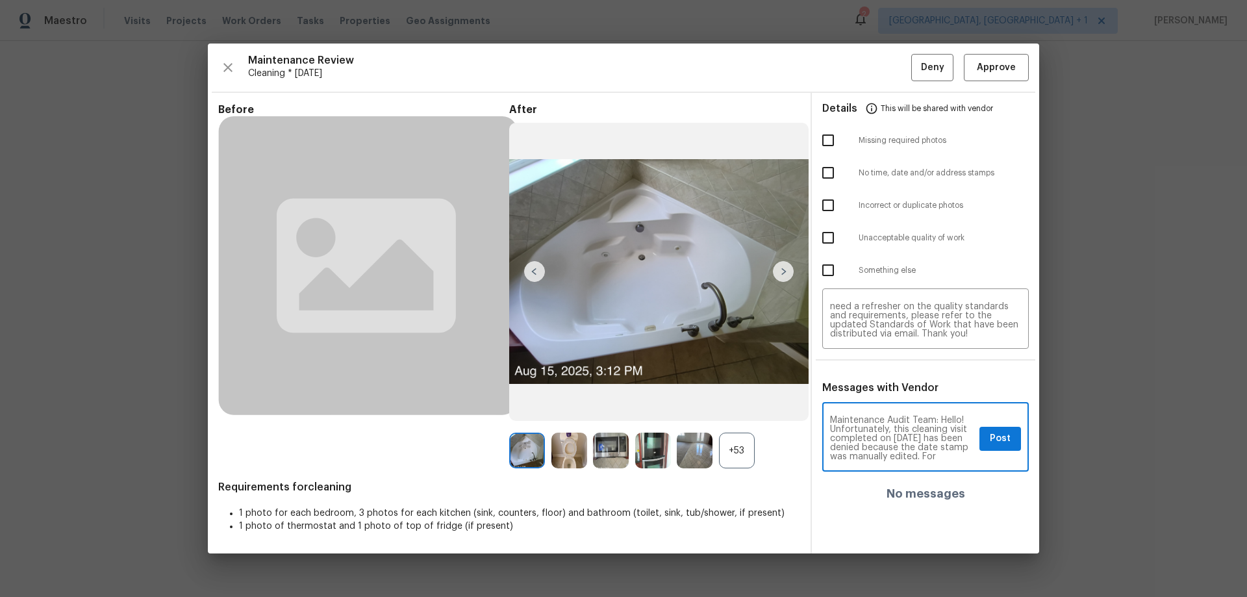
scroll to position [191, 0]
type textarea "Maintenance Audit Team: Hello! Unfortunately, this cleaning visit completed on …"
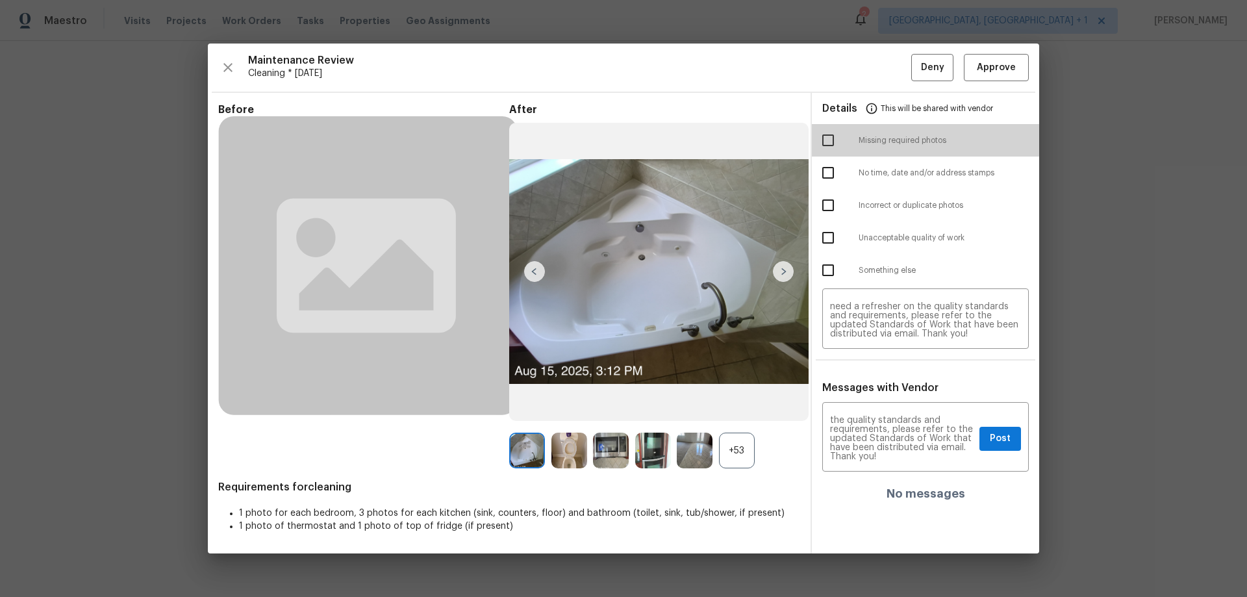
click at [822, 146] on input "checkbox" at bounding box center [827, 140] width 27 height 27
click at [829, 142] on input "checkbox" at bounding box center [827, 140] width 27 height 27
checkbox input "false"
click at [821, 232] on input "checkbox" at bounding box center [827, 237] width 27 height 27
click at [817, 238] on input "checkbox" at bounding box center [827, 237] width 27 height 27
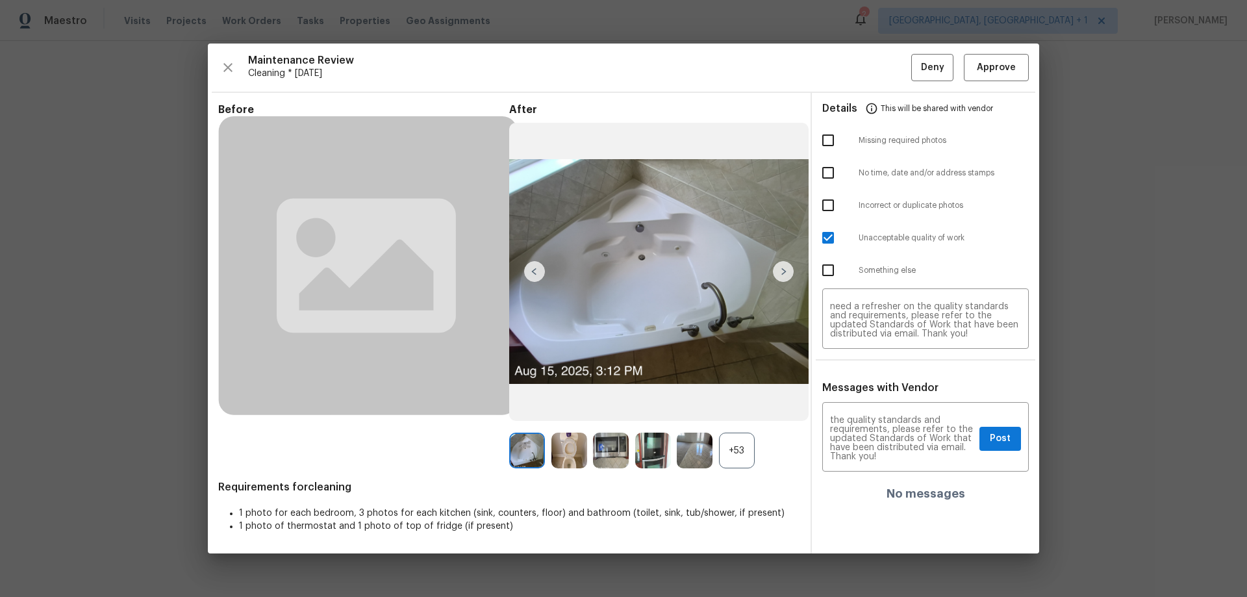
checkbox input "false"
click at [827, 284] on div "Something else" at bounding box center [925, 270] width 227 height 32
click at [829, 279] on input "checkbox" at bounding box center [827, 270] width 27 height 27
checkbox input "true"
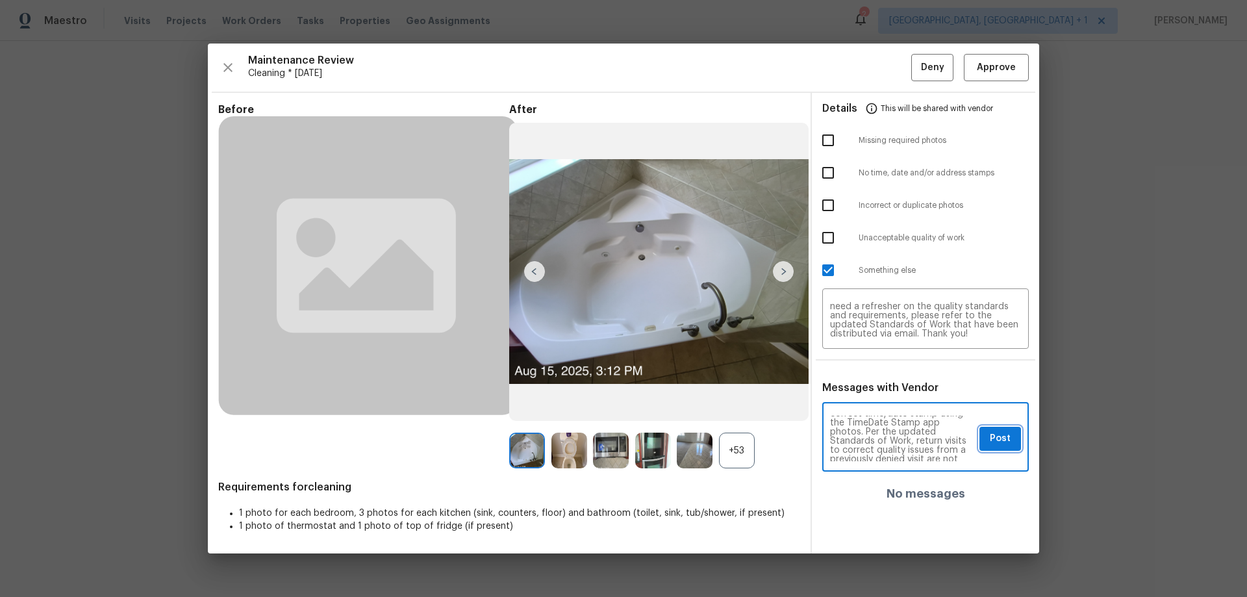
click at [886, 394] on span "Post" at bounding box center [1000, 439] width 21 height 16
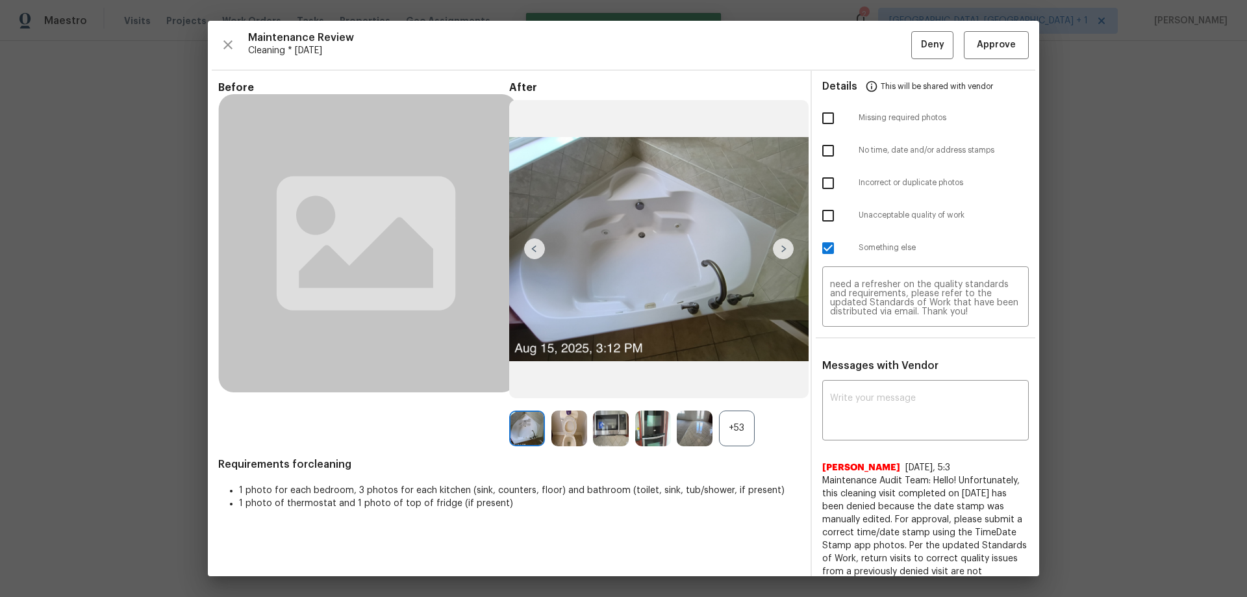
scroll to position [0, 0]
click at [886, 39] on span "Deny" at bounding box center [932, 45] width 23 height 16
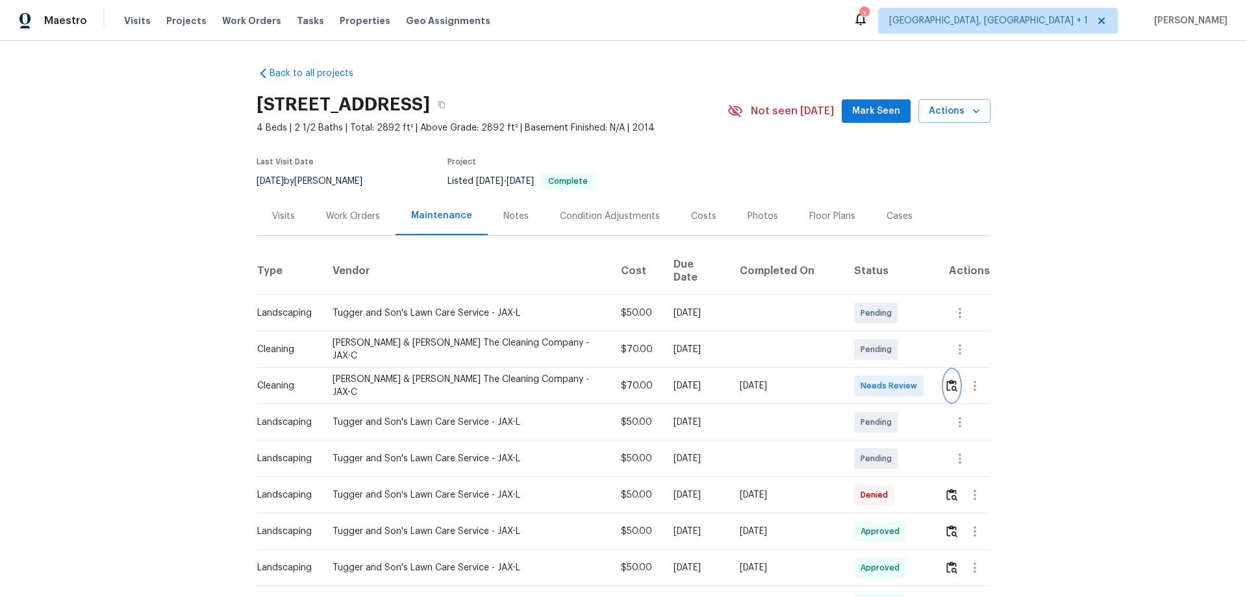
click at [946, 379] on img "button" at bounding box center [951, 385] width 11 height 12
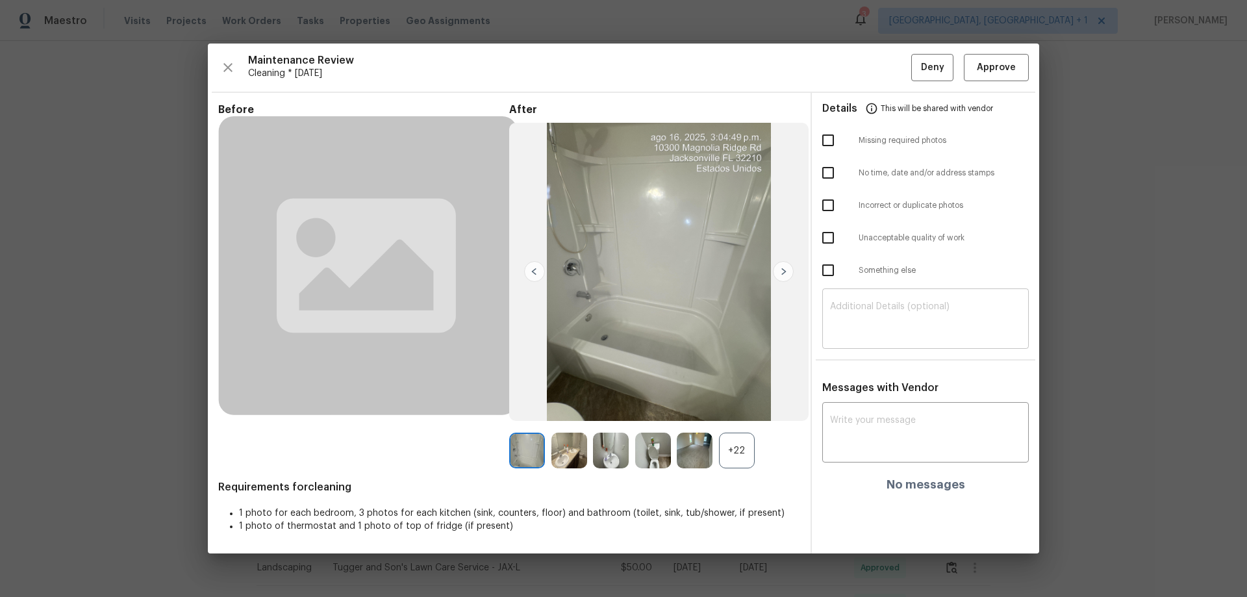
click at [854, 316] on textarea at bounding box center [925, 320] width 191 height 36
paste textarea "Maintenance Audit Team: Hello! Unfortunately, this cleaning visit completed on …"
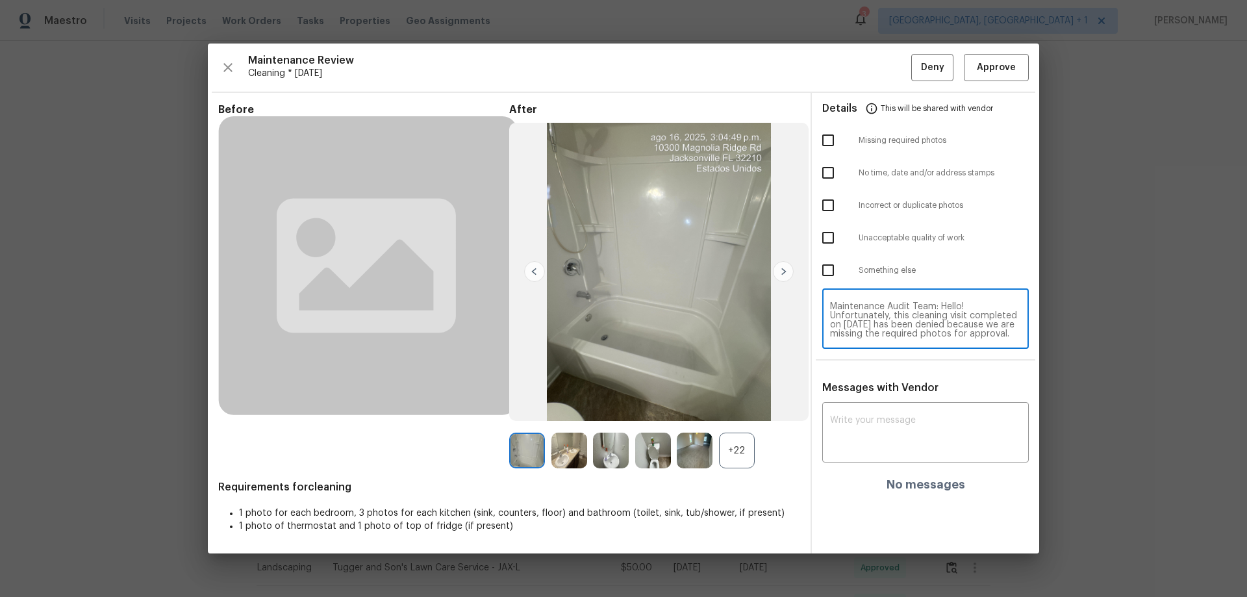
scroll to position [136, 0]
type textarea "Maintenance Audit Team: Hello! Unfortunately, this cleaning visit completed on …"
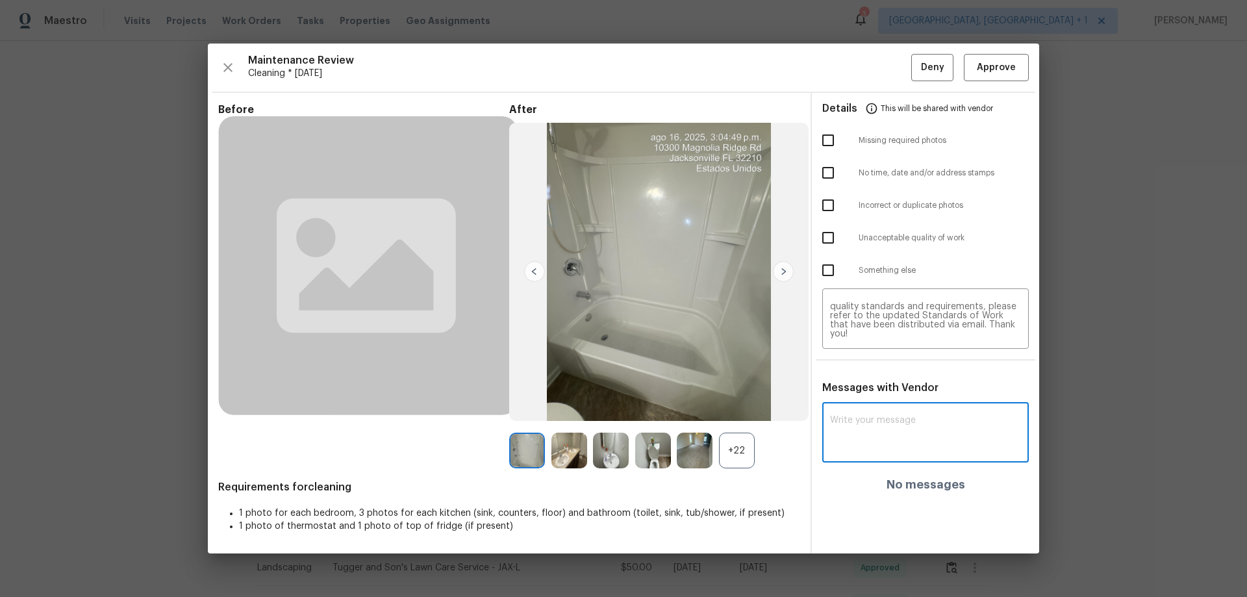
click at [872, 416] on textarea at bounding box center [925, 434] width 191 height 36
paste textarea "Maintenance Audit Team: Hello! Unfortunately, this cleaning visit completed on …"
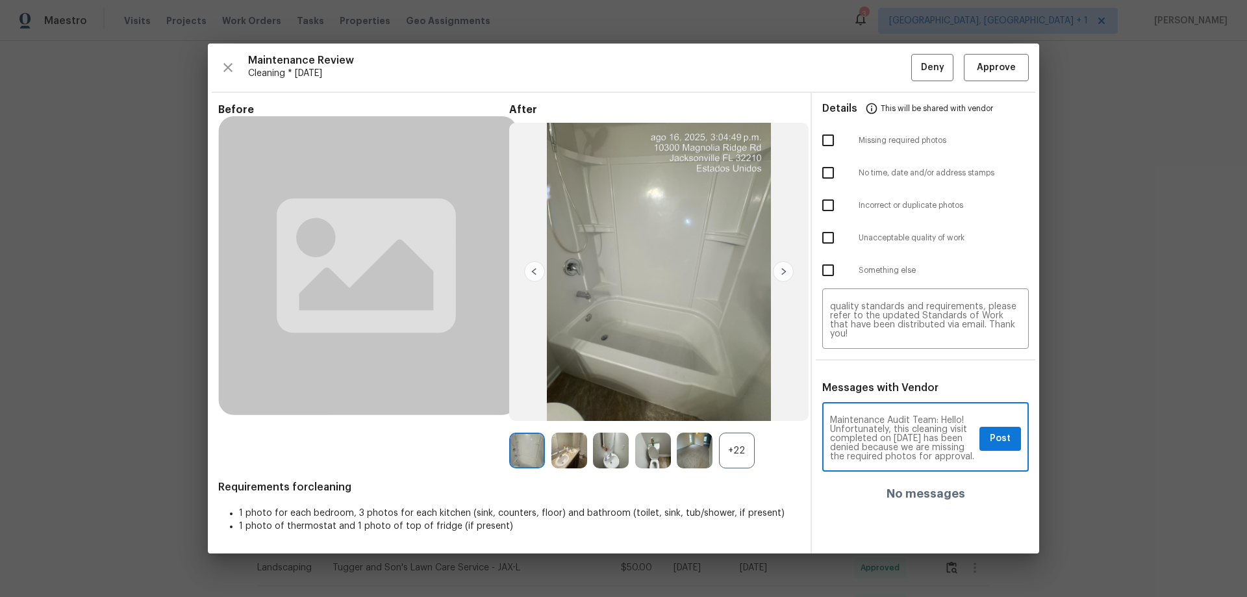
scroll to position [191, 0]
type textarea "Maintenance Audit Team: Hello! Unfortunately, this cleaning visit completed on …"
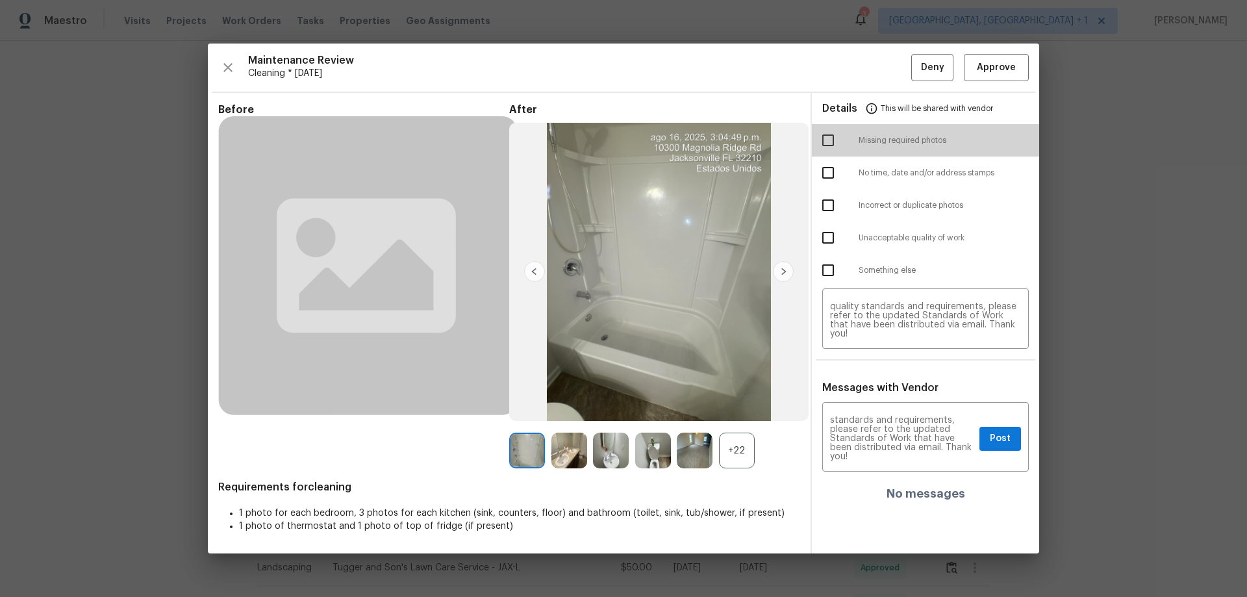
click at [827, 145] on input "checkbox" at bounding box center [827, 140] width 27 height 27
checkbox input "true"
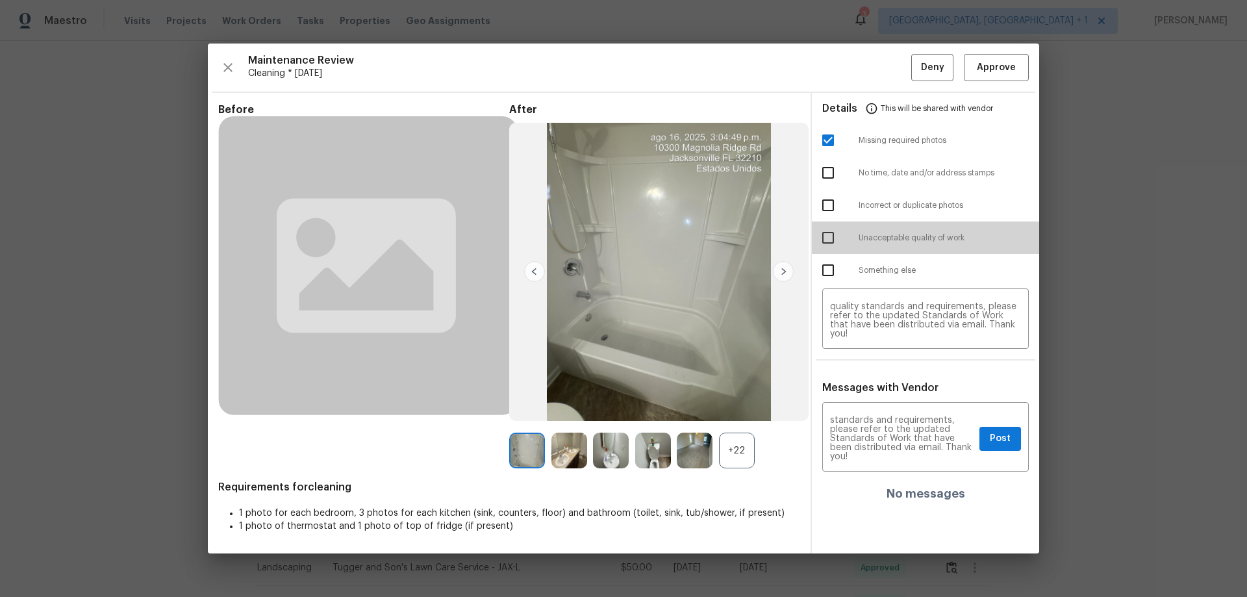
click at [827, 240] on input "checkbox" at bounding box center [827, 237] width 27 height 27
checkbox input "true"
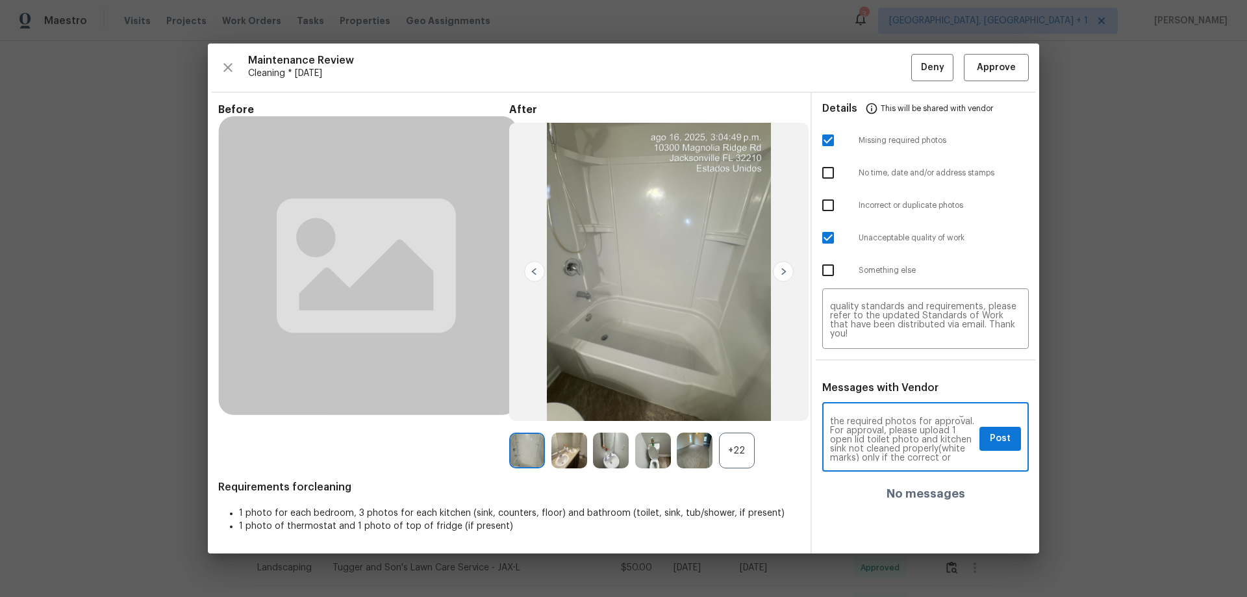
scroll to position [61, 0]
click at [996, 436] on span "Post" at bounding box center [1000, 439] width 21 height 16
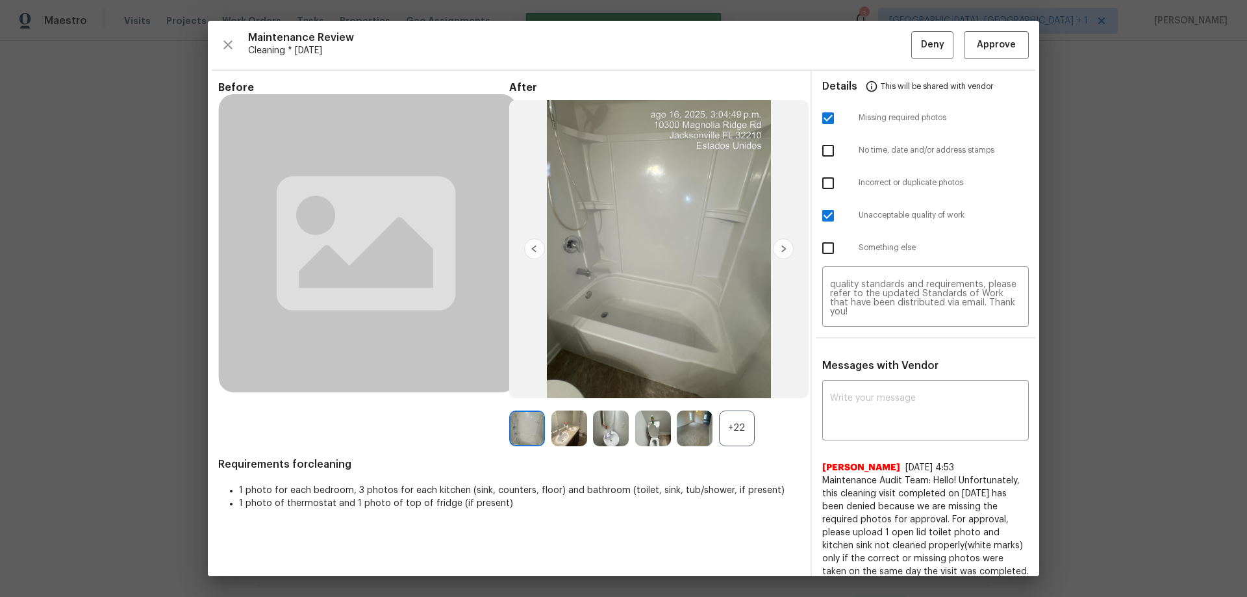
scroll to position [0, 0]
click at [915, 54] on button "Deny" at bounding box center [932, 45] width 42 height 28
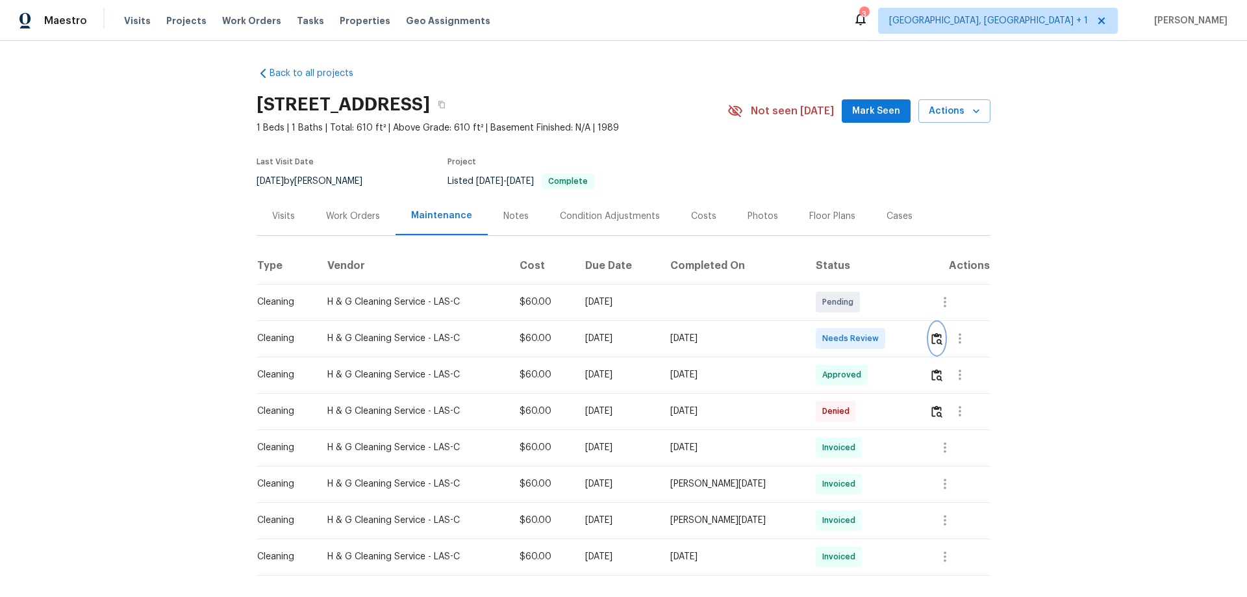
click at [886, 331] on button "button" at bounding box center [936, 338] width 15 height 31
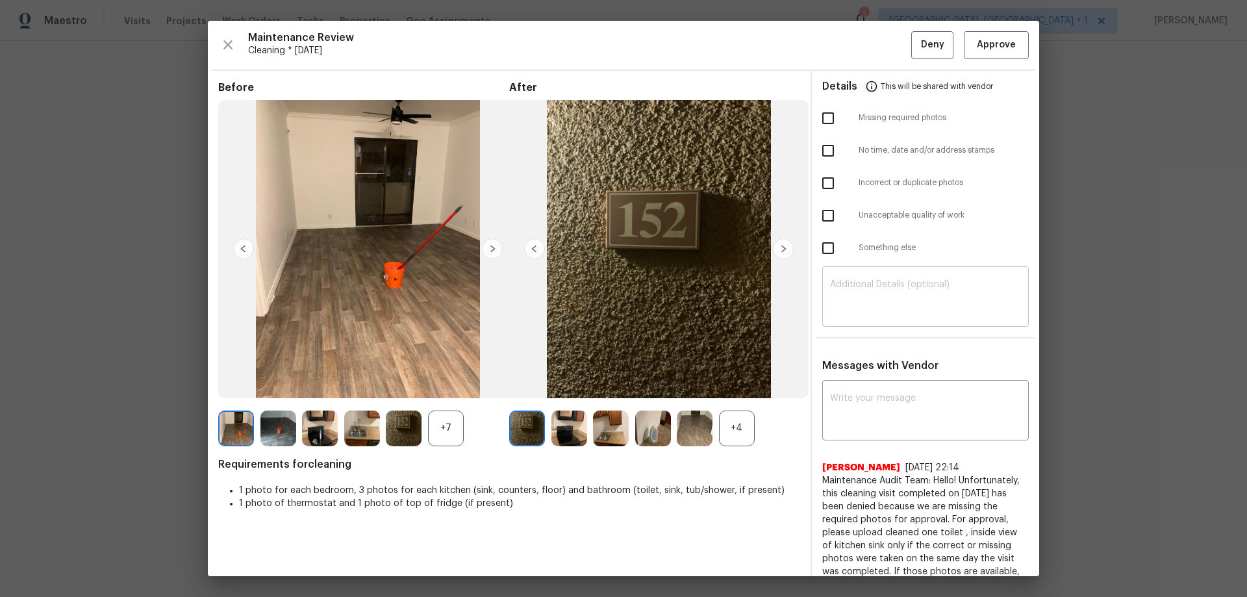
click at [839, 320] on div "​" at bounding box center [925, 298] width 207 height 57
click at [839, 308] on textarea at bounding box center [925, 298] width 191 height 36
paste textarea "Maintenance Audit Team: Hello! Unfortunately, this cleaning visit completed on …"
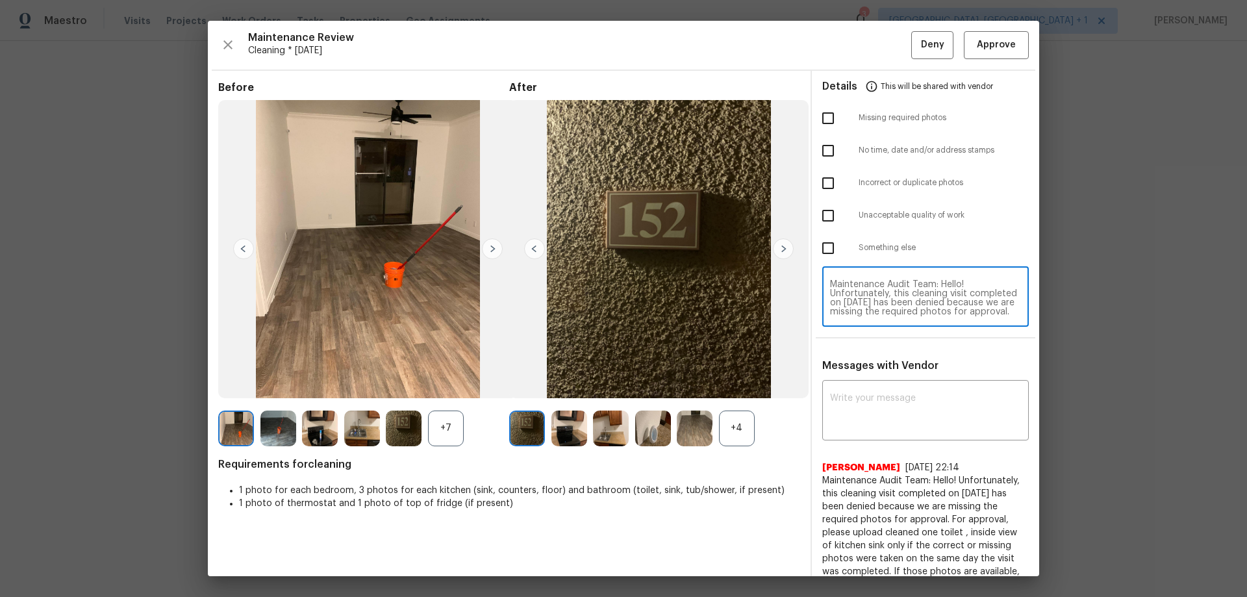
scroll to position [155, 0]
type textarea "Maintenance Audit Team: Hello! Unfortunately, this cleaning visit completed on …"
click at [834, 388] on div "x ​" at bounding box center [925, 411] width 207 height 57
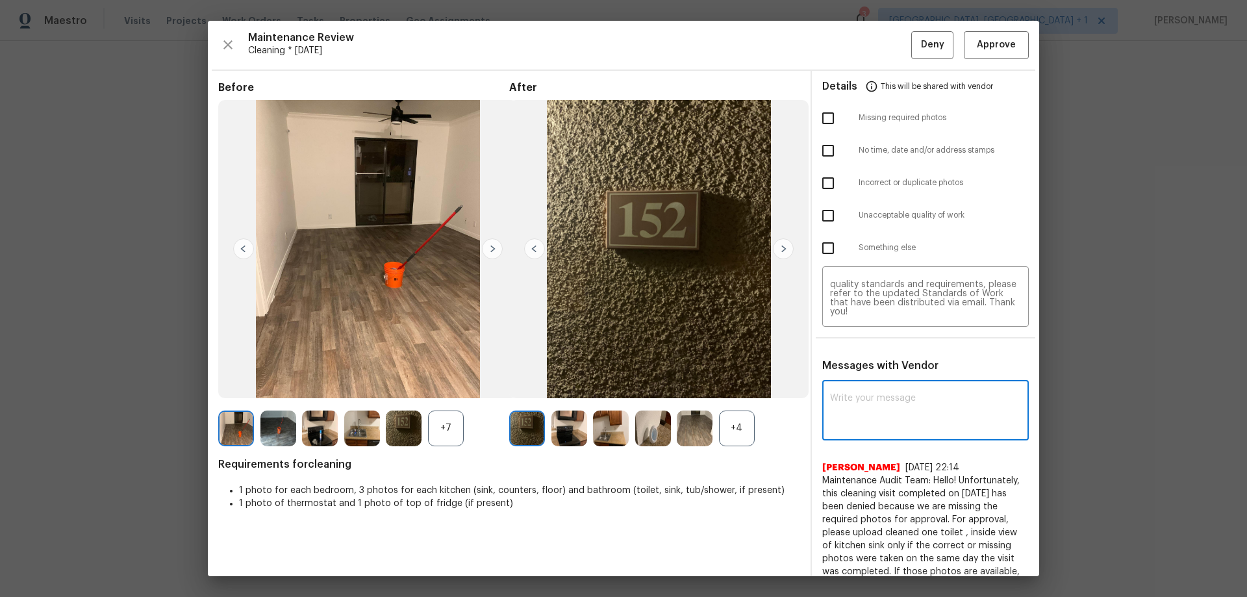
paste textarea "Maintenance Audit Team: Hello! Unfortunately, this cleaning visit completed on …"
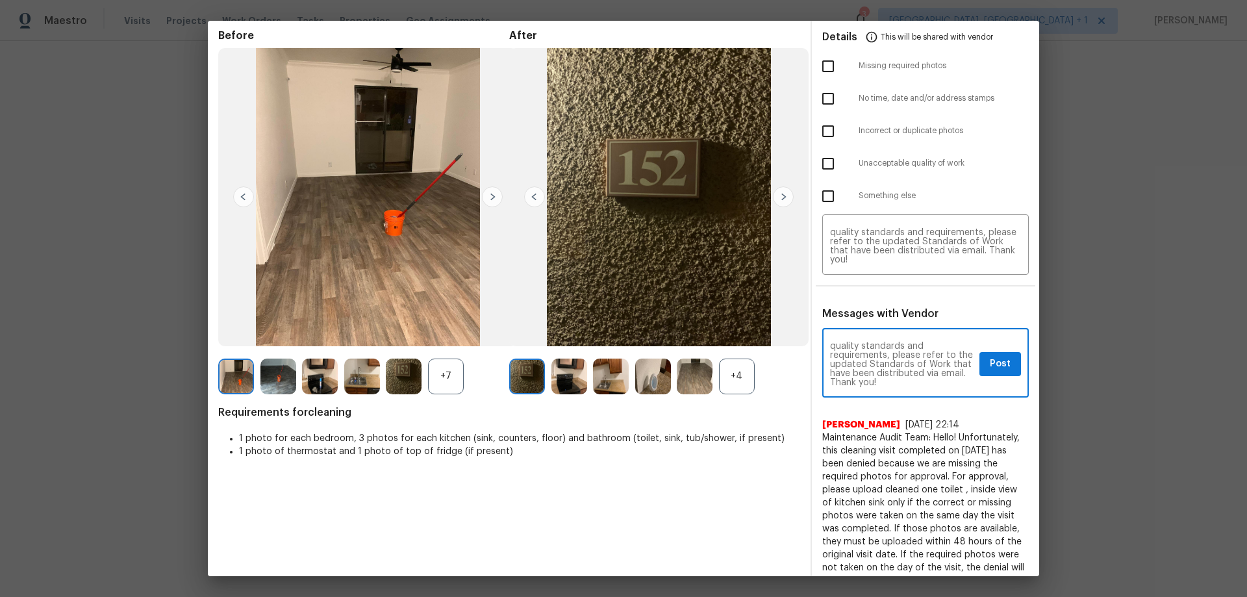
scroll to position [0, 0]
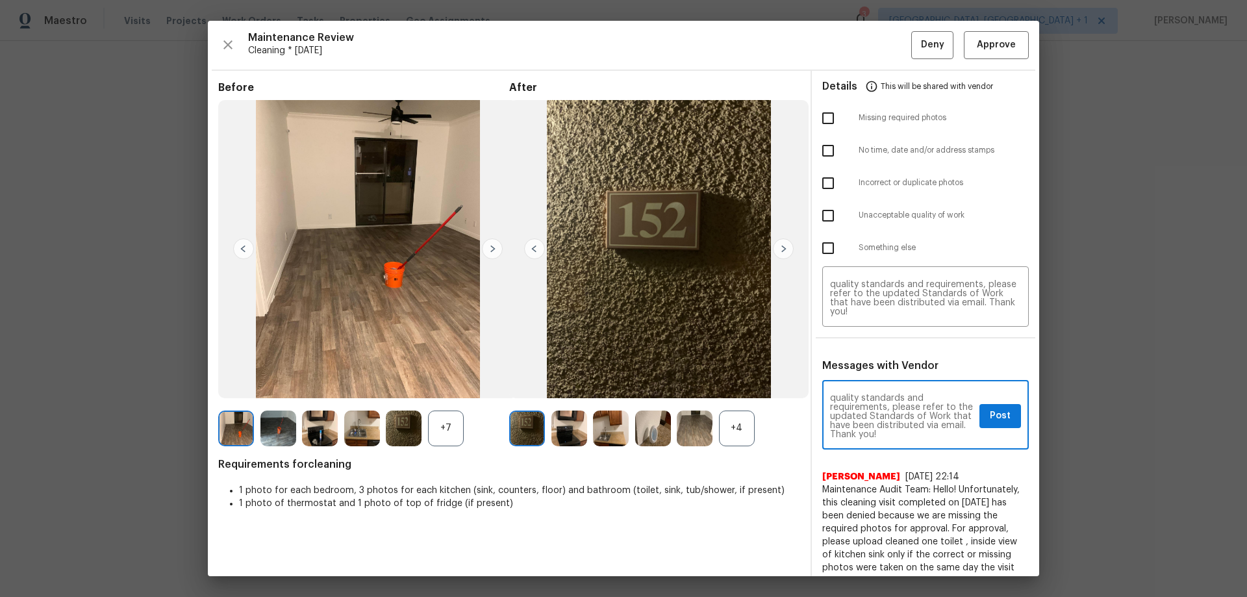
type textarea "Maintenance Audit Team: Hello! Unfortunately, this cleaning visit completed on …"
click at [820, 109] on input "checkbox" at bounding box center [827, 118] width 27 height 27
checkbox input "true"
click at [886, 394] on button "Post" at bounding box center [1000, 416] width 42 height 24
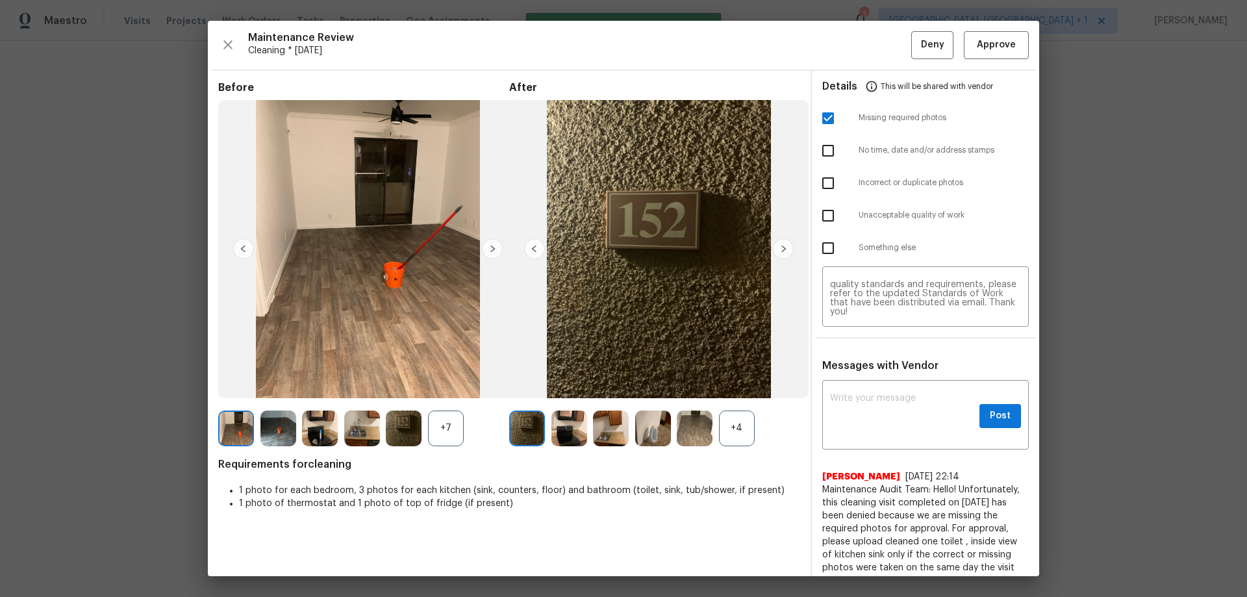
scroll to position [0, 0]
click at [886, 40] on button "Deny" at bounding box center [932, 45] width 42 height 28
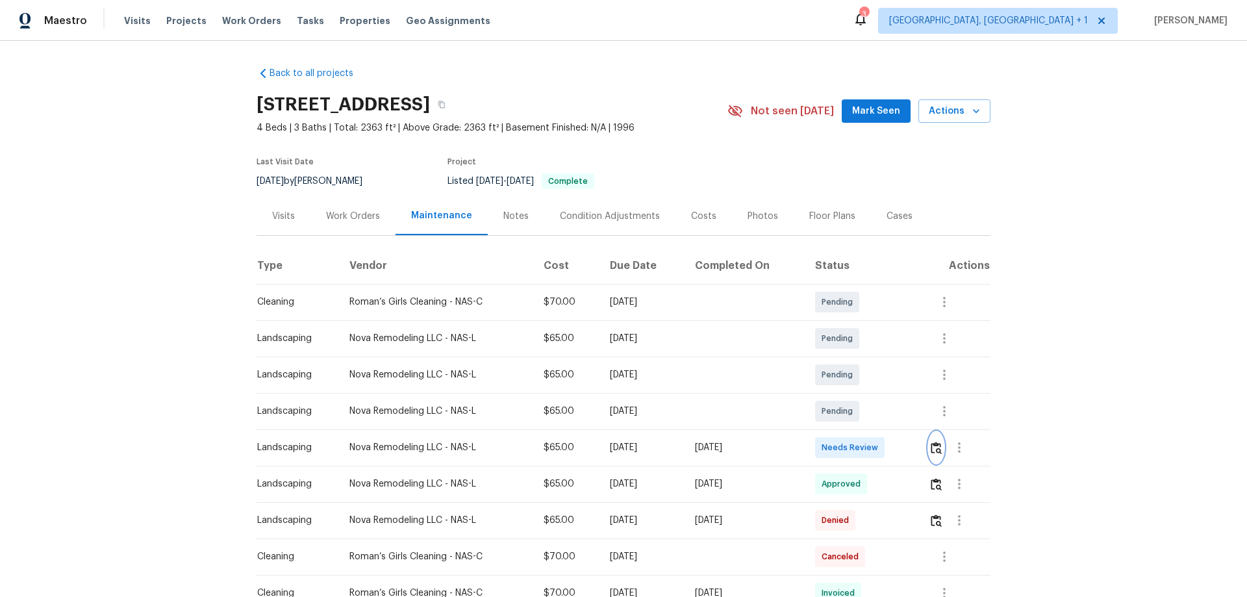
click at [931, 449] on img "button" at bounding box center [936, 448] width 11 height 12
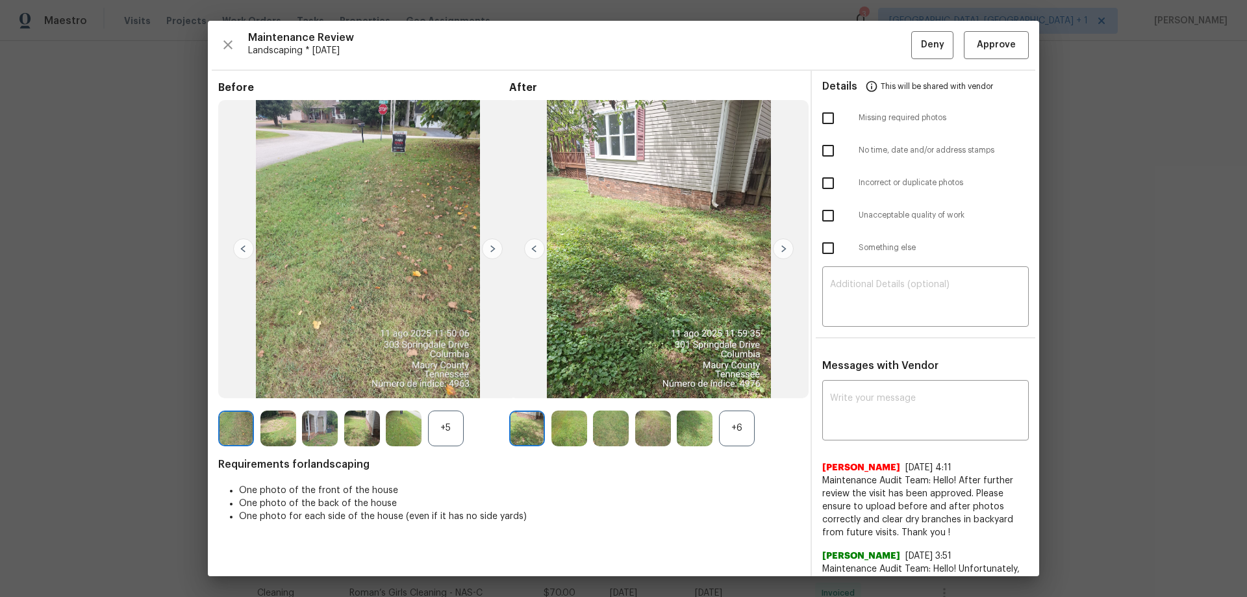
click at [731, 433] on div "+6" at bounding box center [737, 428] width 36 height 36
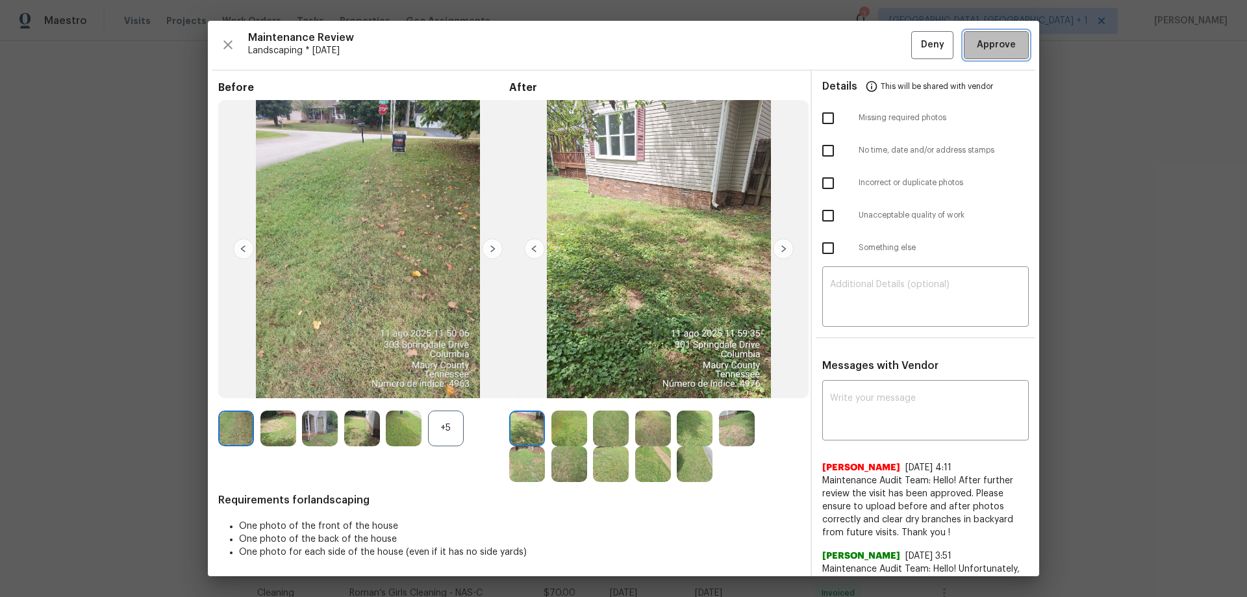
click at [992, 42] on span "Approve" at bounding box center [996, 45] width 39 height 16
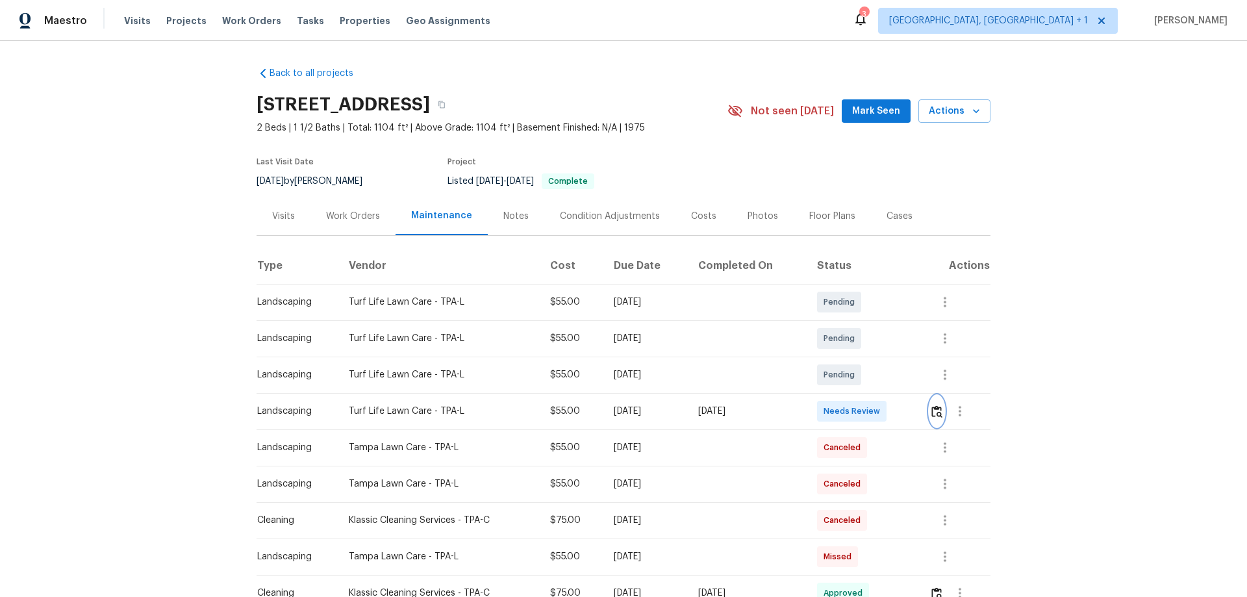
click at [937, 412] on img "button" at bounding box center [936, 411] width 11 height 12
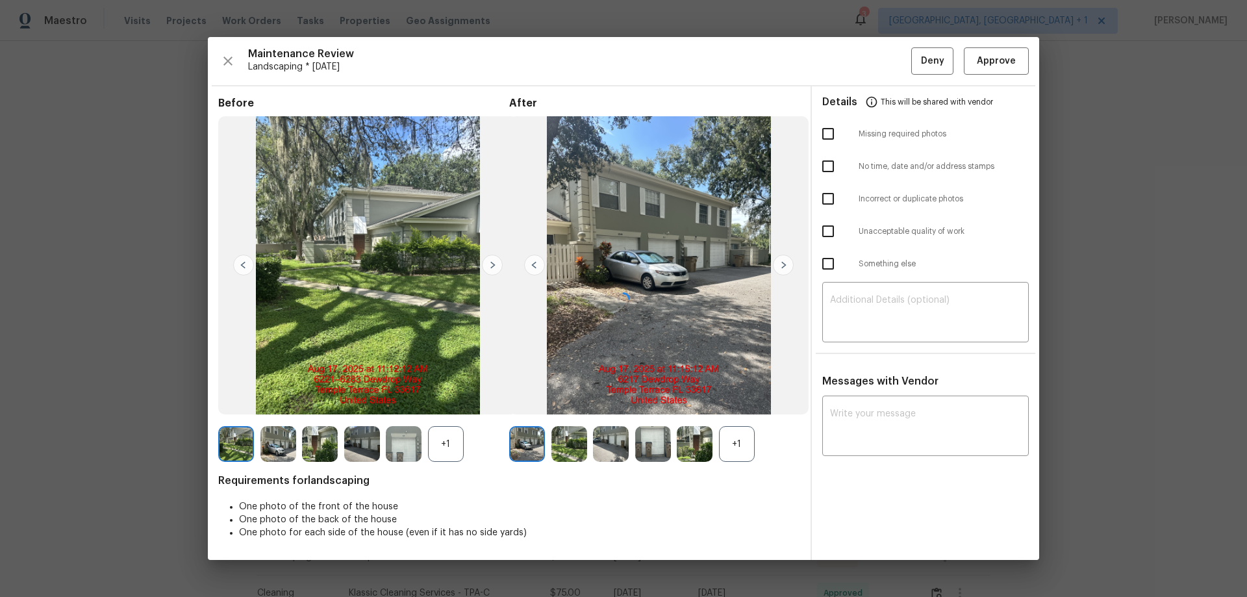
click at [851, 414] on div at bounding box center [623, 298] width 831 height 523
click at [851, 414] on textarea at bounding box center [925, 427] width 191 height 36
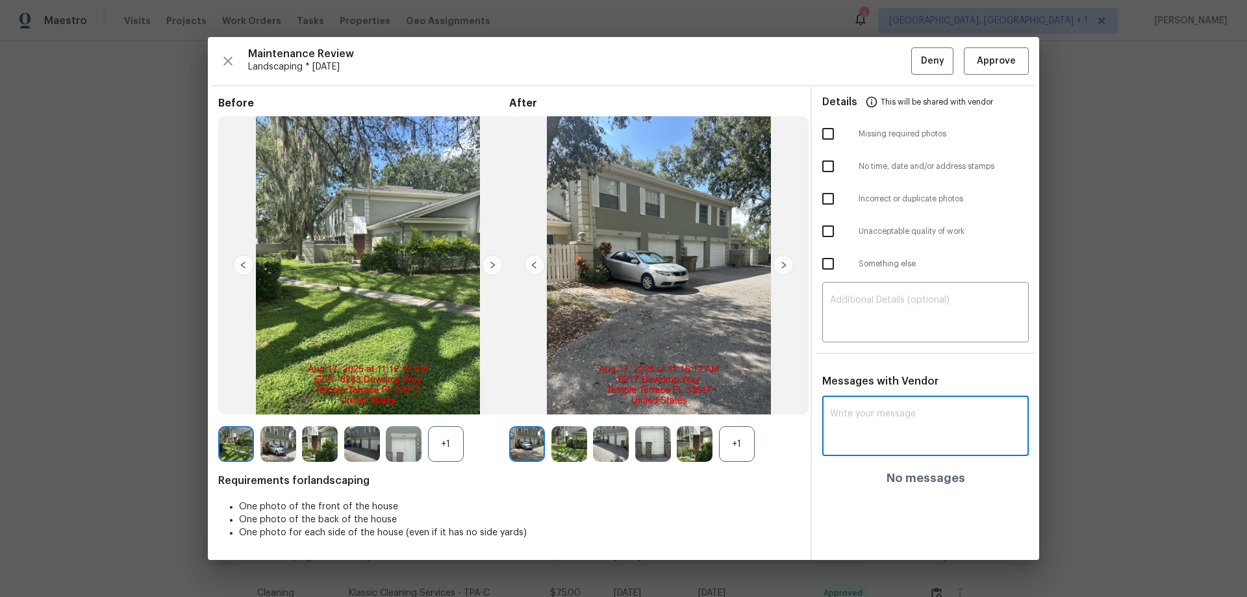
paste textarea "Maintenance Audit Team: Hello! Unfortunately, this landscaping visit completed …"
type textarea "Maintenance Audit Team: Hello! Unfortunately, this landscaping visit completed …"
click at [857, 303] on textarea at bounding box center [925, 313] width 191 height 36
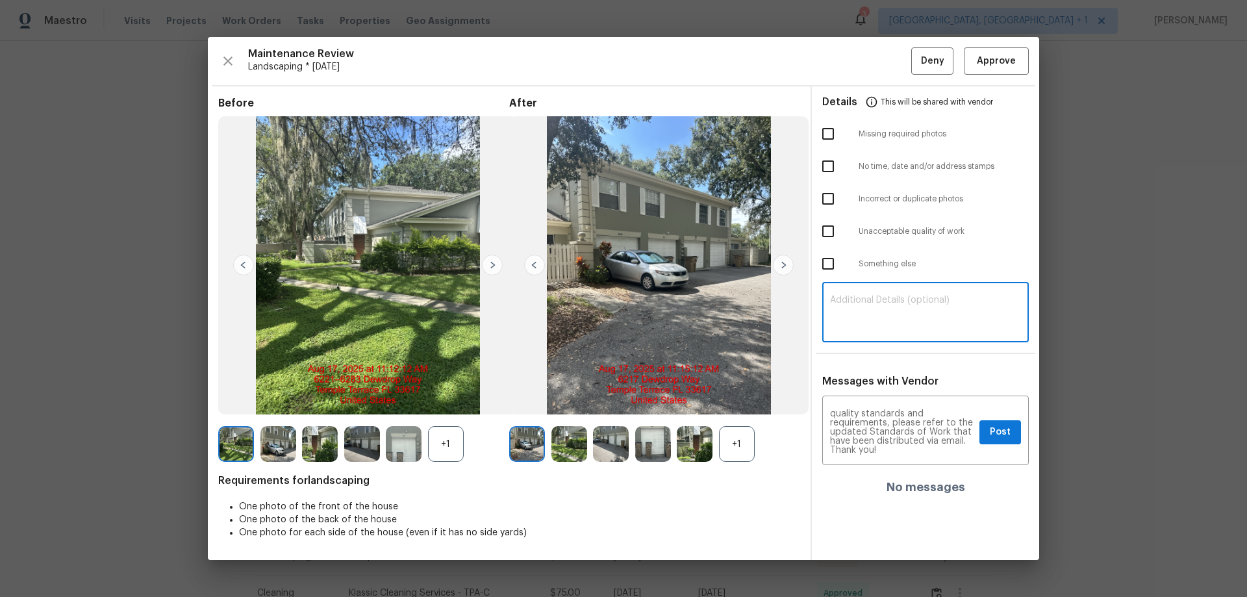
paste textarea "Maintenance Audit Team: Hello! Unfortunately, this landscaping visit completed …"
type textarea "Maintenance Audit Team: Hello! Unfortunately, this landscaping visit completed …"
click at [833, 233] on input "checkbox" at bounding box center [827, 231] width 27 height 27
checkbox input "true"
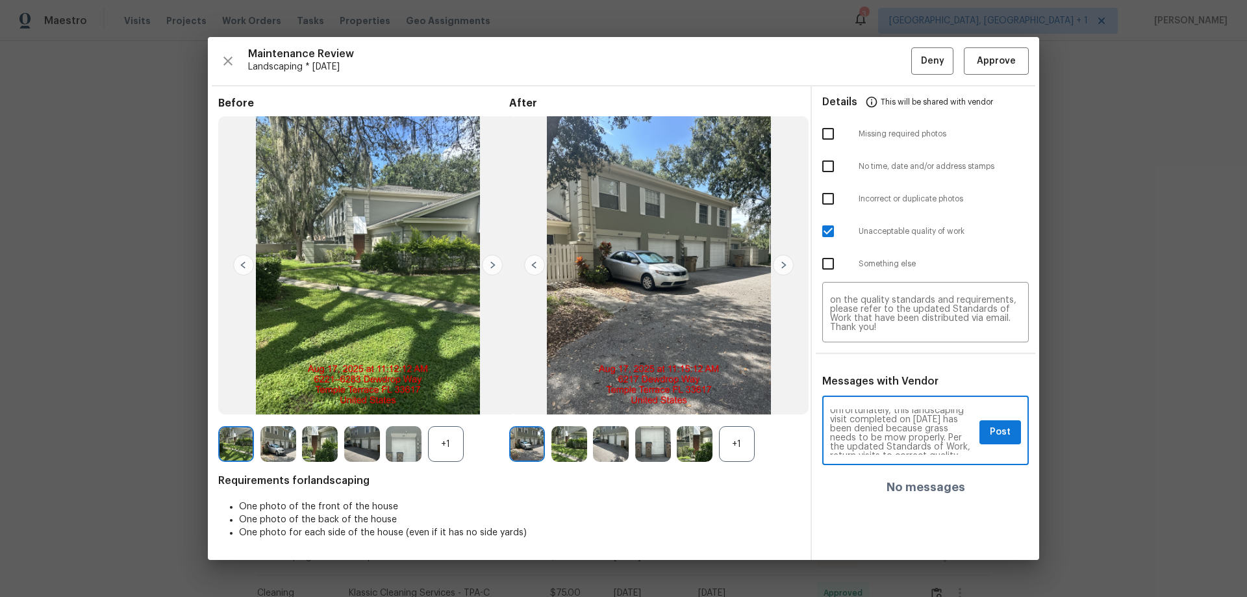
scroll to position [0, 0]
click at [1000, 431] on span "Post" at bounding box center [1000, 432] width 21 height 16
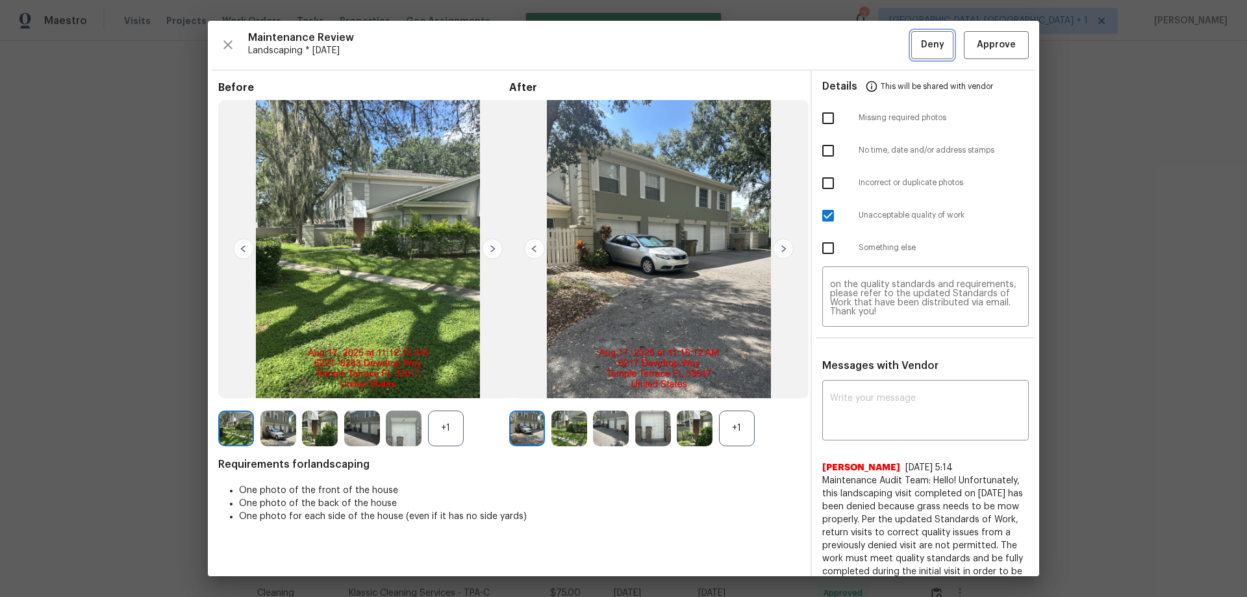
click at [922, 50] on span "Deny" at bounding box center [932, 45] width 23 height 16
